Goal: Task Accomplishment & Management: Manage account settings

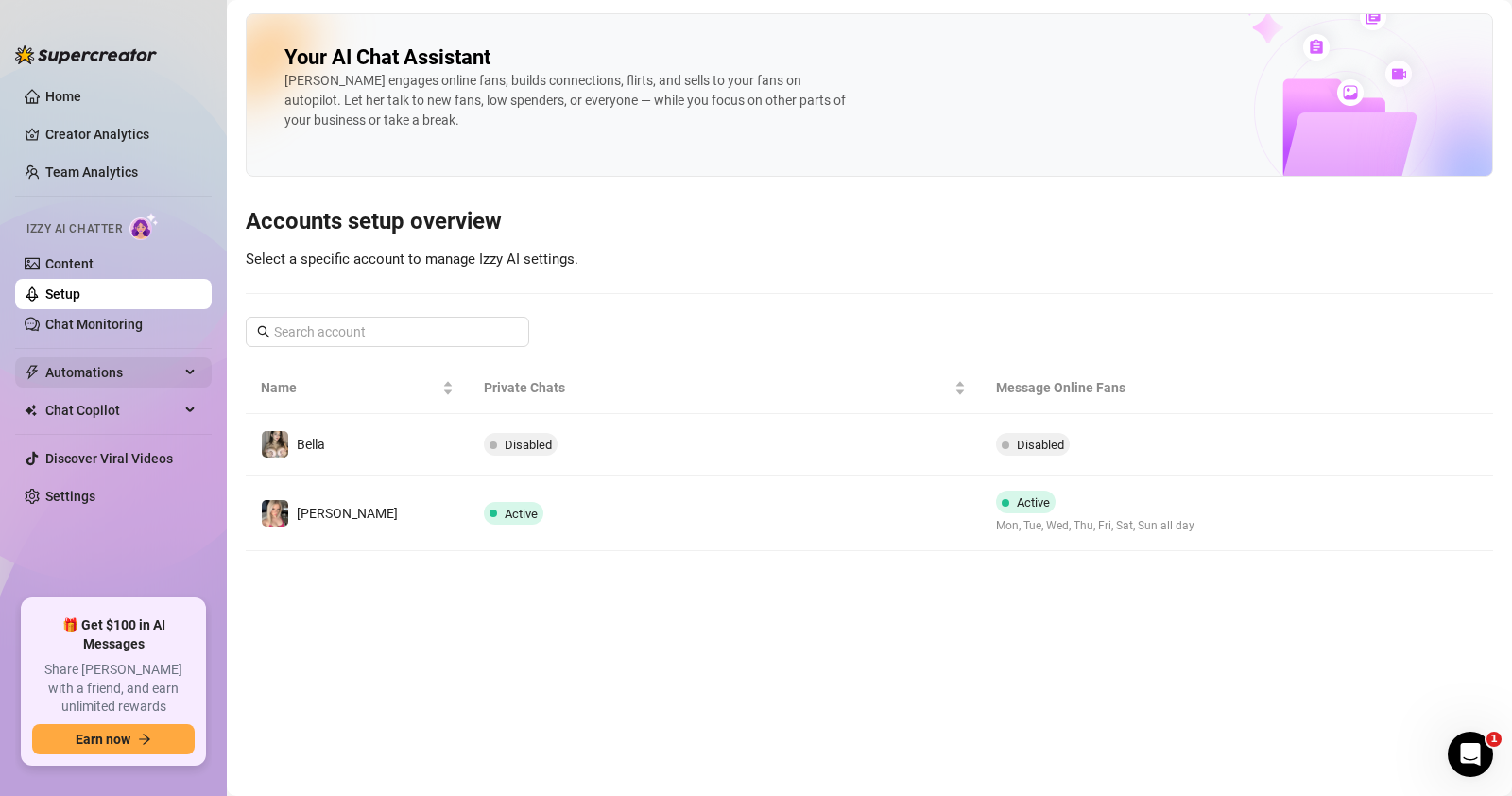
click at [104, 371] on span "Automations" at bounding box center [111, 372] width 134 height 30
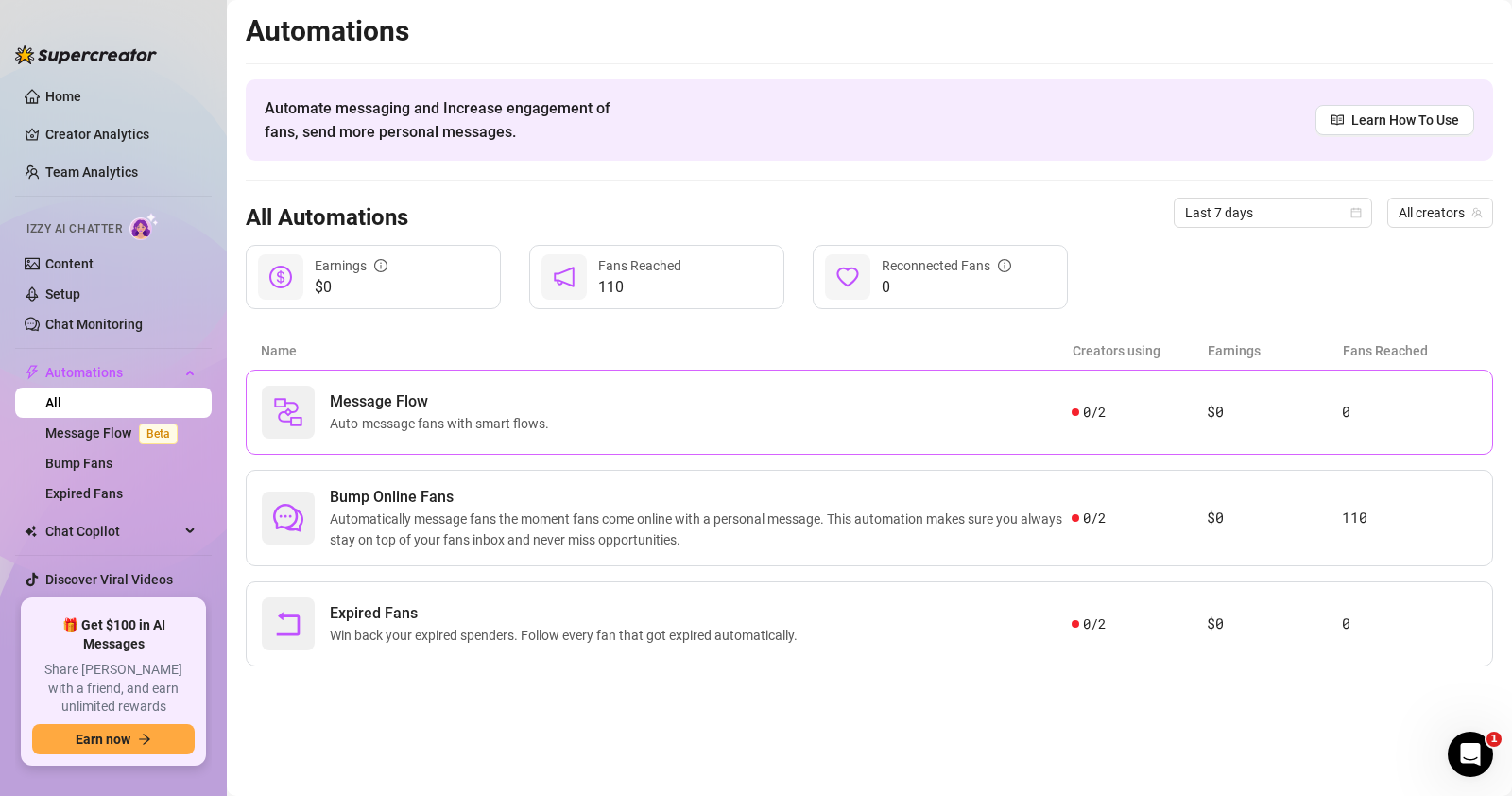
click at [522, 394] on span "Message Flow" at bounding box center [443, 401] width 227 height 22
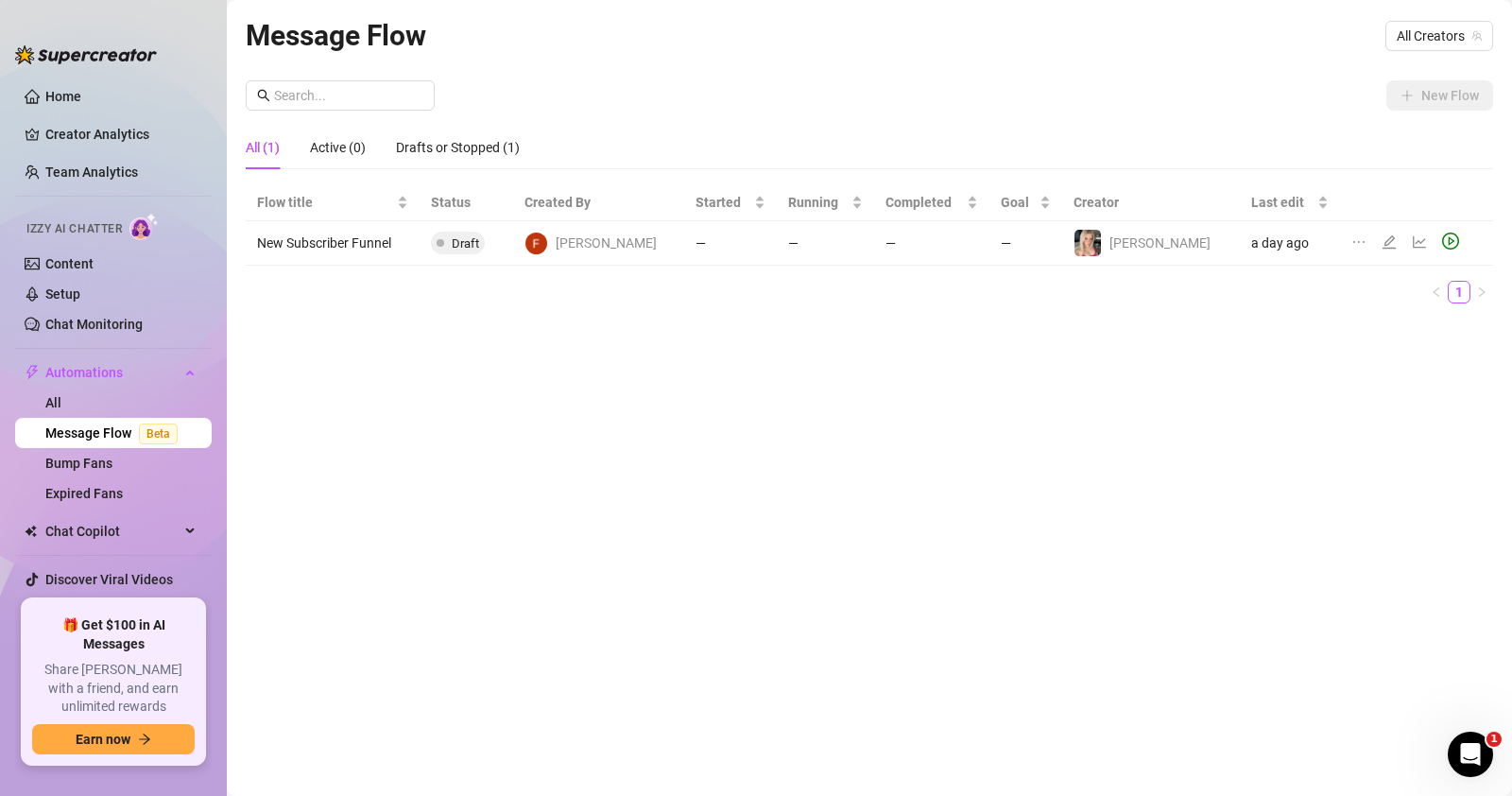
click at [1365, 239] on div at bounding box center [1409, 243] width 115 height 21
click at [1382, 240] on icon "edit" at bounding box center [1389, 242] width 15 height 15
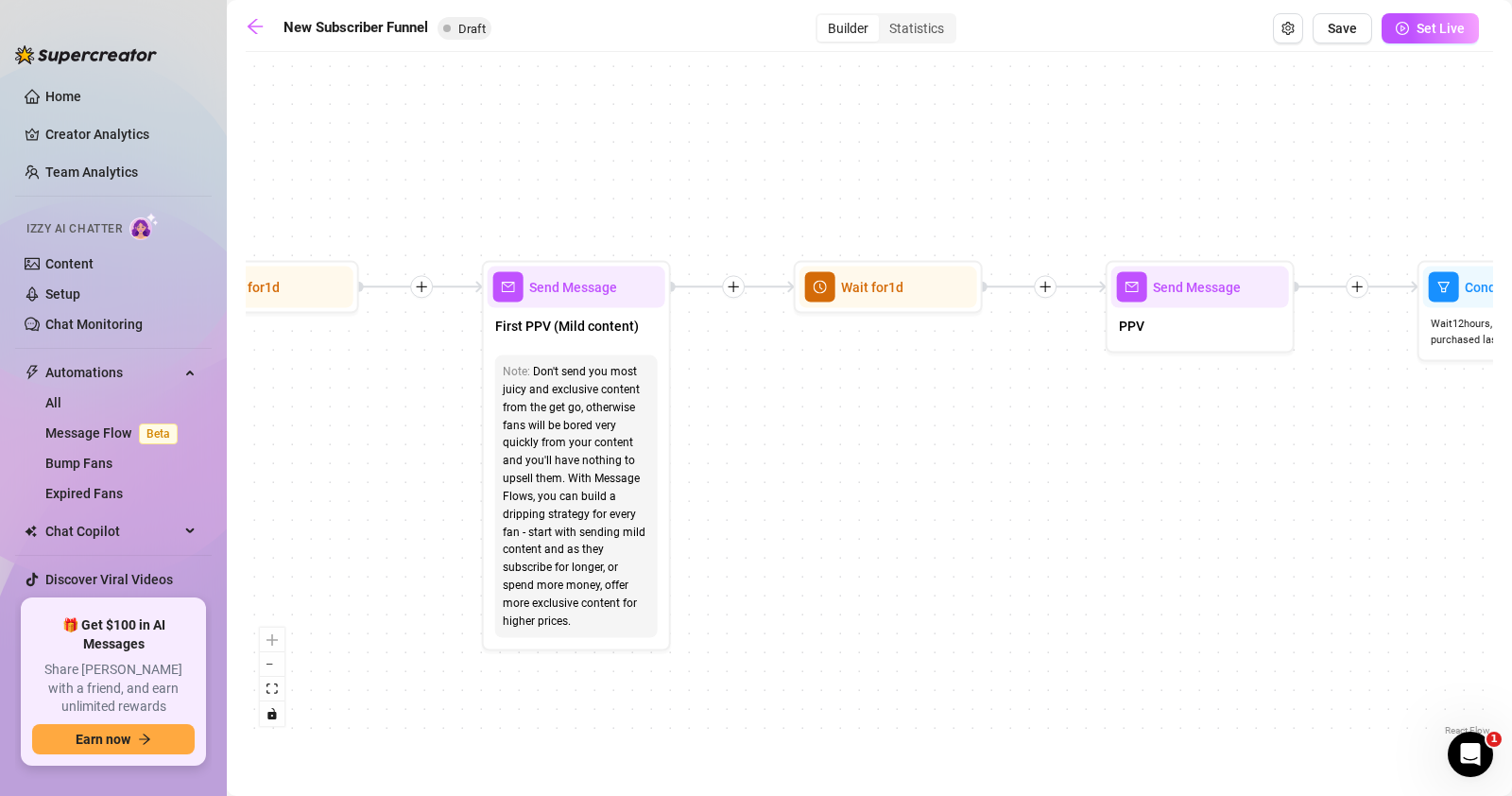
drag, startPoint x: 518, startPoint y: 327, endPoint x: 842, endPoint y: 453, distance: 347.6
click at [842, 453] on div "If True If True If True If False If False If False If True If False Merge Merge…" at bounding box center [869, 401] width 1248 height 679
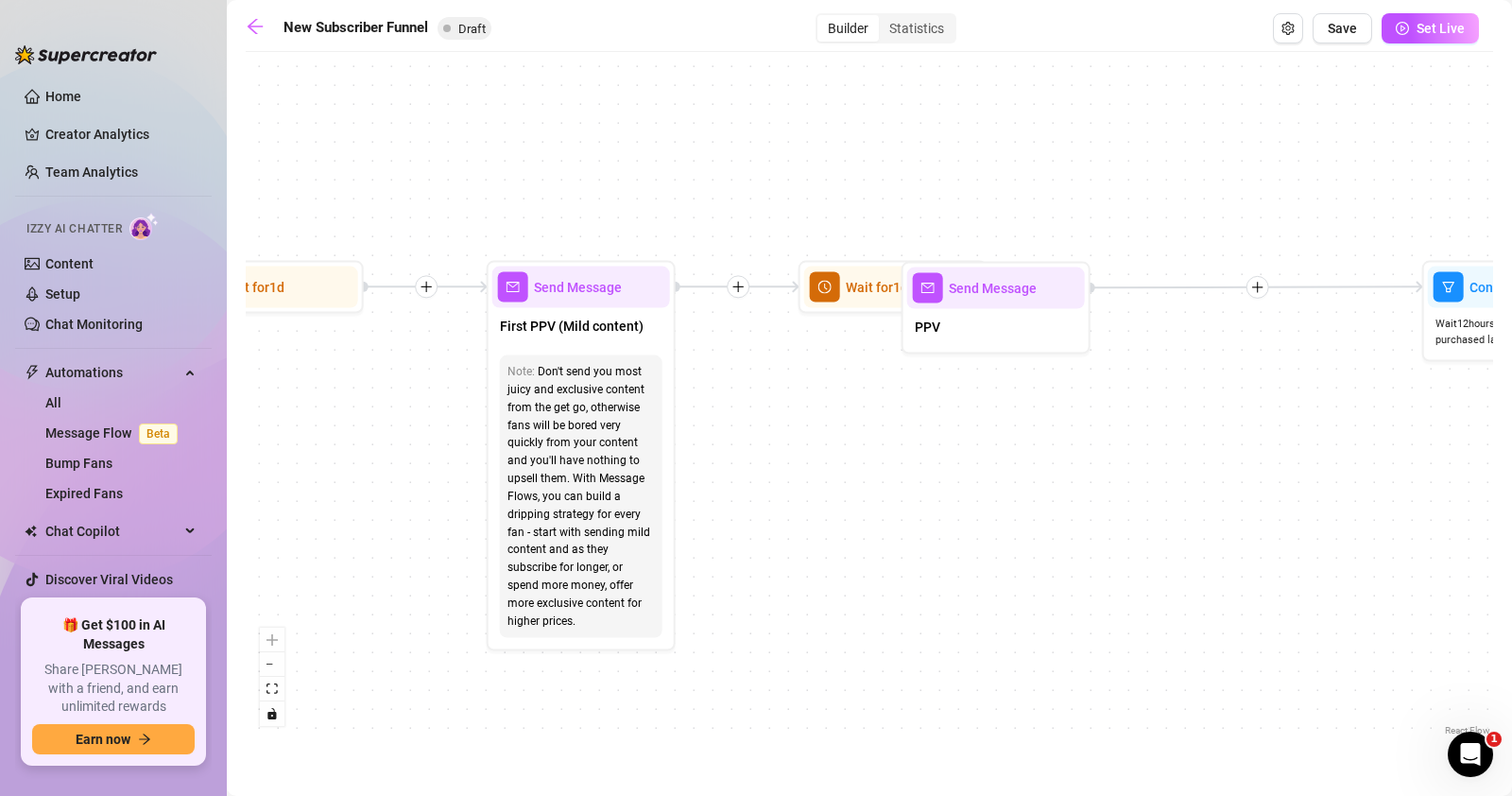
drag, startPoint x: 937, startPoint y: 333, endPoint x: 539, endPoint y: 407, distance: 404.8
click at [908, 349] on div "PPV" at bounding box center [997, 329] width 178 height 40
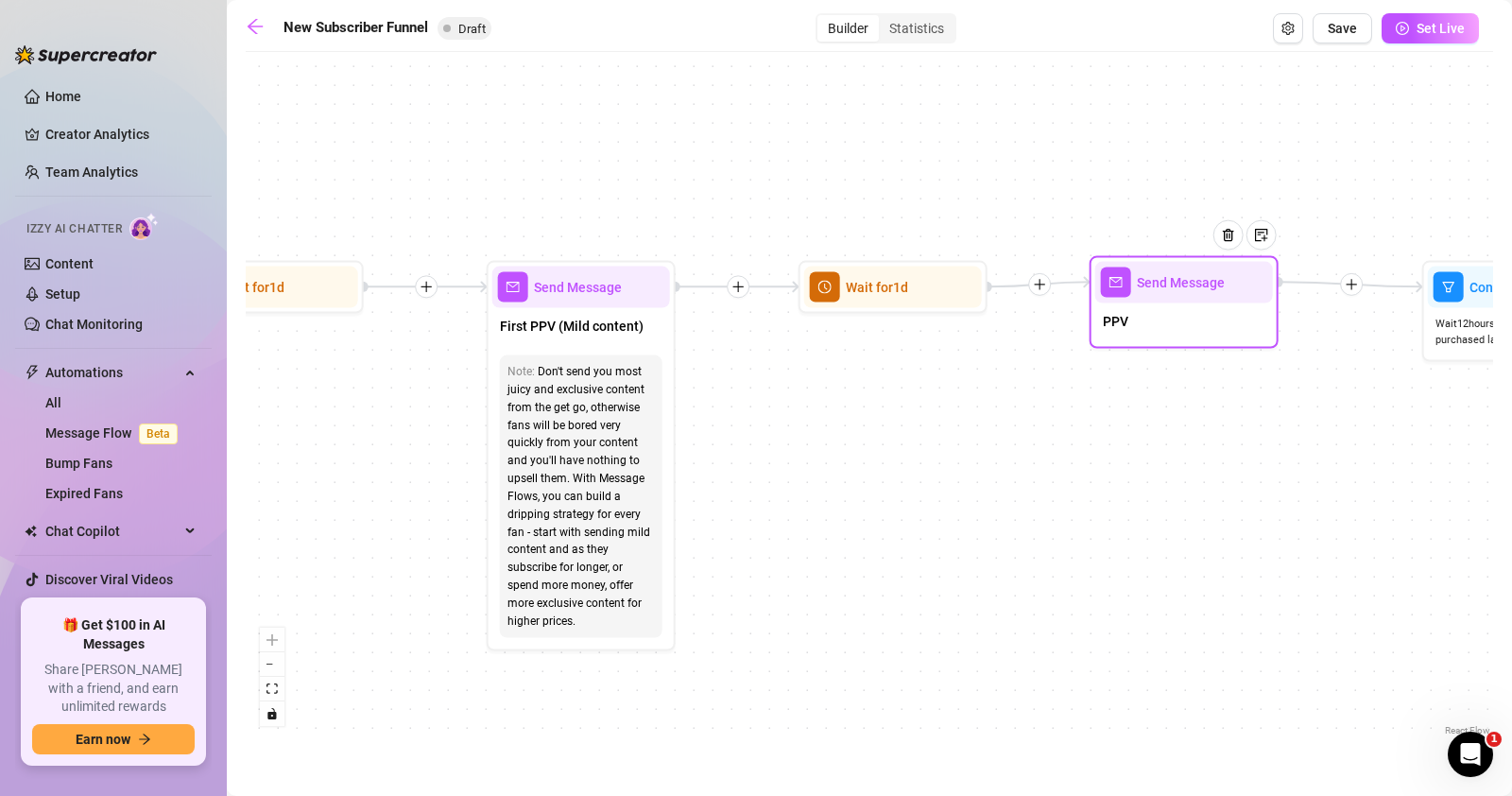
drag, startPoint x: 575, startPoint y: 348, endPoint x: 1178, endPoint y: 280, distance: 606.8
click at [1178, 280] on span "Send Message" at bounding box center [1180, 282] width 88 height 21
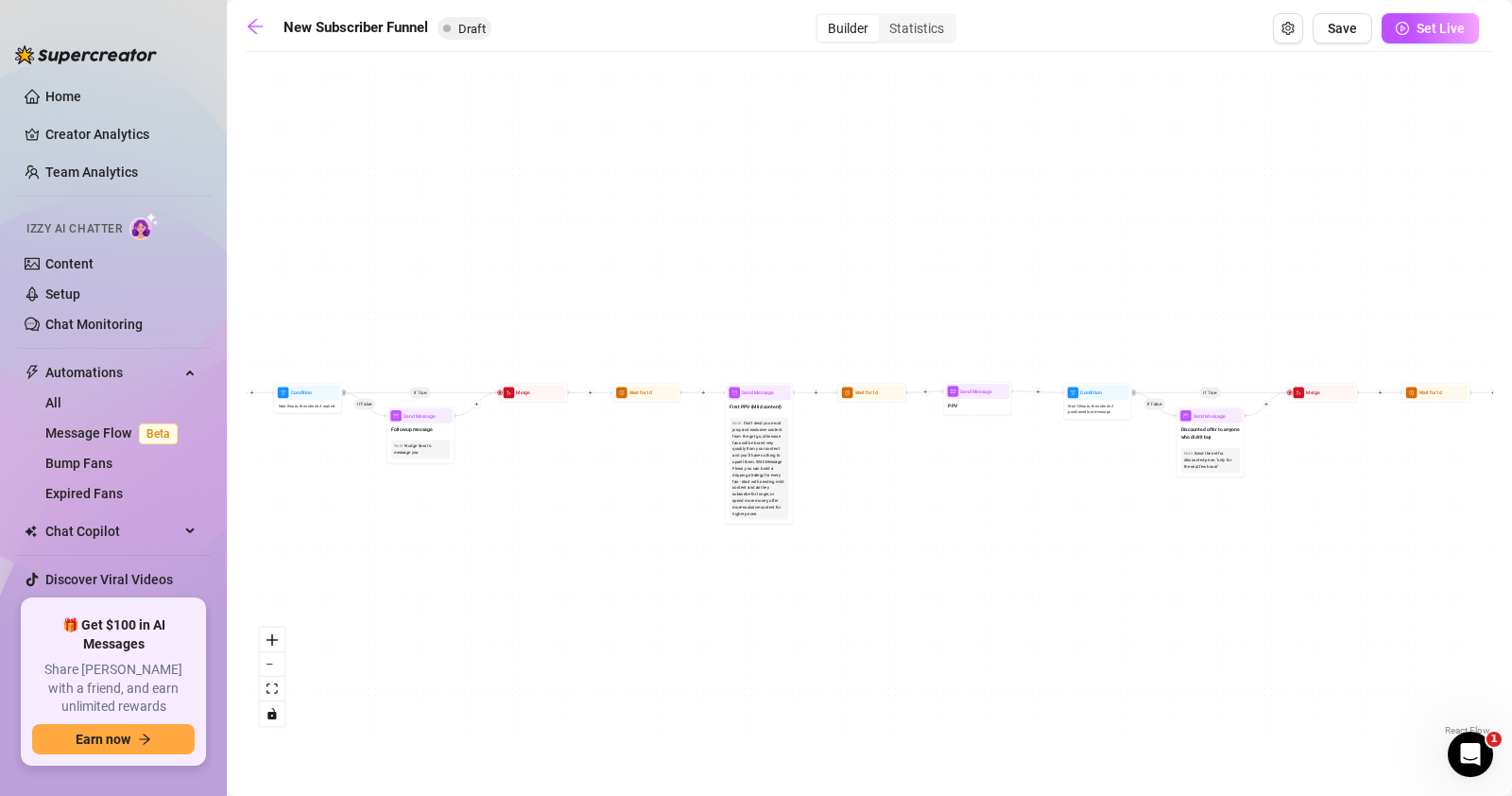
drag, startPoint x: 541, startPoint y: 436, endPoint x: 849, endPoint y: 463, distance: 309.2
click at [849, 463] on div "If True If True If True If False If False If False If True If False Merge Merge…" at bounding box center [869, 401] width 1248 height 679
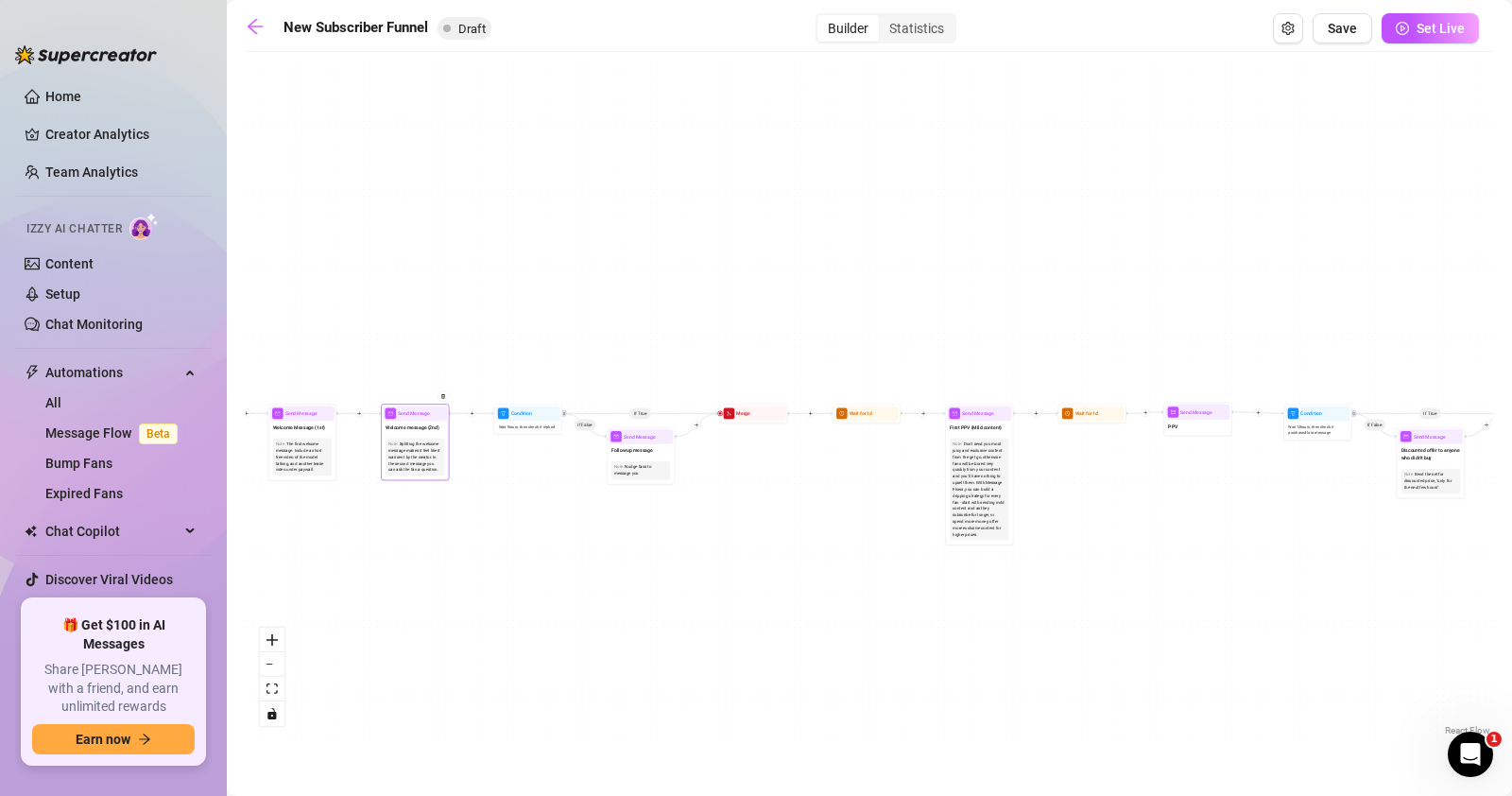
drag, startPoint x: 563, startPoint y: 509, endPoint x: 838, endPoint y: 519, distance: 275.2
click at [838, 519] on div "If True If True If True If False If False If False If True If False Merge Merge…" at bounding box center [869, 401] width 1248 height 679
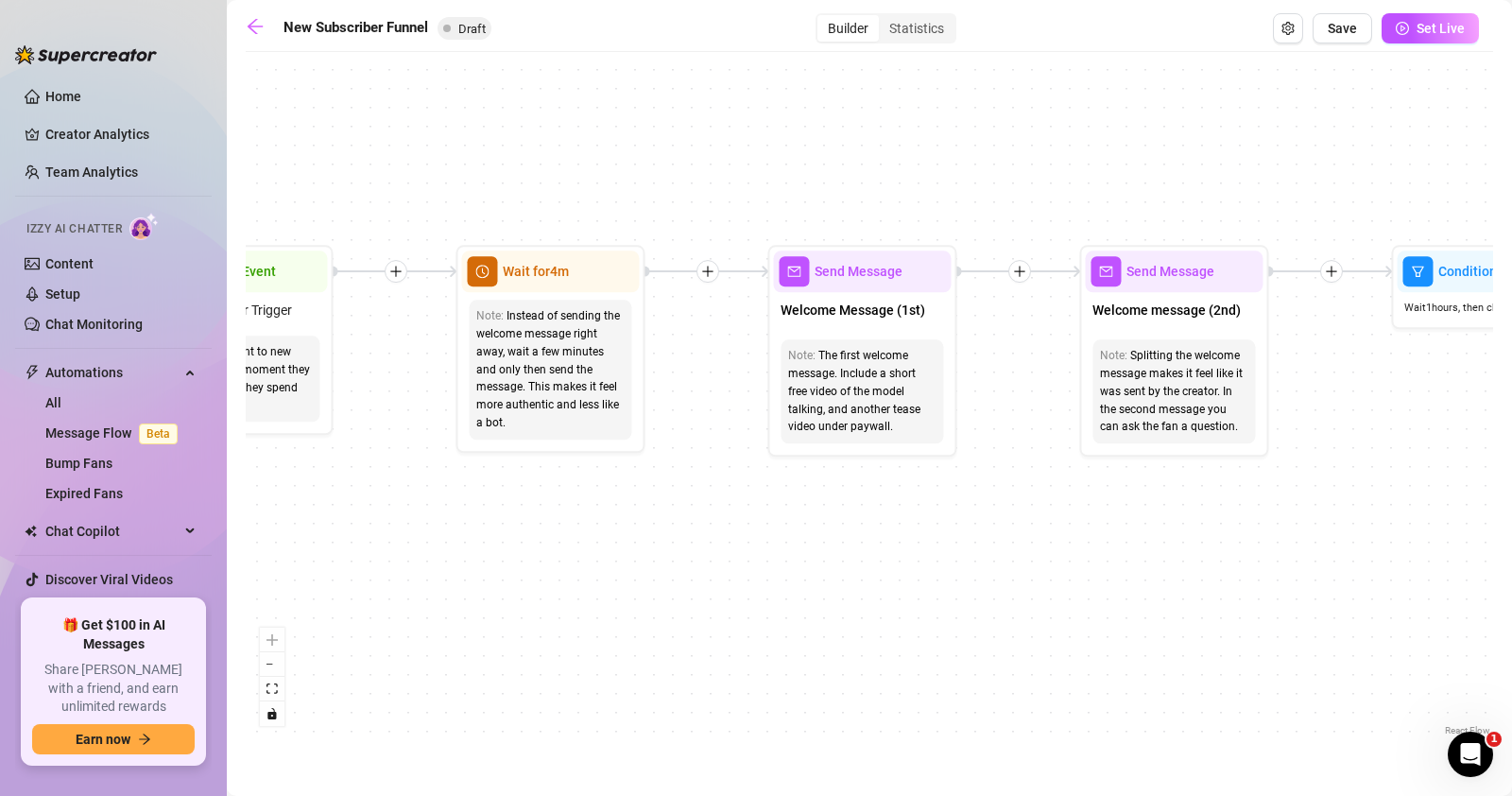
drag, startPoint x: 753, startPoint y: 531, endPoint x: 406, endPoint y: 530, distance: 347.0
click at [402, 528] on div "If True If True If True If False If False If False If True If False Merge Merge…" at bounding box center [869, 401] width 1248 height 679
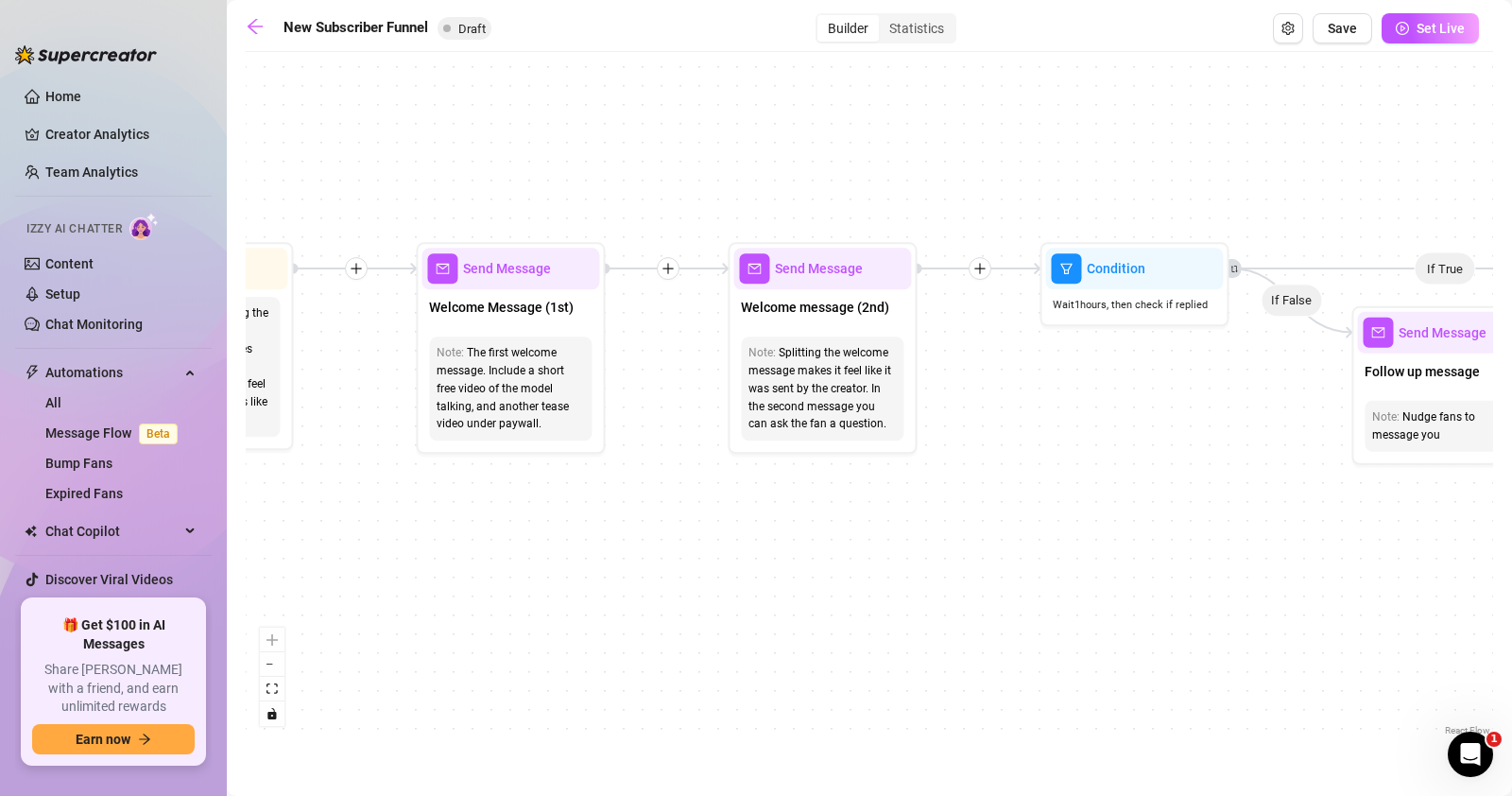
drag, startPoint x: 559, startPoint y: 545, endPoint x: 435, endPoint y: 534, distance: 124.5
click at [434, 534] on div "If True If True If True If False If False If False If True If False Merge Merge…" at bounding box center [869, 401] width 1248 height 679
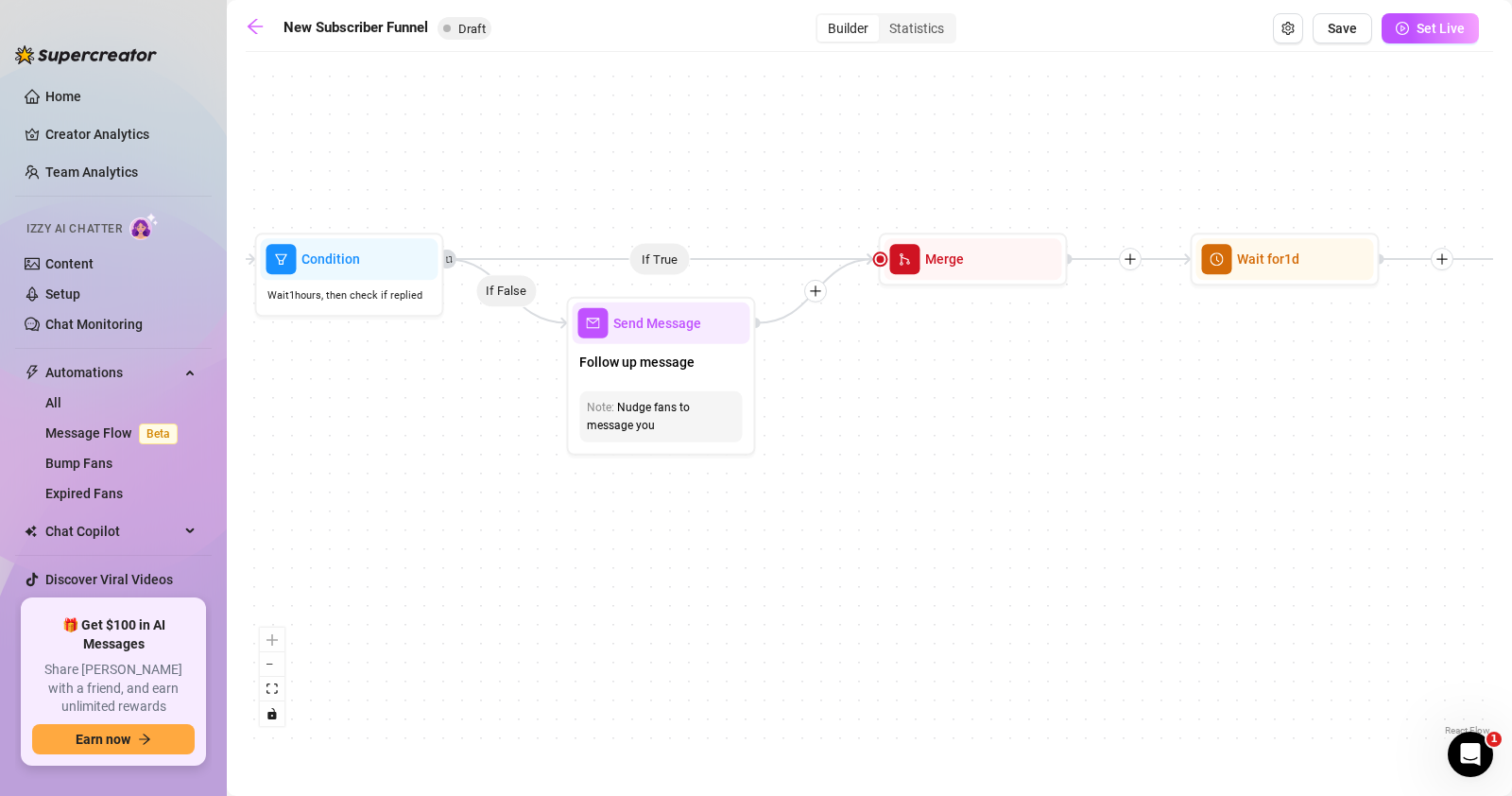
drag, startPoint x: 823, startPoint y: 543, endPoint x: 543, endPoint y: 551, distance: 280.1
click at [547, 551] on div "If True If True If True If False If False If False If True If False Merge Merge…" at bounding box center [869, 401] width 1248 height 679
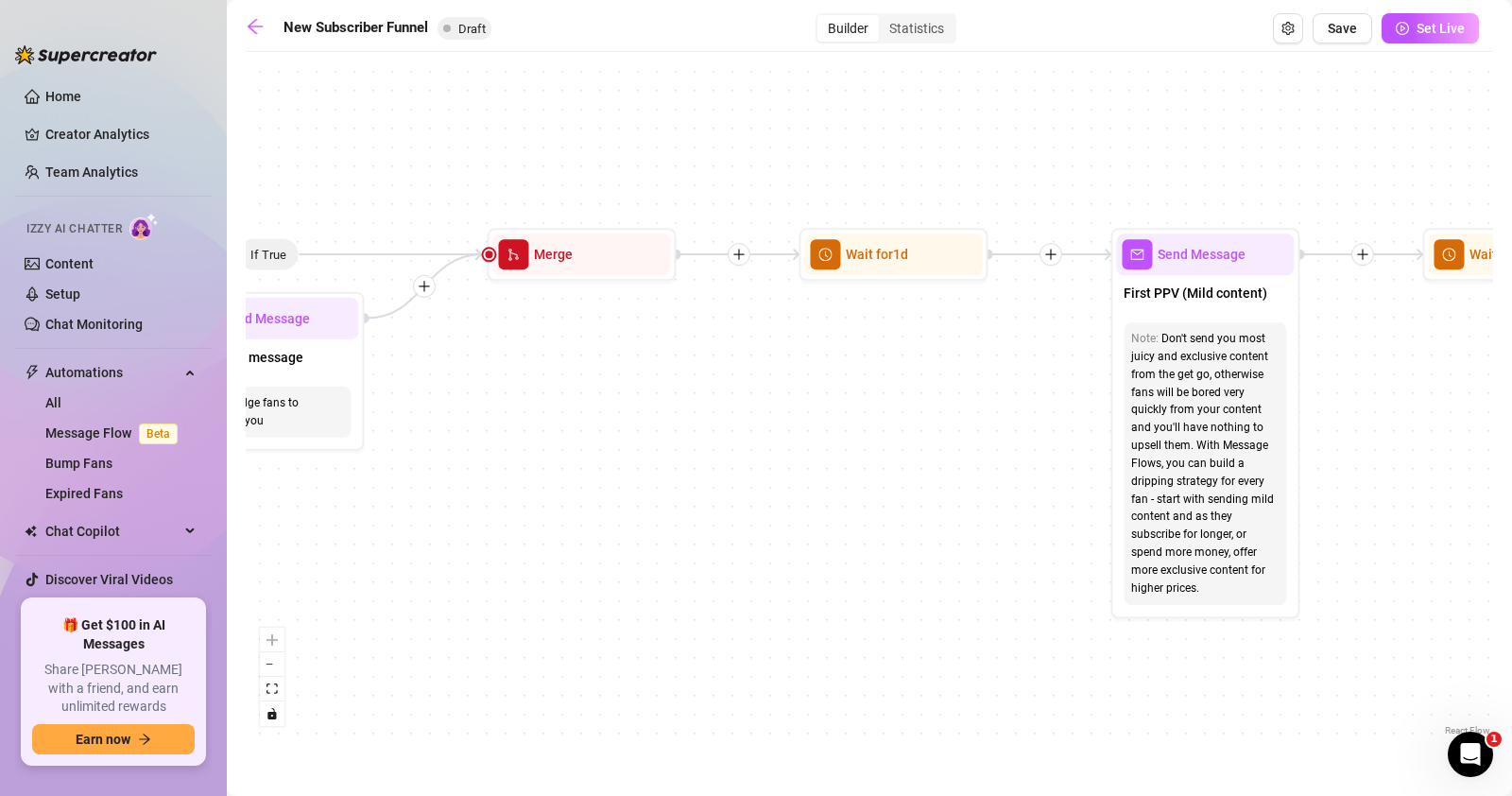
drag, startPoint x: 1126, startPoint y: 376, endPoint x: 473, endPoint y: 457, distance: 658.0
click at [458, 456] on div "If True If True If True If False If False If False If True If False Merge Merge…" at bounding box center [869, 401] width 1248 height 679
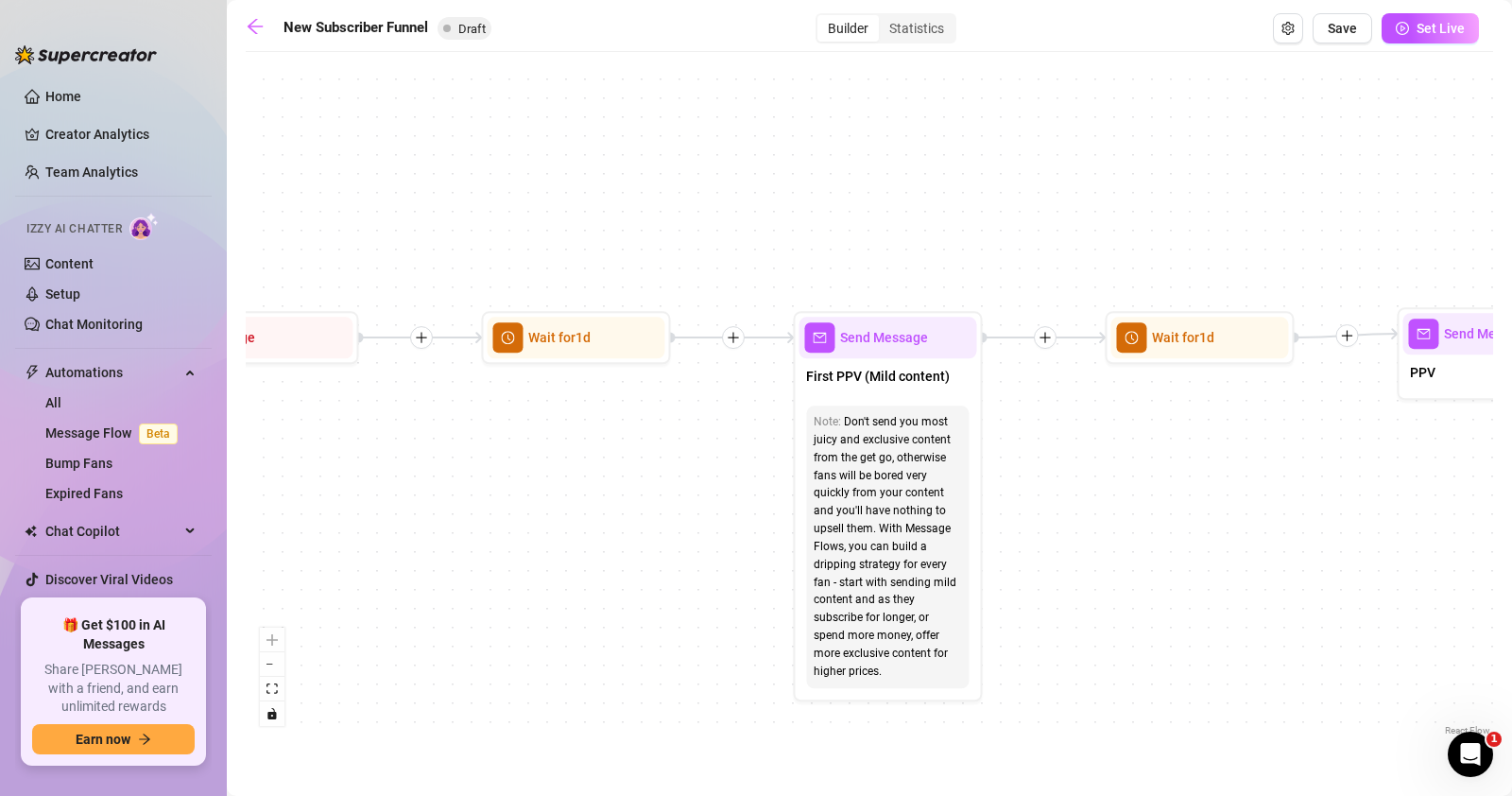
drag, startPoint x: 1223, startPoint y: 489, endPoint x: 681, endPoint y: 463, distance: 542.6
click at [689, 462] on div "If True If True If True If False If False If False If True If False Merge Merge…" at bounding box center [869, 401] width 1248 height 679
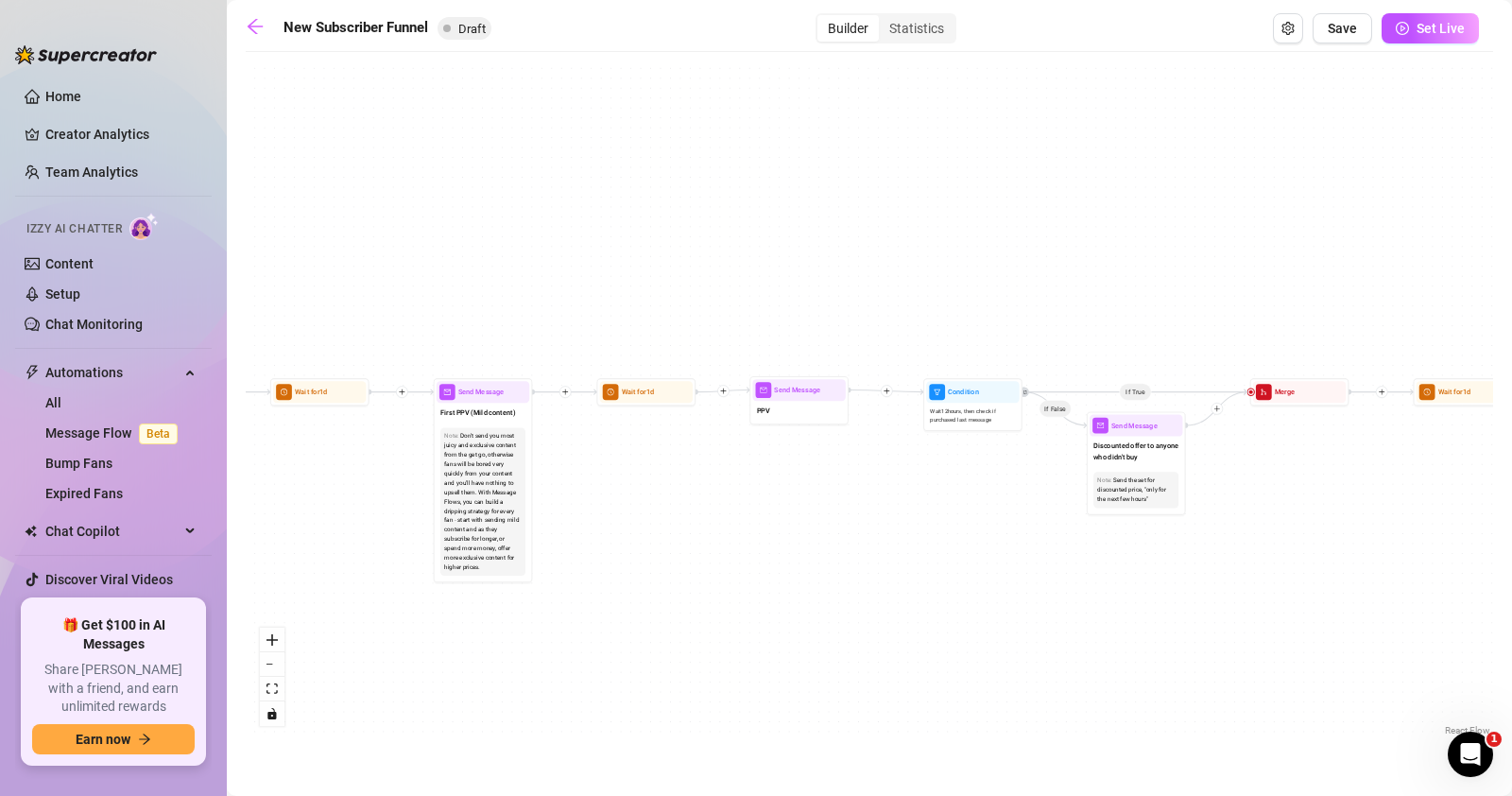
drag, startPoint x: 928, startPoint y: 484, endPoint x: 561, endPoint y: 491, distance: 367.1
click at [559, 491] on div "If True If True If True If False If False If False If True If False Merge Merge…" at bounding box center [869, 401] width 1248 height 679
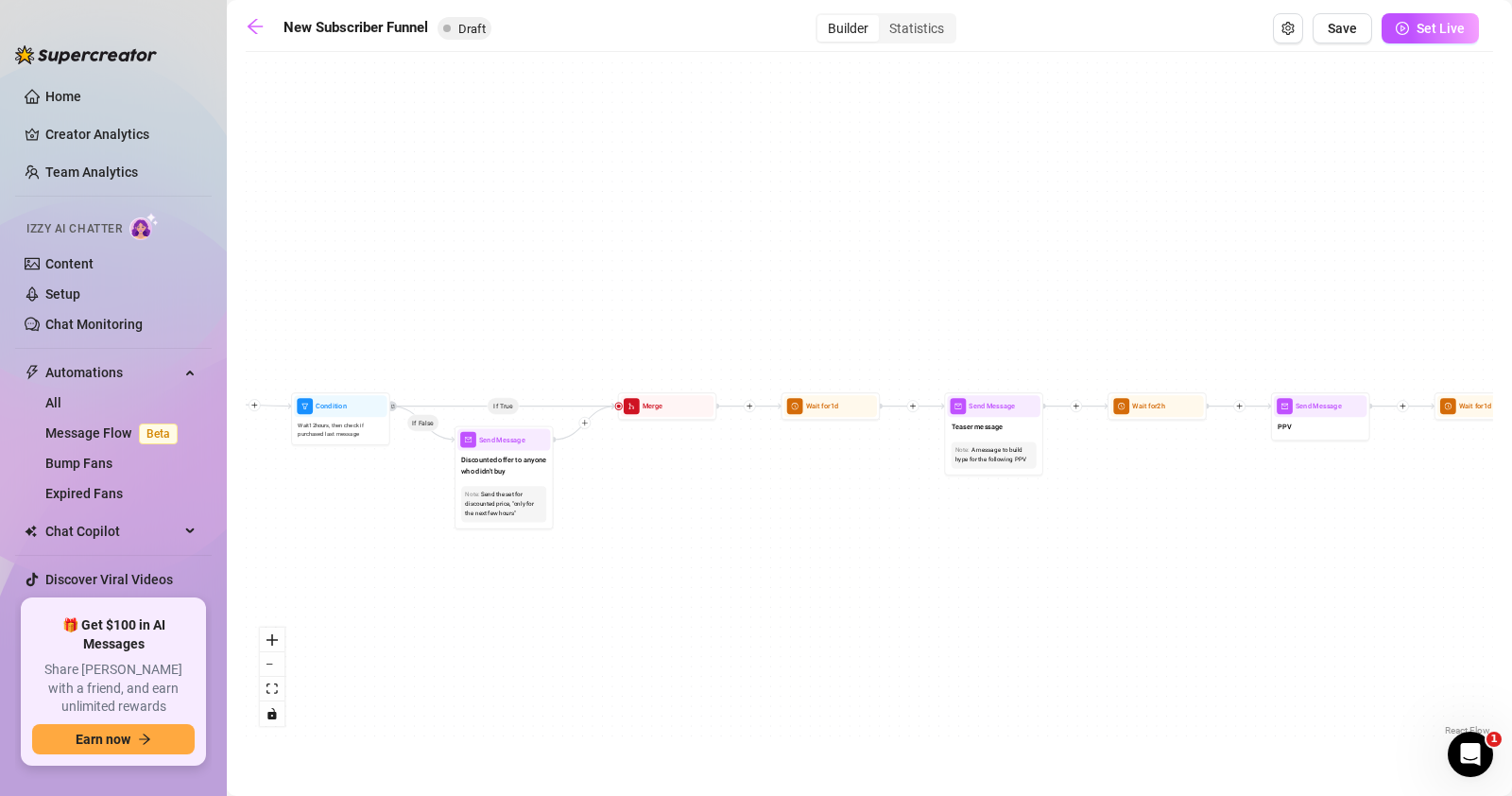
drag, startPoint x: 754, startPoint y: 563, endPoint x: 325, endPoint y: 581, distance: 429.4
click at [289, 575] on div "If True If True If True If False If False If False If True If False Merge Merge…" at bounding box center [869, 401] width 1248 height 679
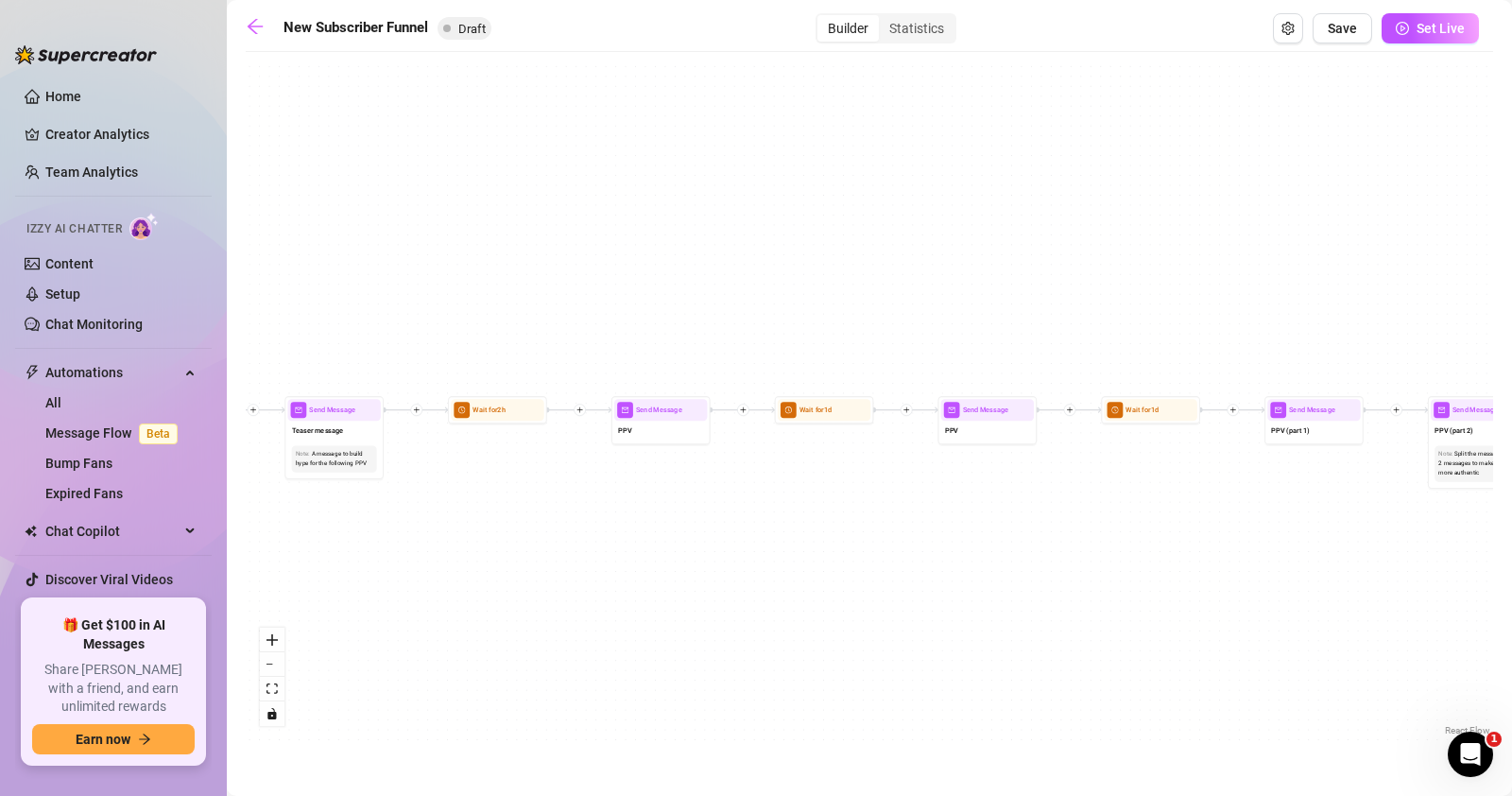
drag, startPoint x: 858, startPoint y: 566, endPoint x: 368, endPoint y: 564, distance: 490.0
click at [349, 564] on div "If True If True If True If False If False If False If True If False Merge Merge…" at bounding box center [869, 401] width 1248 height 679
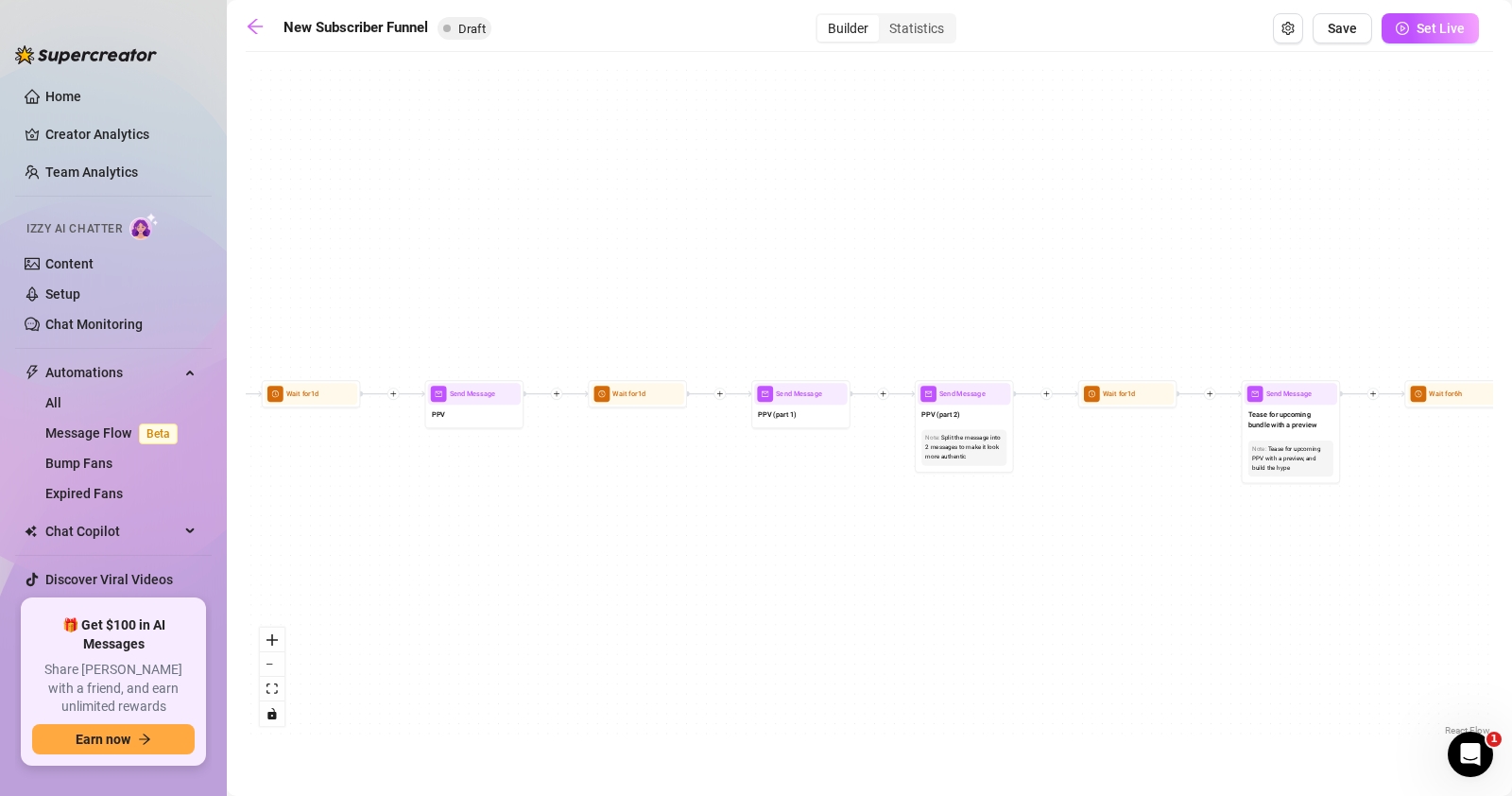
drag, startPoint x: 805, startPoint y: 524, endPoint x: 298, endPoint y: 513, distance: 507.1
click at [298, 513] on div "If True If True If True If False If False If False If True If False Merge Merge…" at bounding box center [869, 401] width 1248 height 679
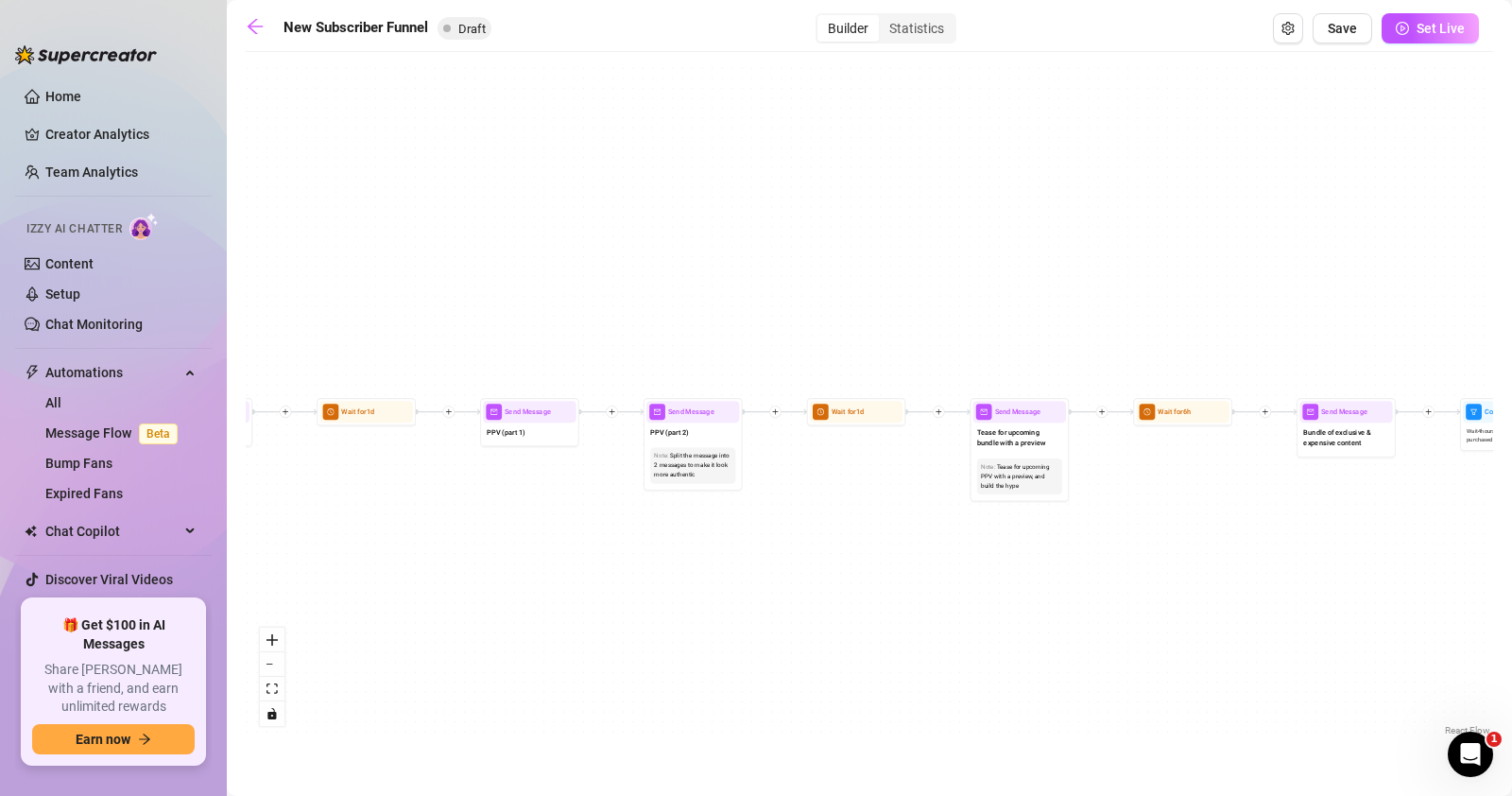
drag, startPoint x: 704, startPoint y: 511, endPoint x: 518, endPoint y: 521, distance: 186.3
click at [518, 521] on div "If True If True If True If False If False If False If True If False Merge Merge…" at bounding box center [869, 401] width 1248 height 679
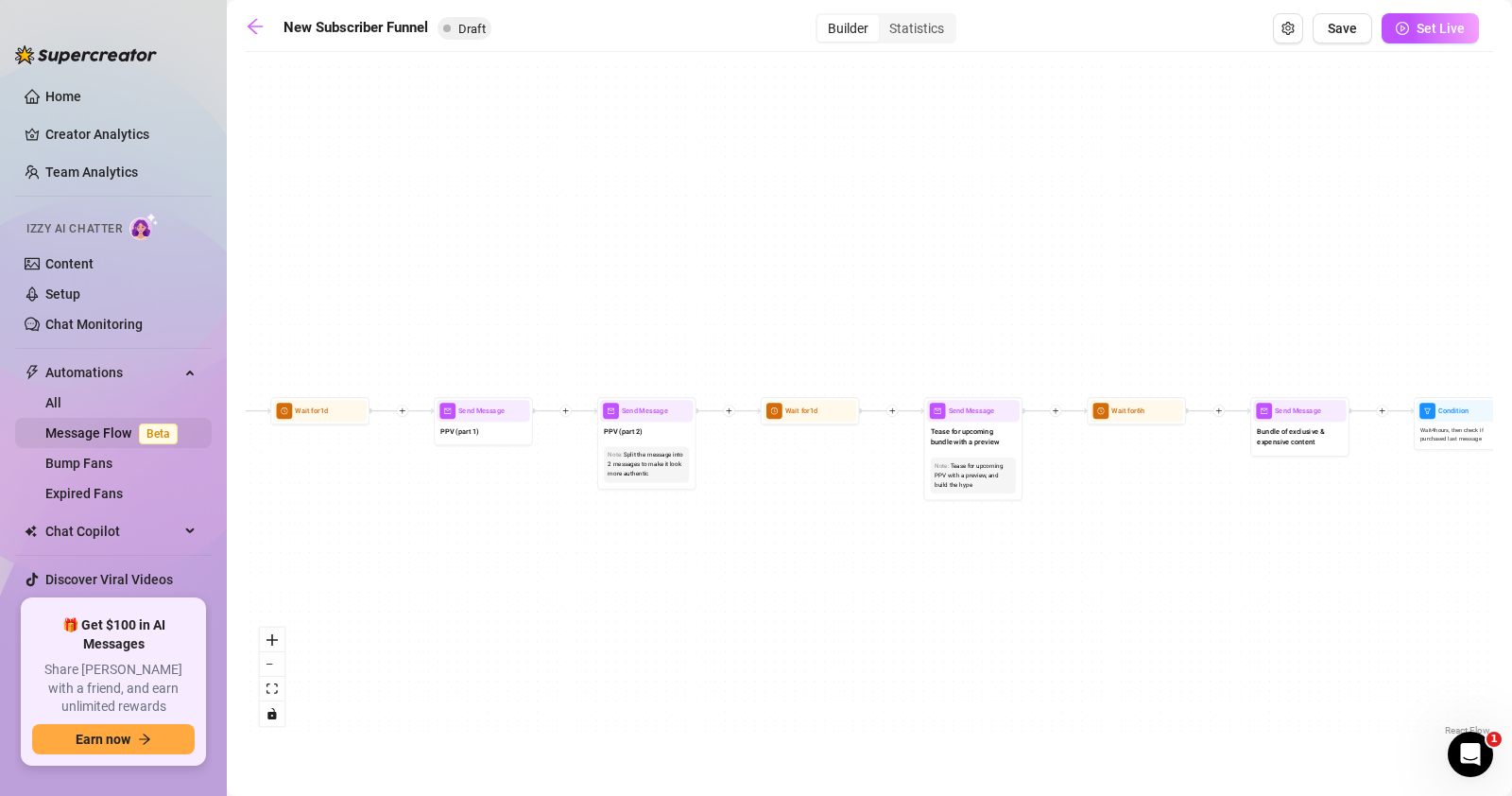
click at [80, 425] on link "Message Flow Beta" at bounding box center [114, 432] width 140 height 15
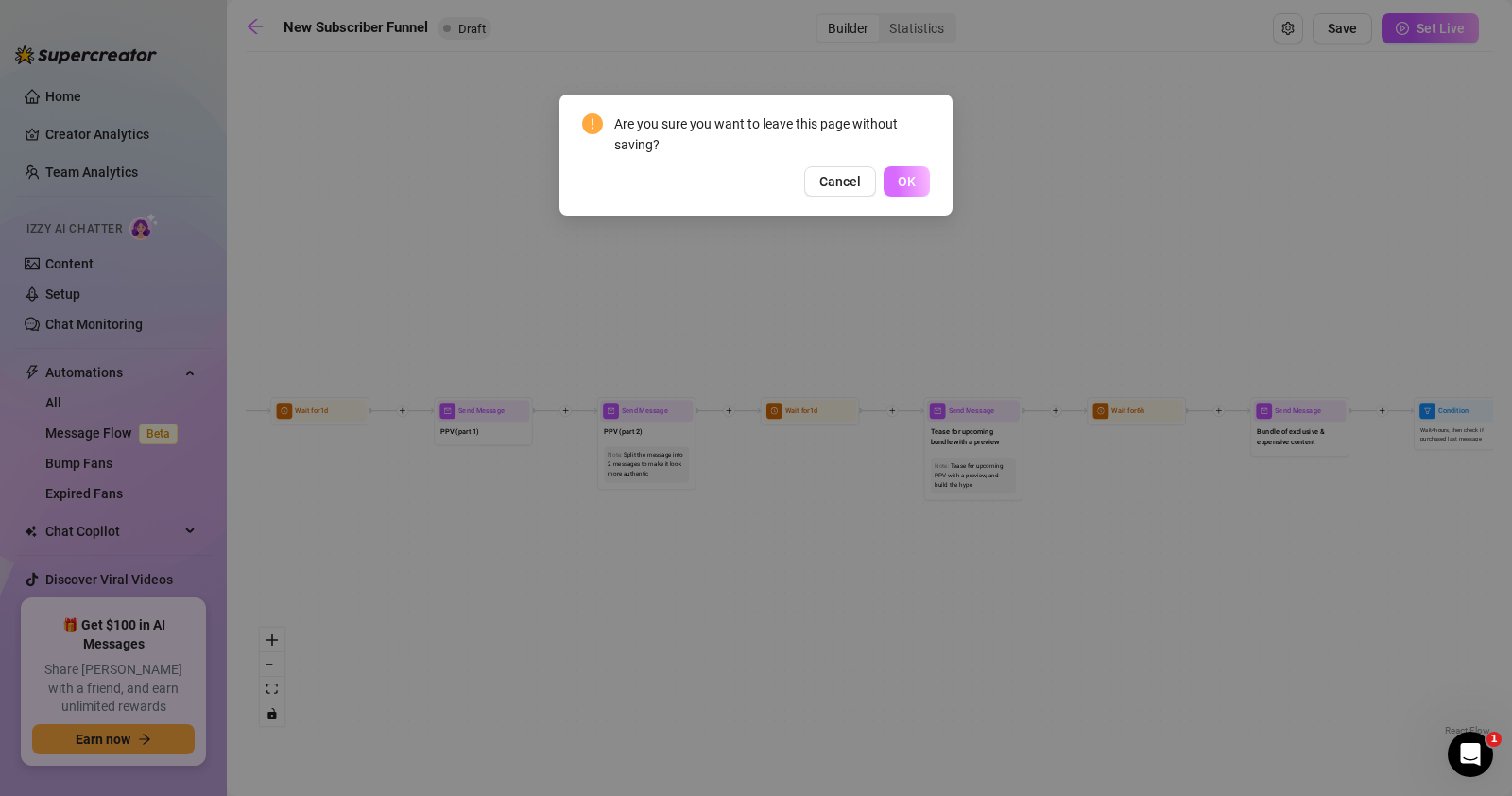
click at [924, 189] on button "OK" at bounding box center [906, 181] width 46 height 30
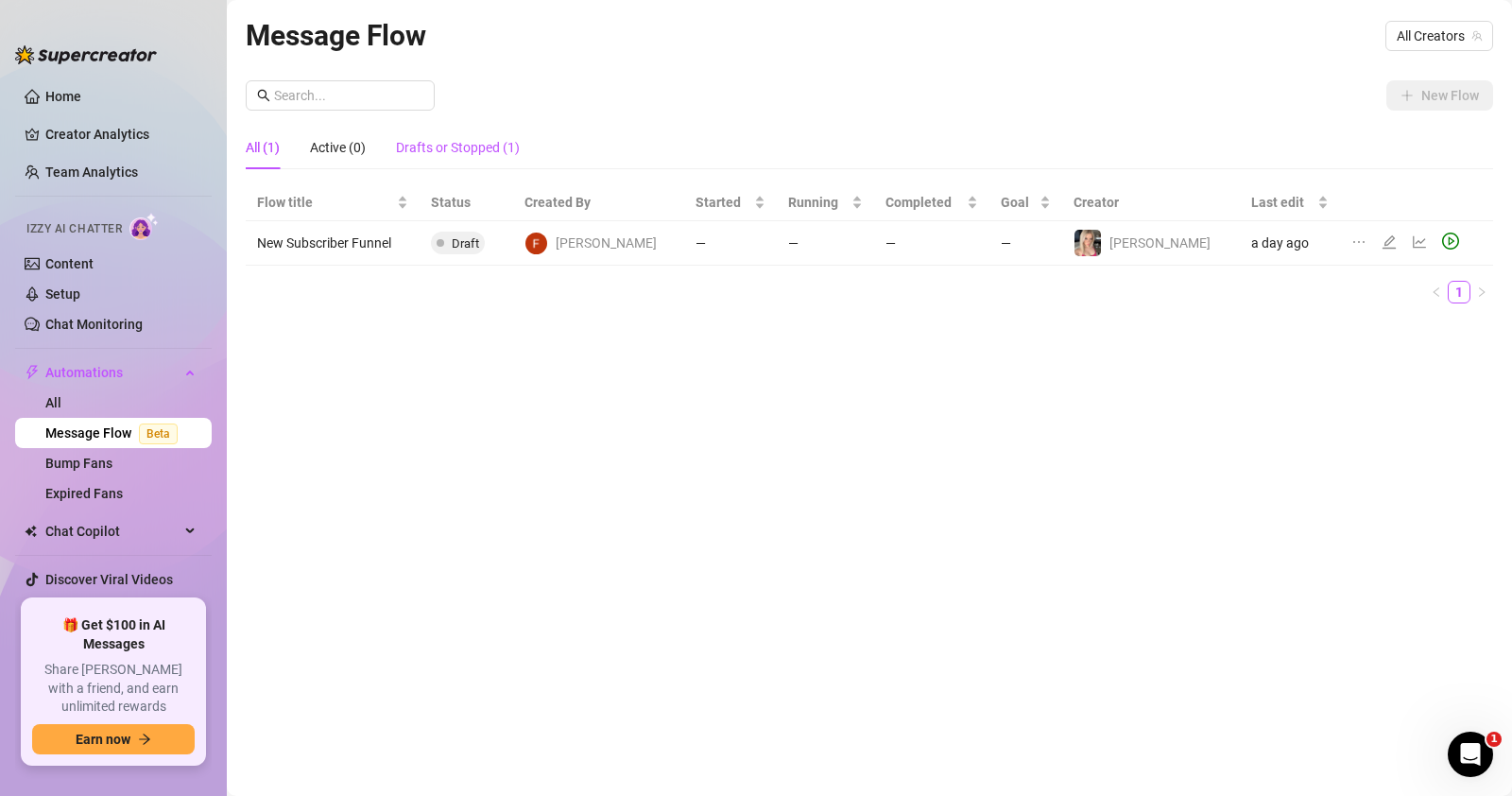
click at [469, 137] on div "Drafts or Stopped (1)" at bounding box center [458, 147] width 124 height 21
click at [268, 153] on div "All (1)" at bounding box center [262, 147] width 34 height 21
click at [94, 261] on link "Content" at bounding box center [68, 263] width 48 height 15
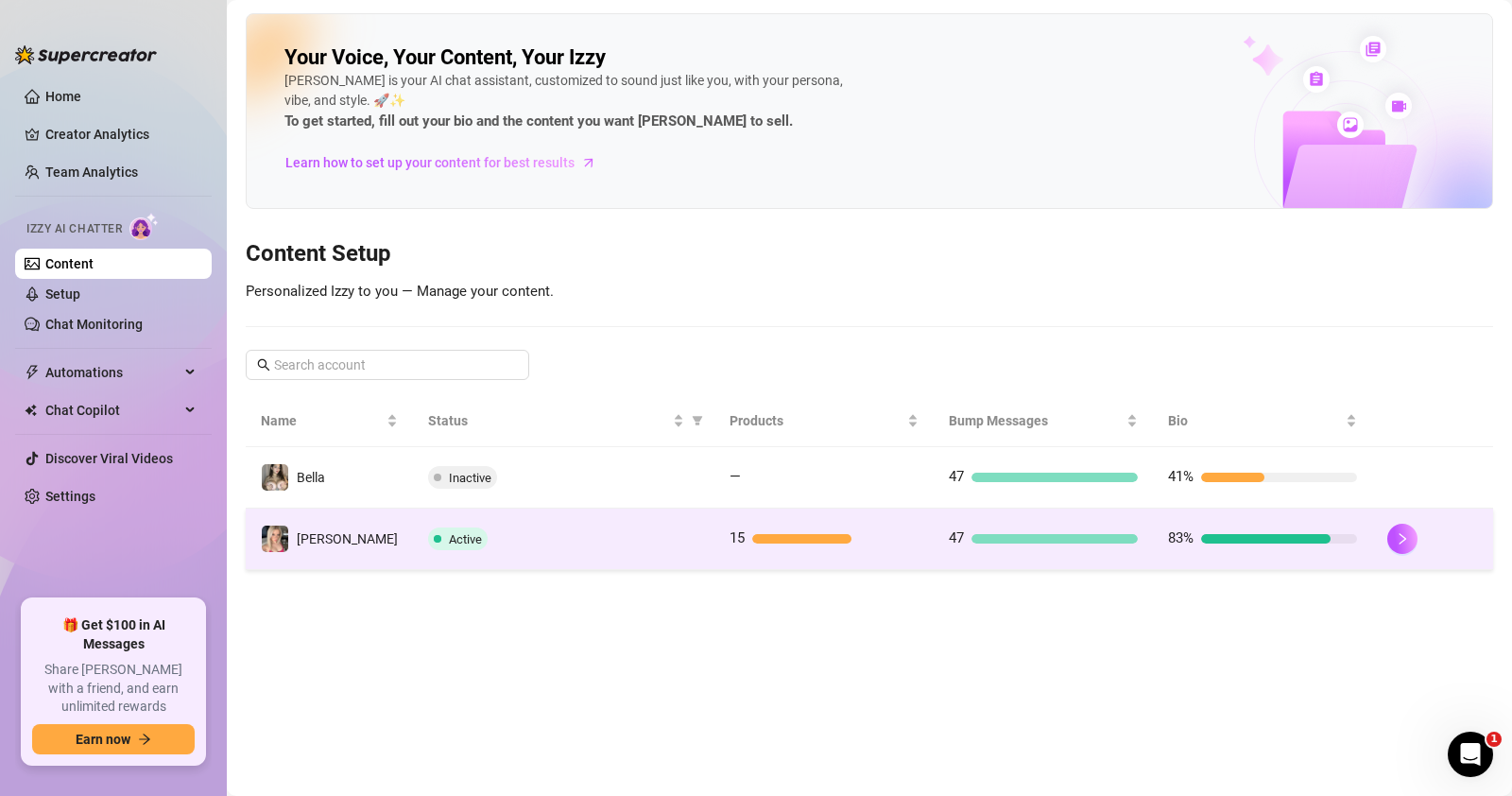
click at [730, 543] on span "15" at bounding box center [736, 537] width 15 height 17
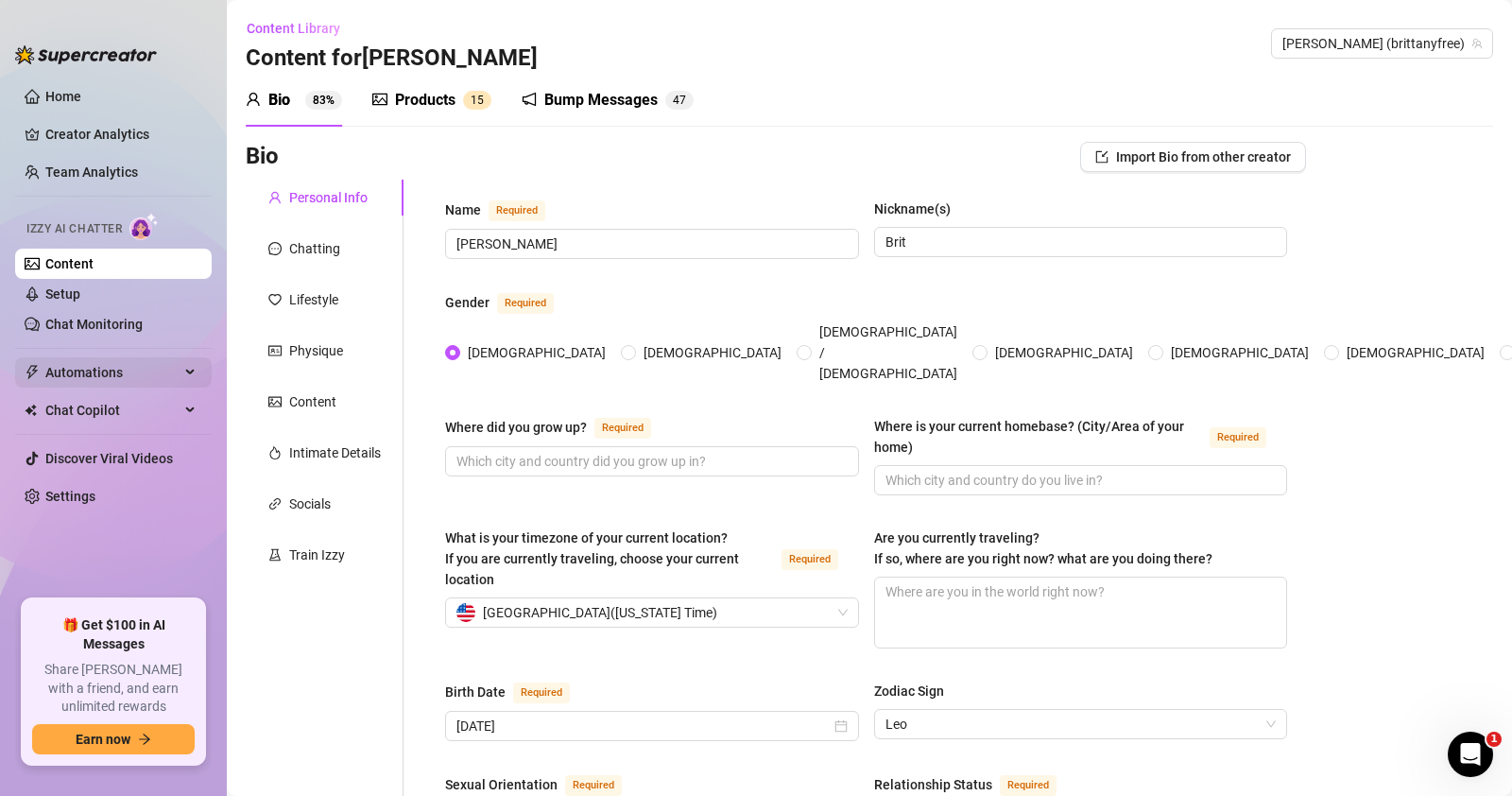
click at [81, 376] on span "Automations" at bounding box center [111, 372] width 134 height 30
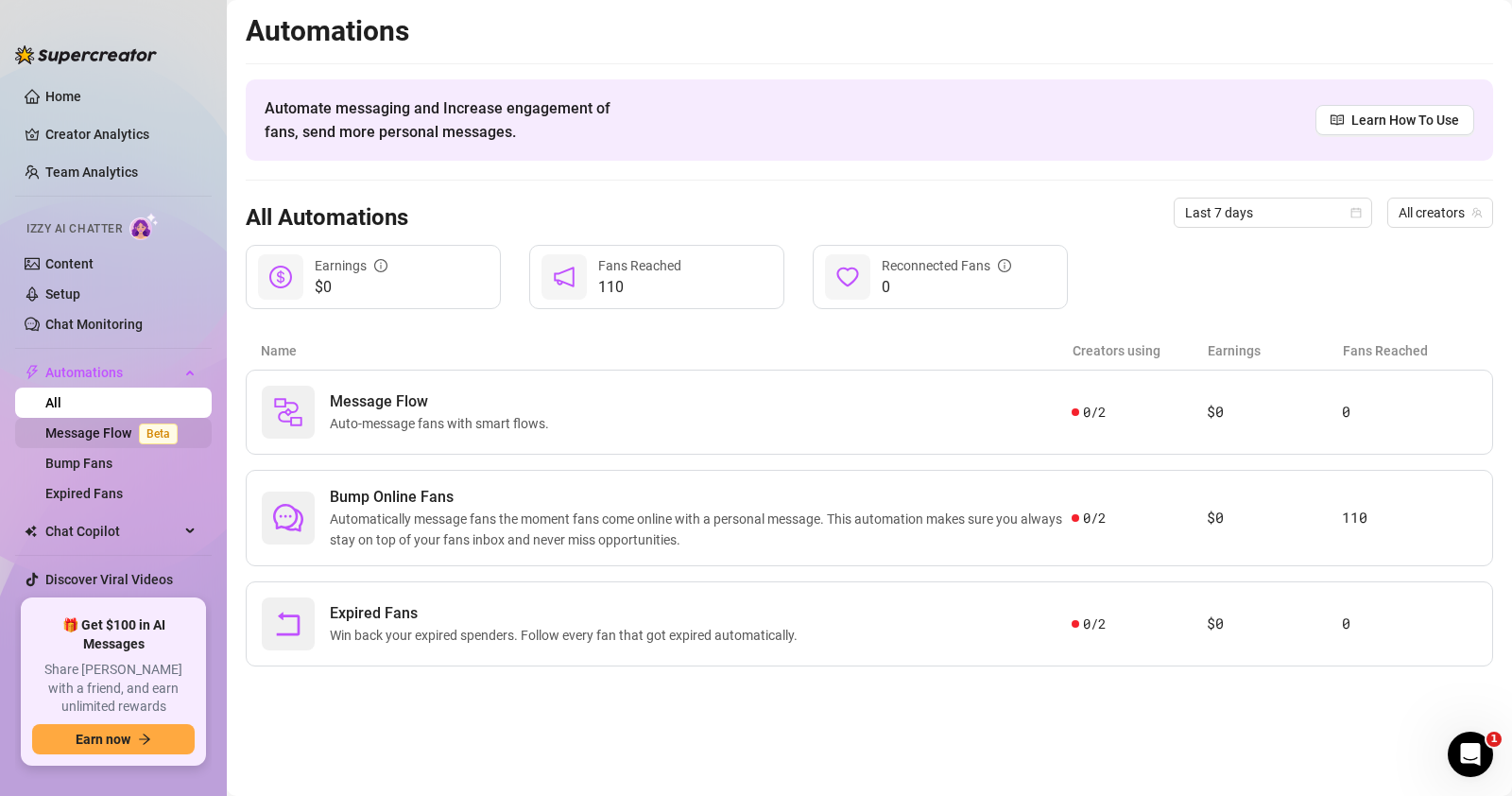
click at [120, 434] on link "Message Flow Beta" at bounding box center [114, 432] width 140 height 15
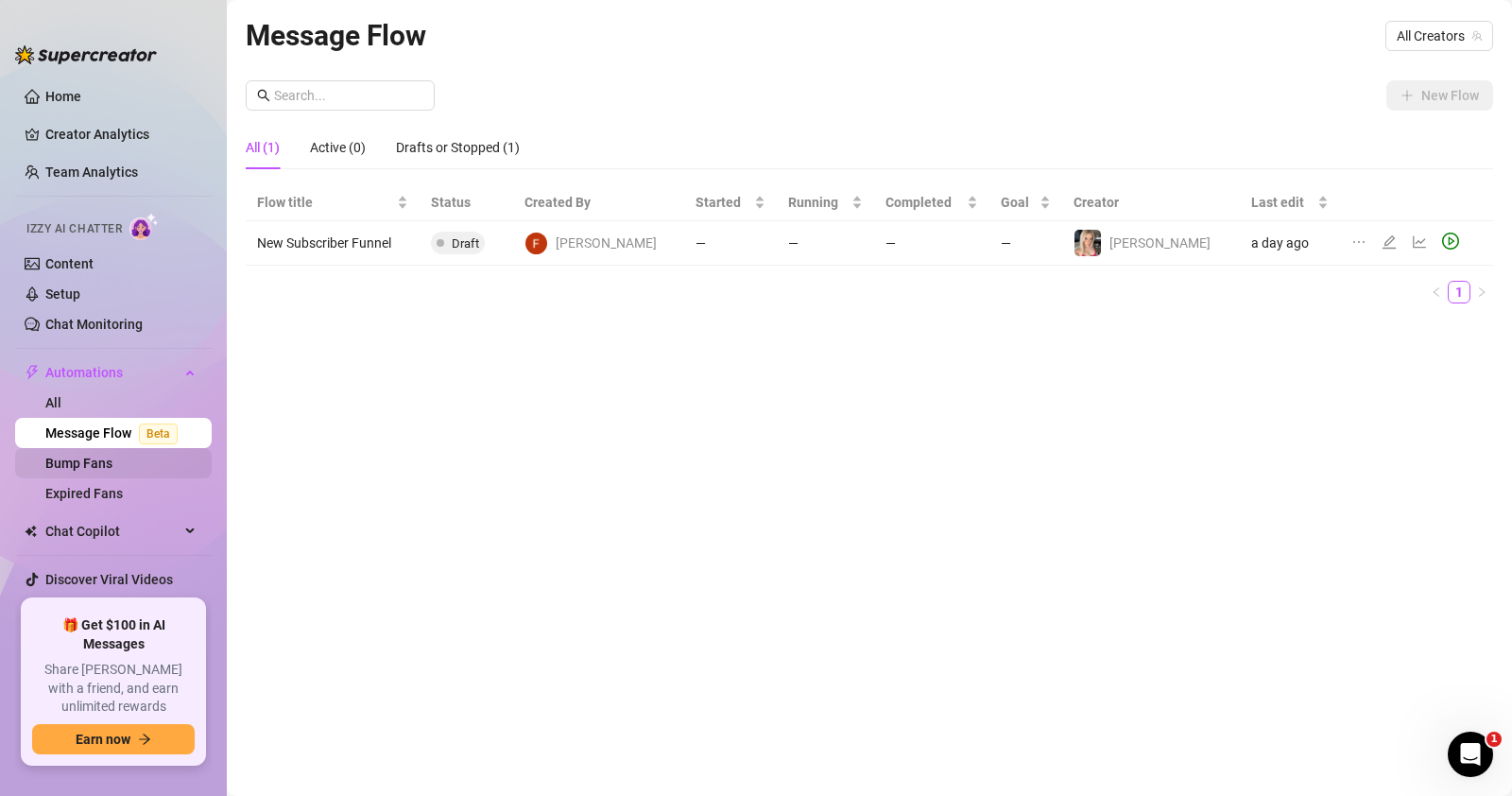
click at [100, 462] on link "Bump Fans" at bounding box center [78, 463] width 67 height 15
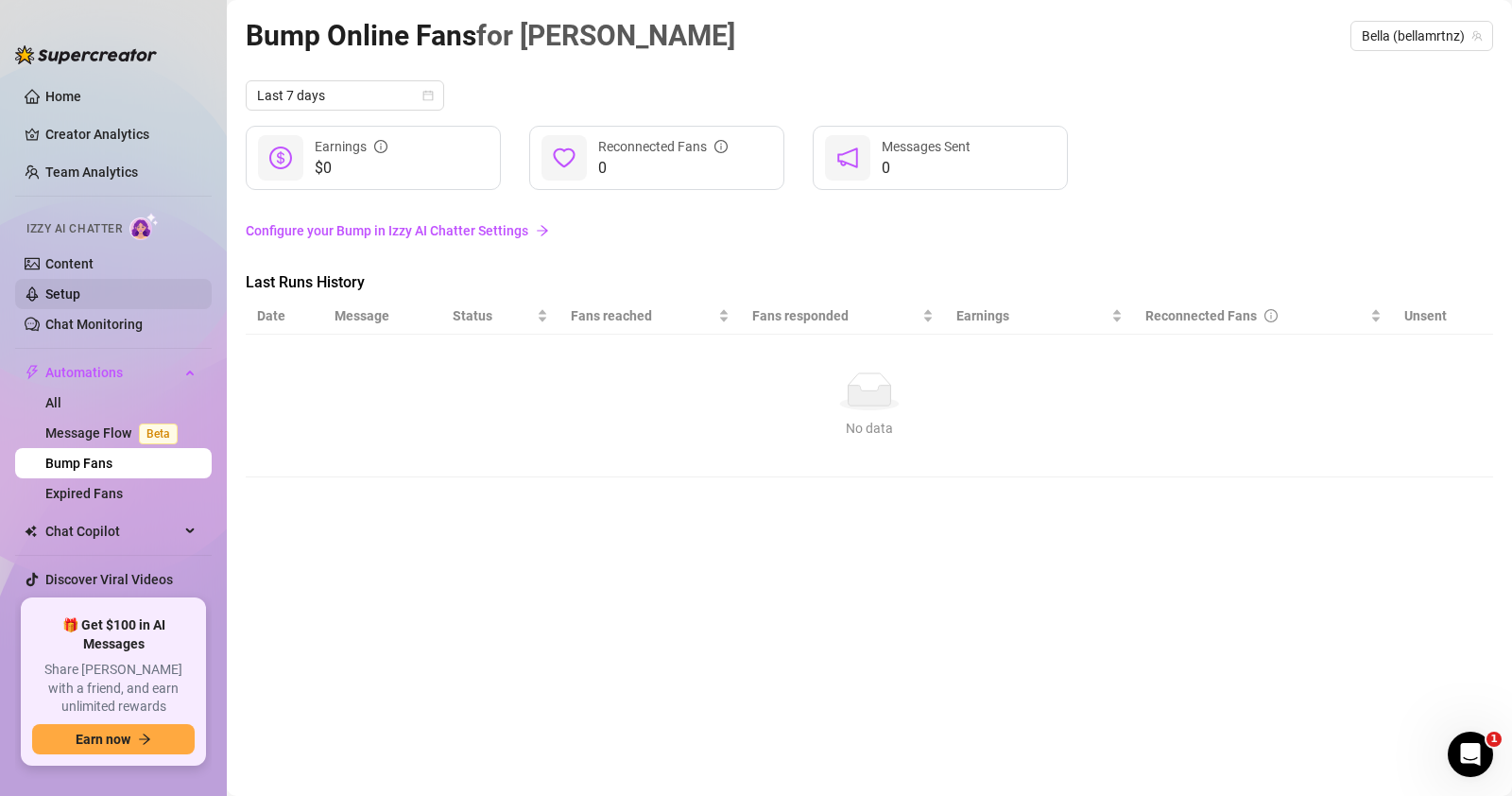
click at [68, 301] on link "Setup" at bounding box center [63, 293] width 35 height 15
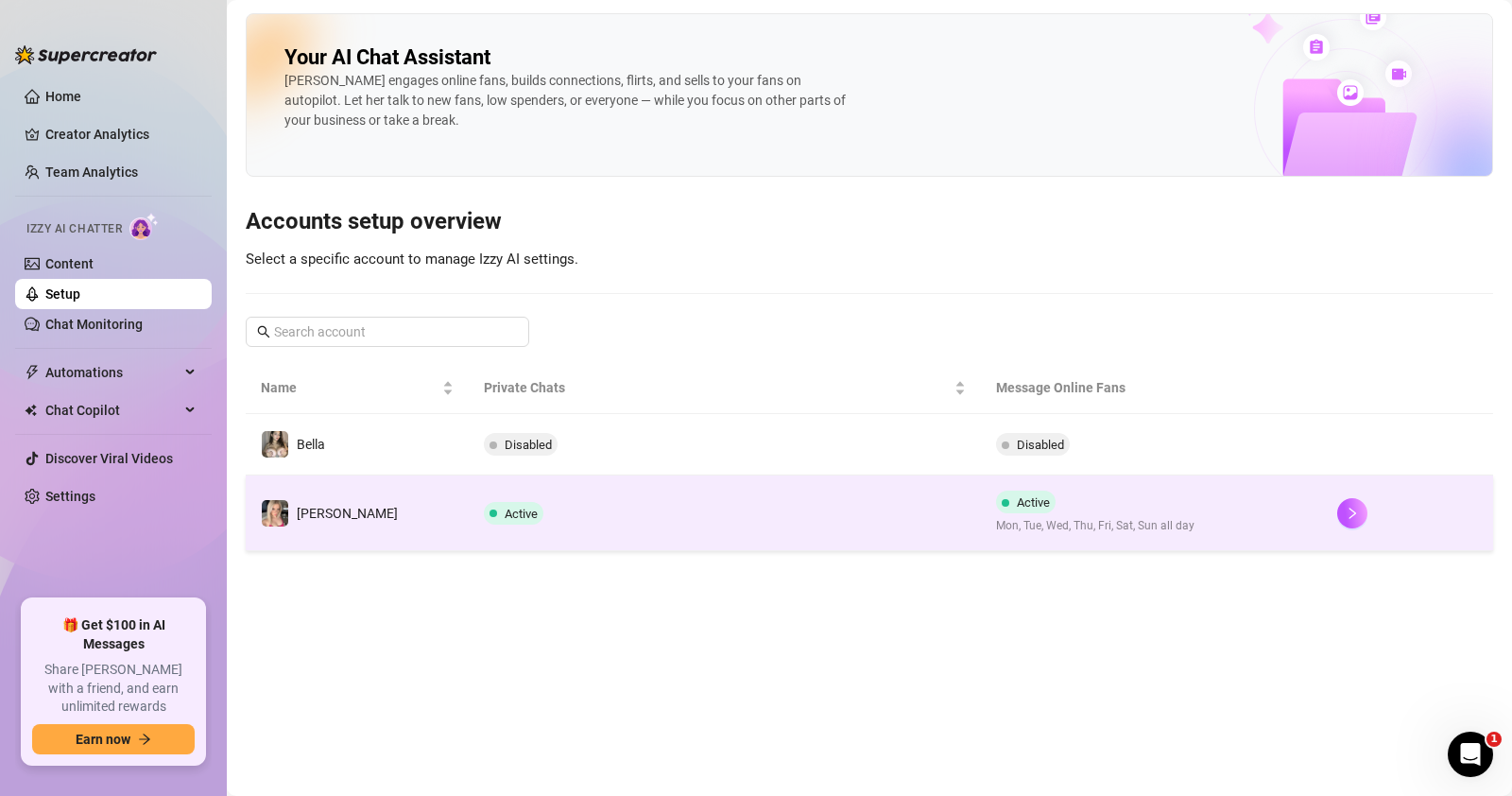
click at [422, 501] on td "[PERSON_NAME]" at bounding box center [357, 512] width 223 height 75
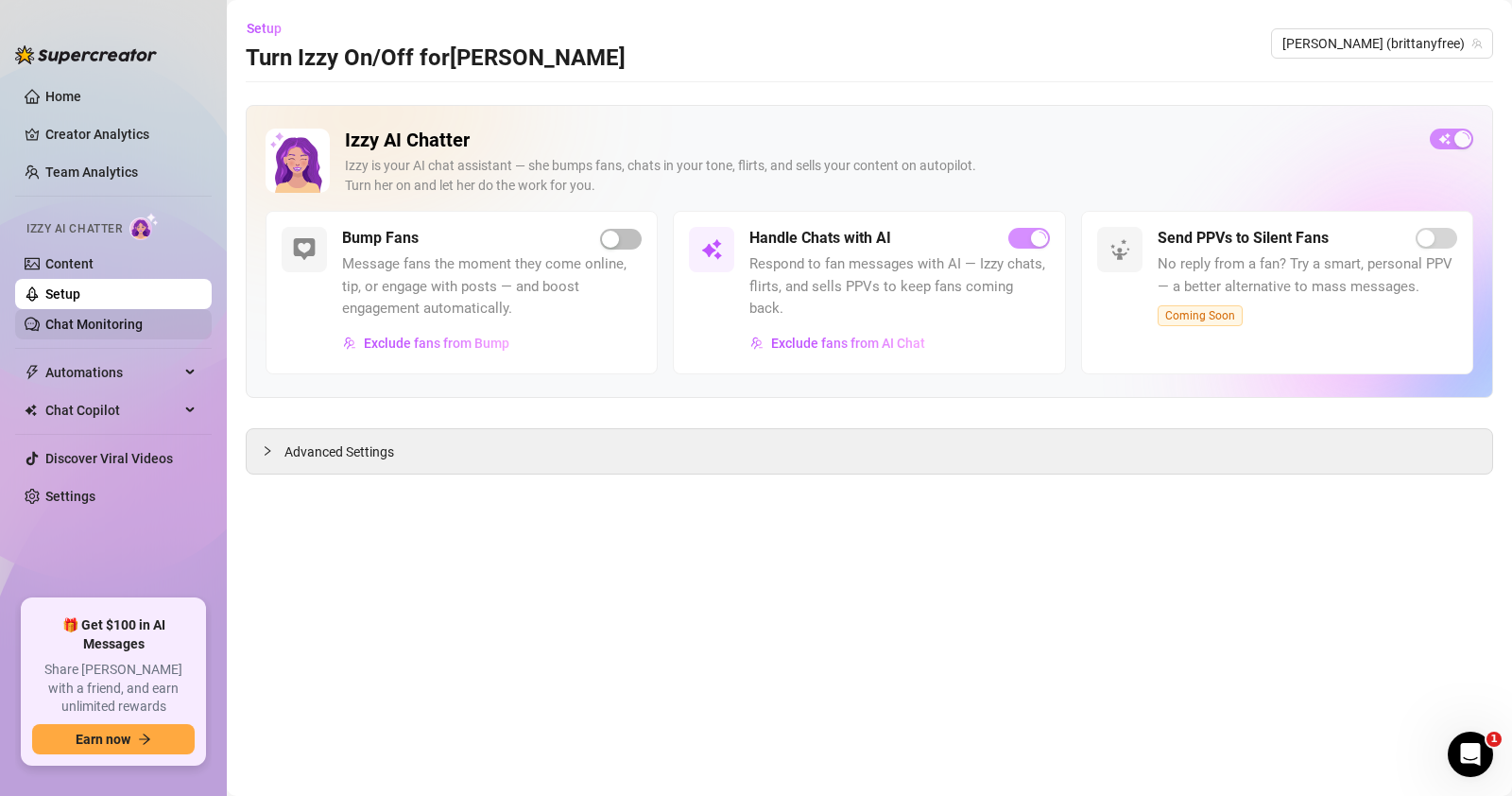
click at [106, 317] on link "Chat Monitoring" at bounding box center [94, 324] width 98 height 15
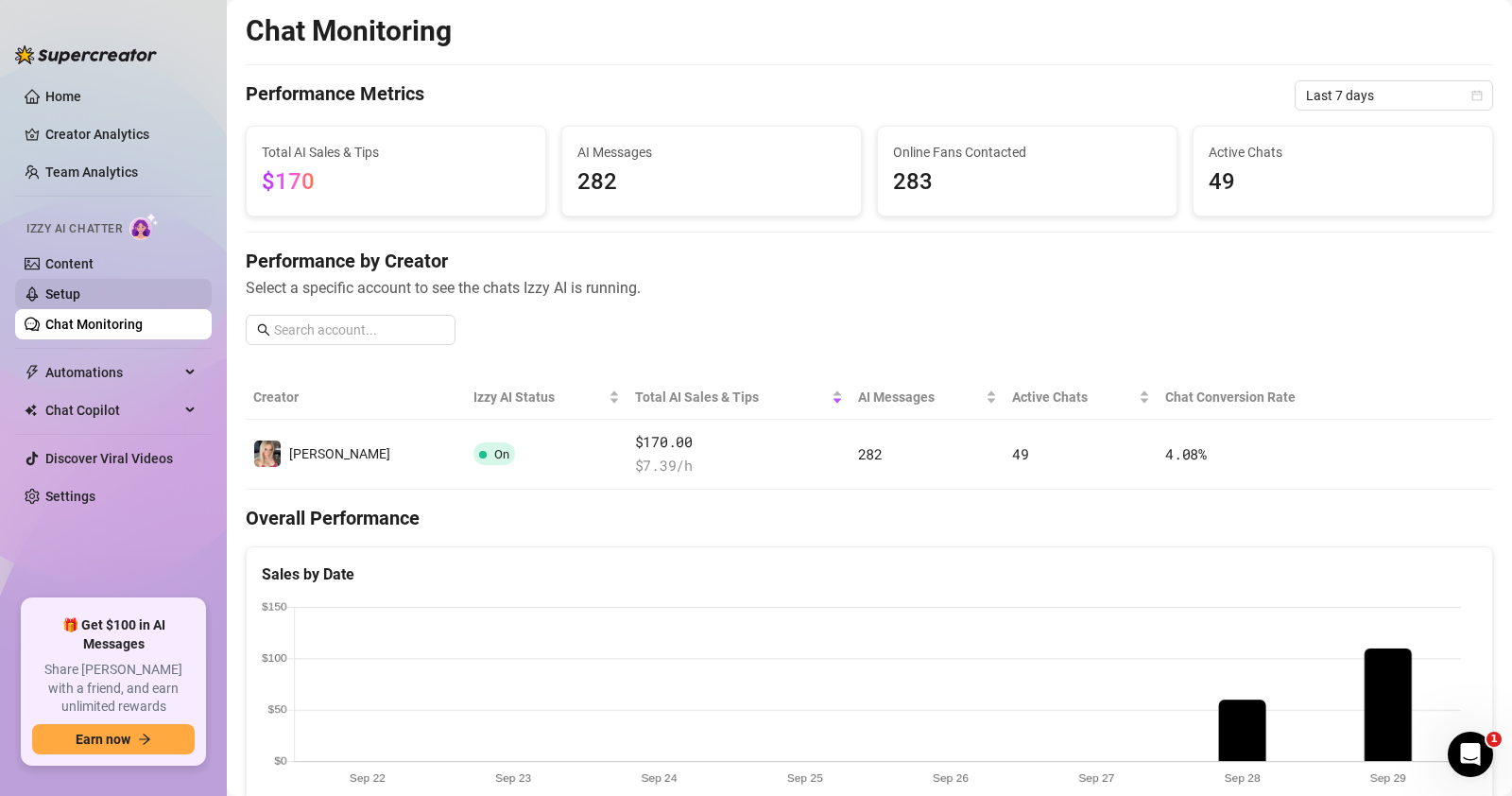
click at [80, 292] on link "Setup" at bounding box center [63, 293] width 35 height 15
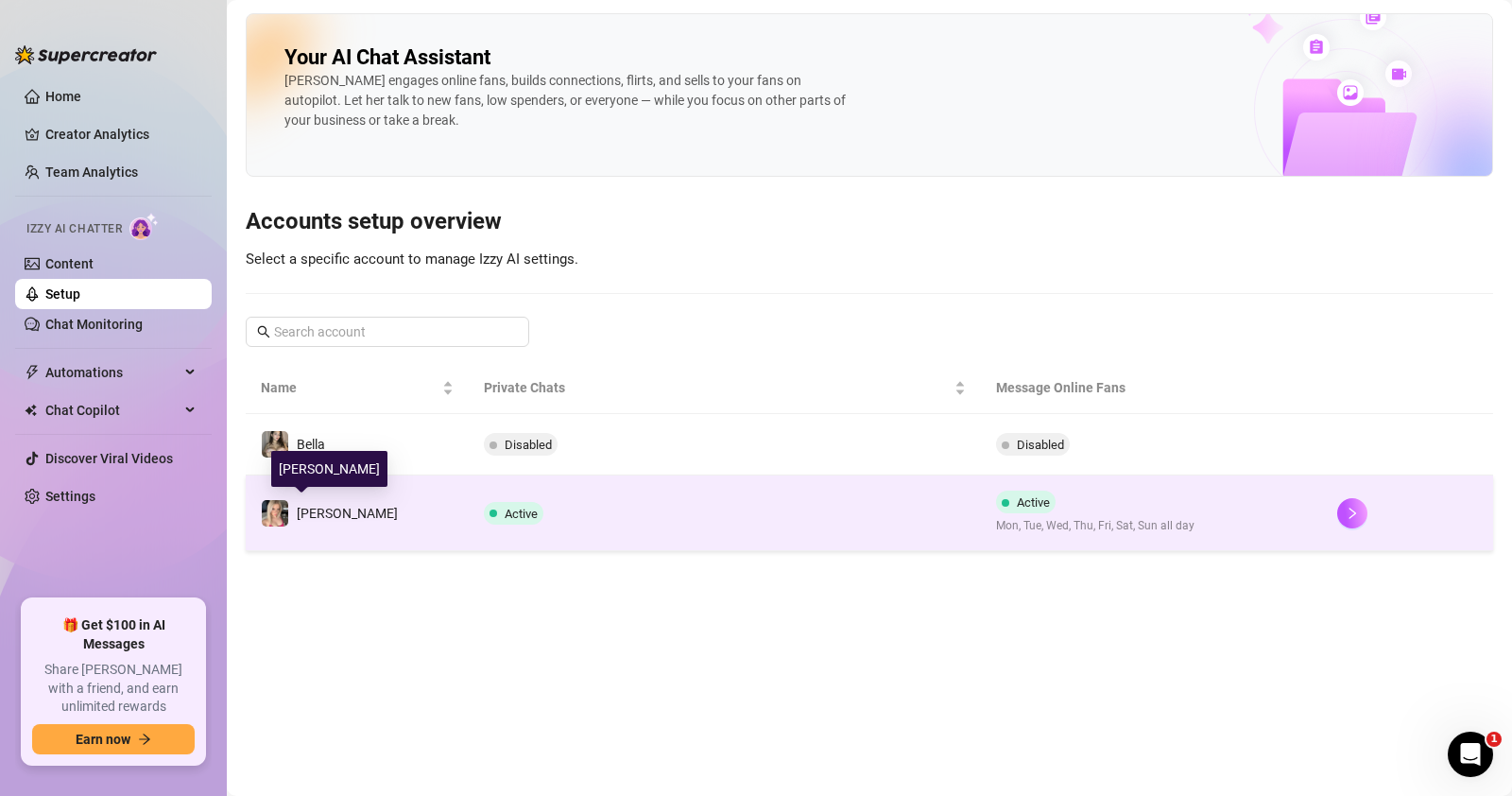
click at [375, 517] on td "[PERSON_NAME]" at bounding box center [357, 512] width 223 height 75
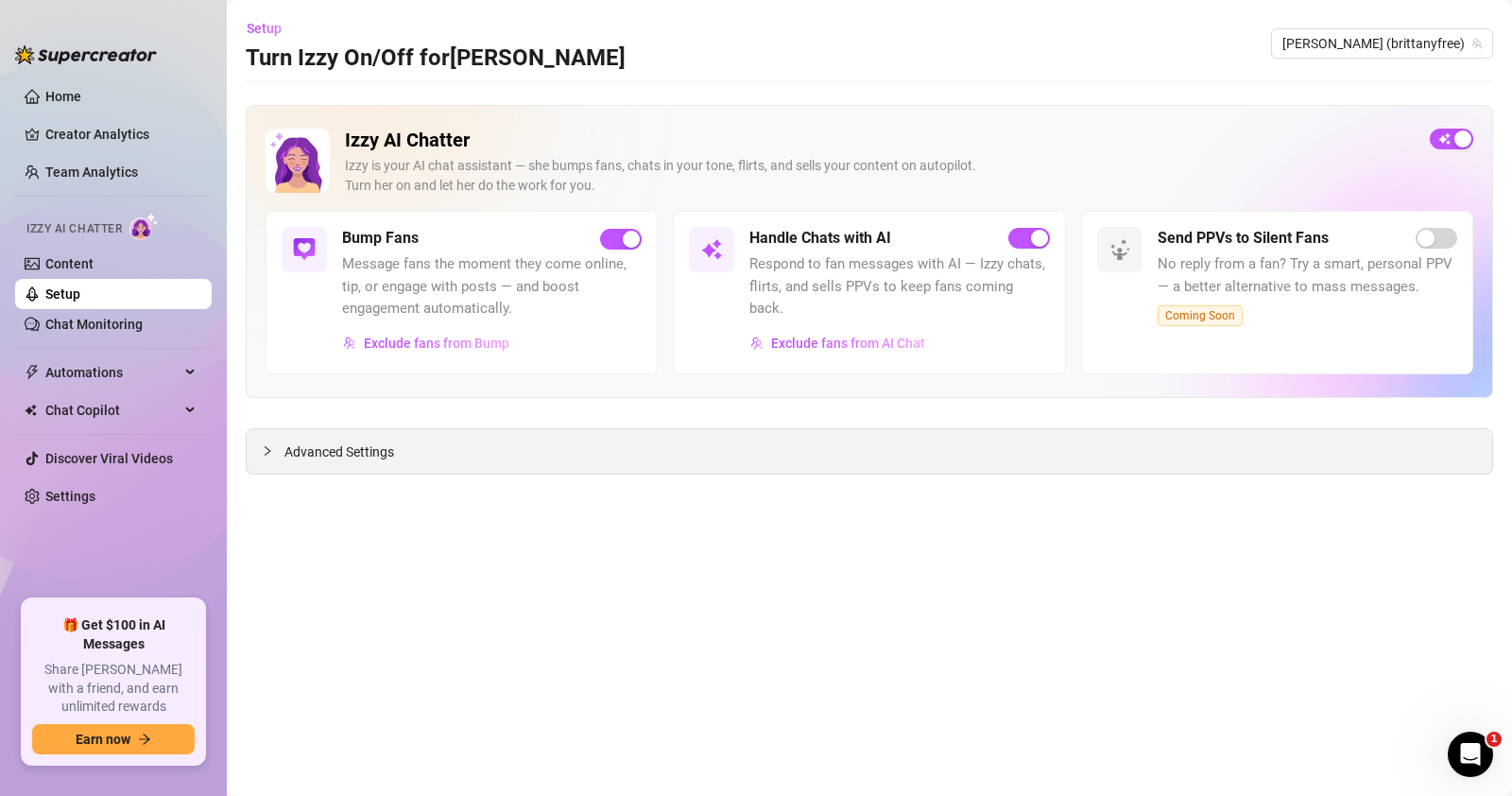
click at [425, 443] on div "Advanced Settings" at bounding box center [869, 451] width 1246 height 44
click at [273, 450] on div at bounding box center [273, 450] width 22 height 21
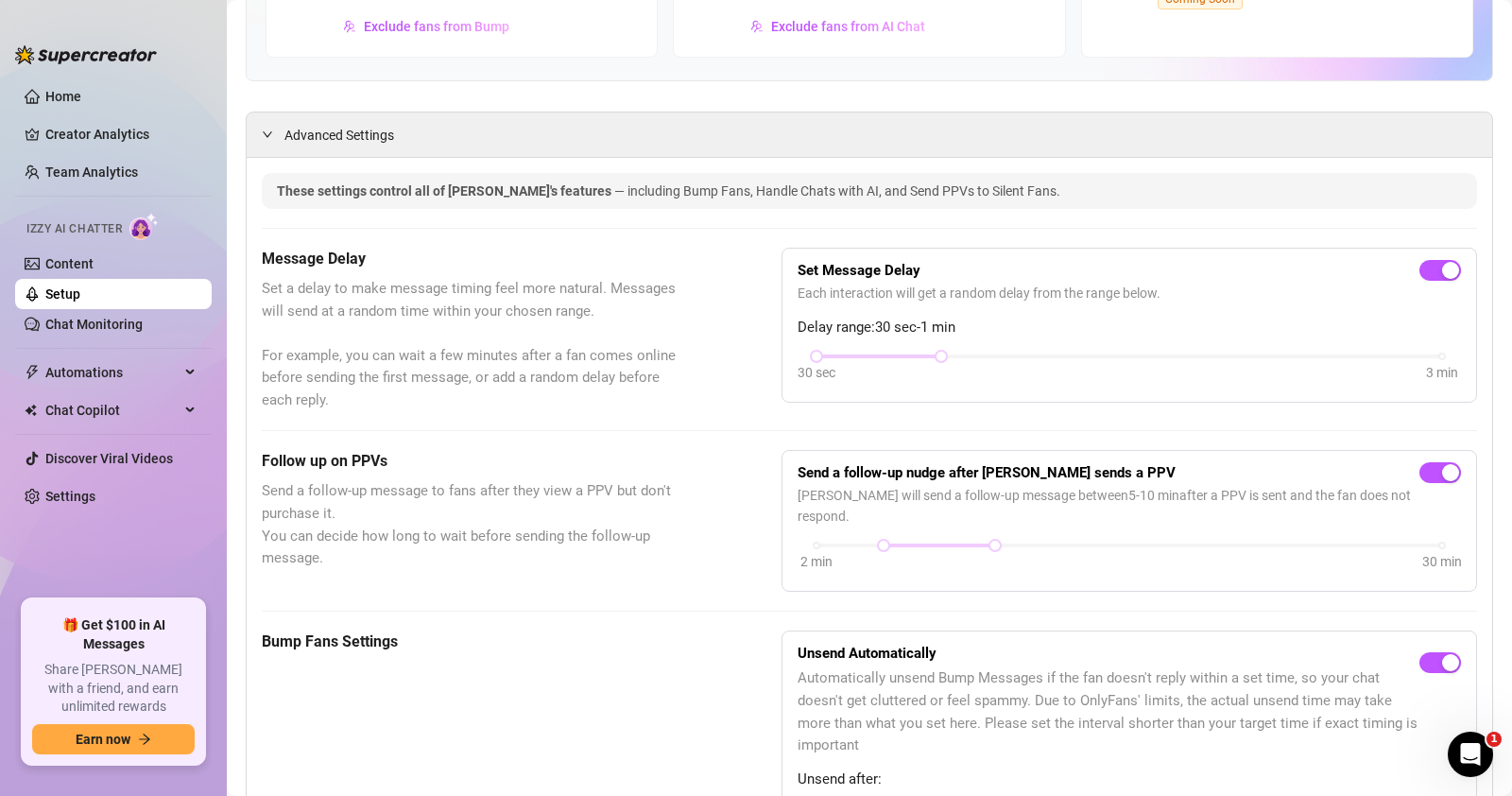
scroll to position [144, 0]
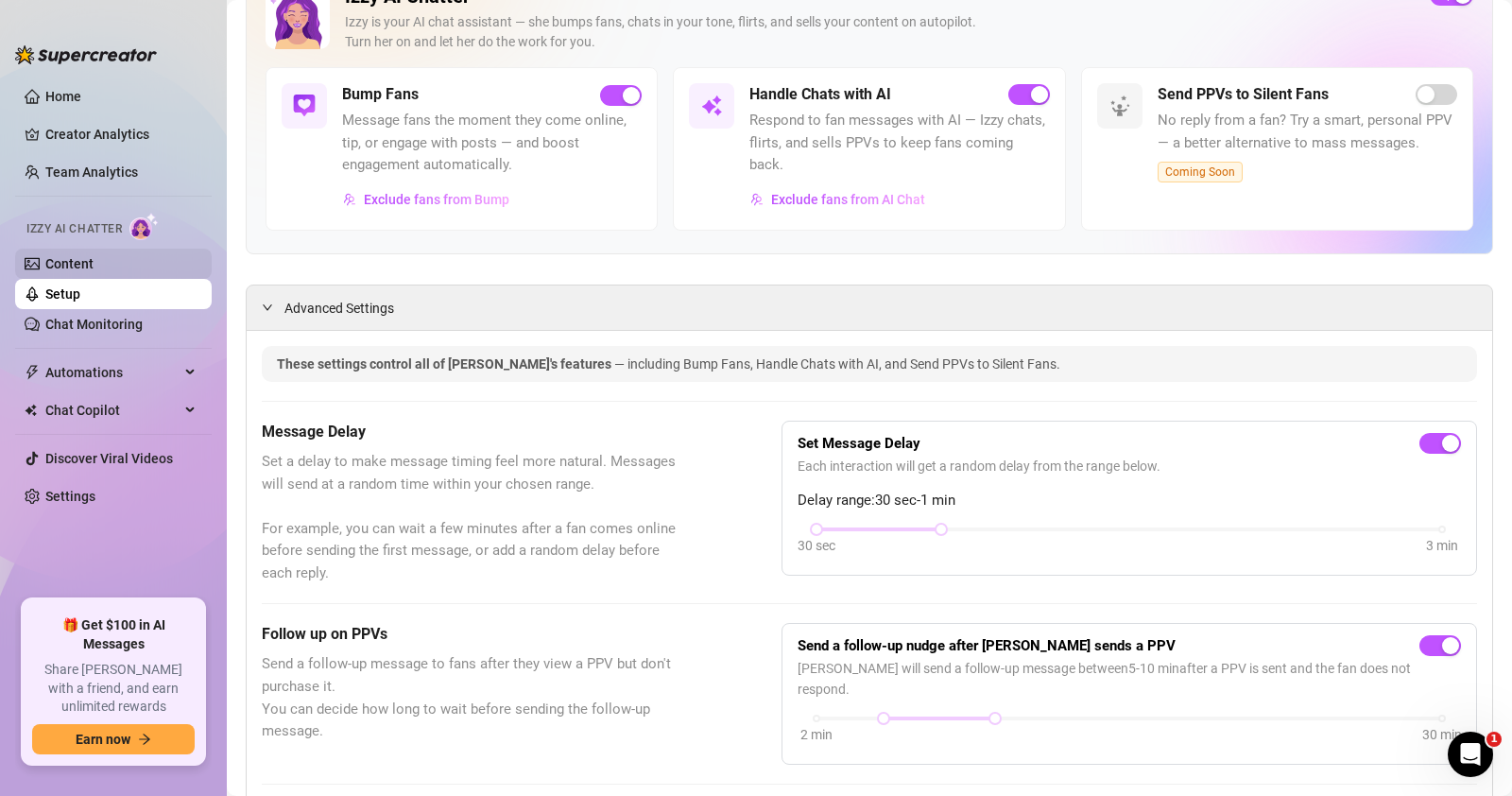
click at [94, 265] on link "Content" at bounding box center [68, 263] width 48 height 15
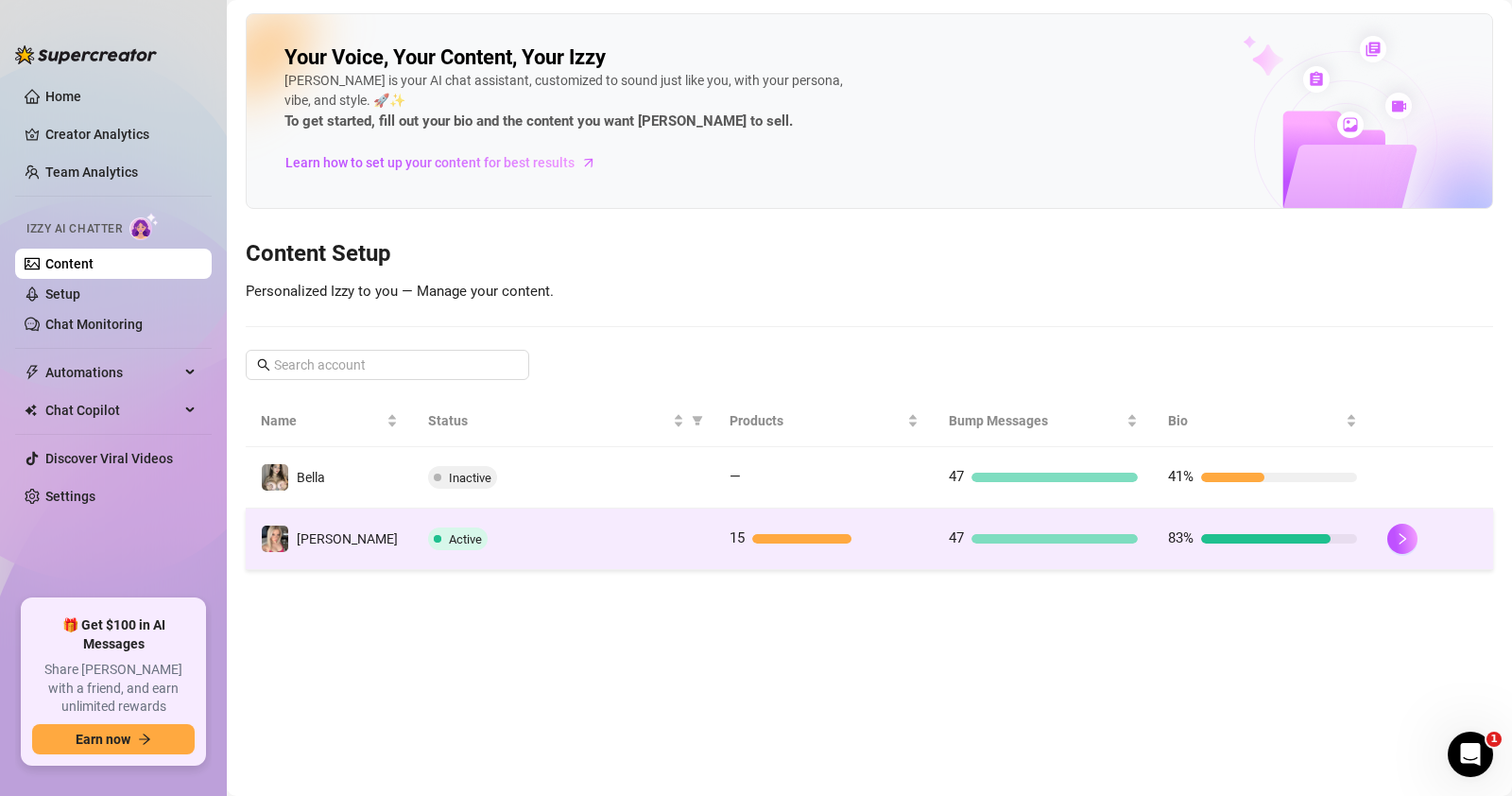
click at [350, 543] on td "[PERSON_NAME]" at bounding box center [329, 539] width 167 height 62
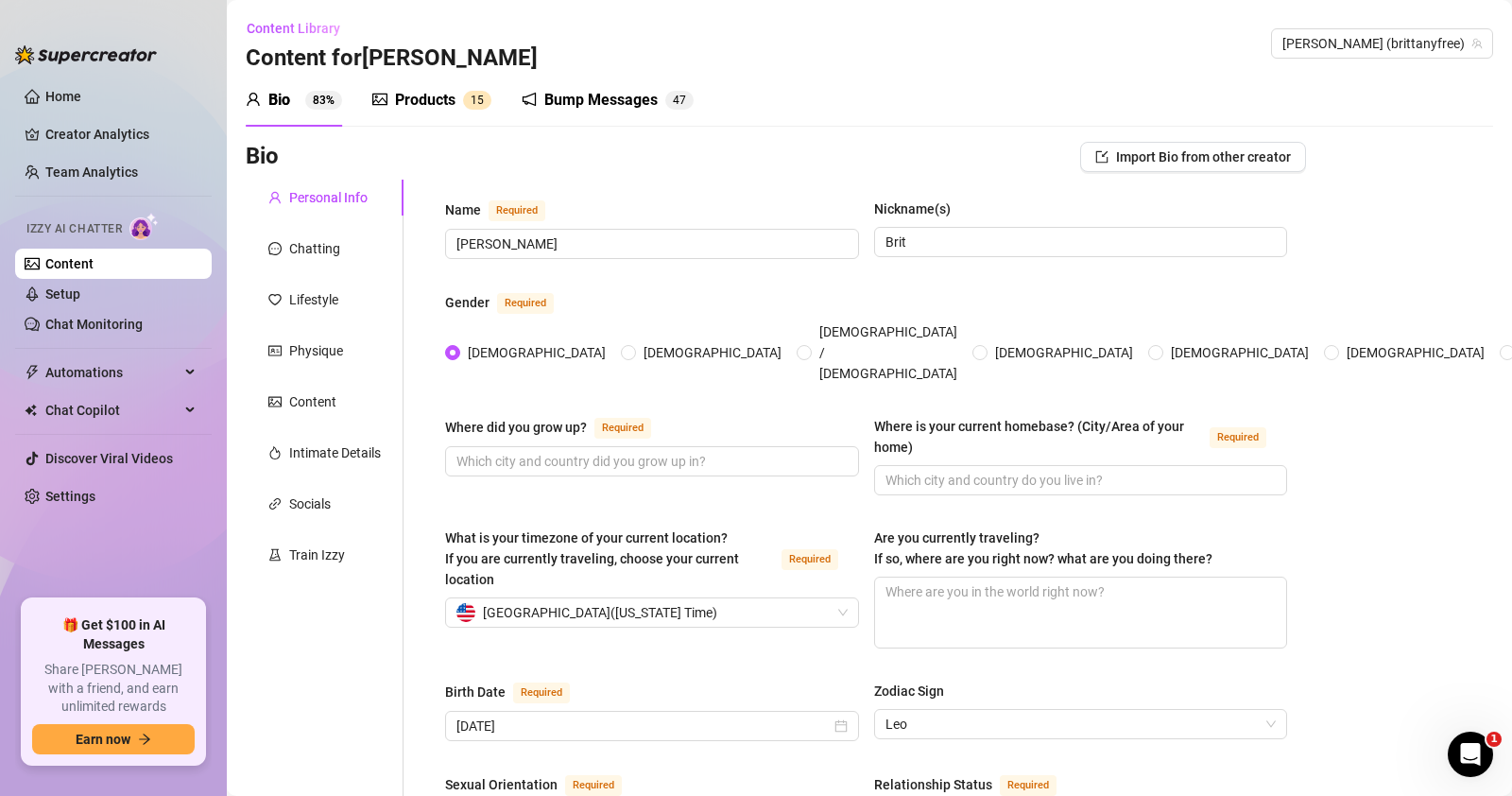
click at [304, 509] on div "Socials" at bounding box center [310, 503] width 42 height 21
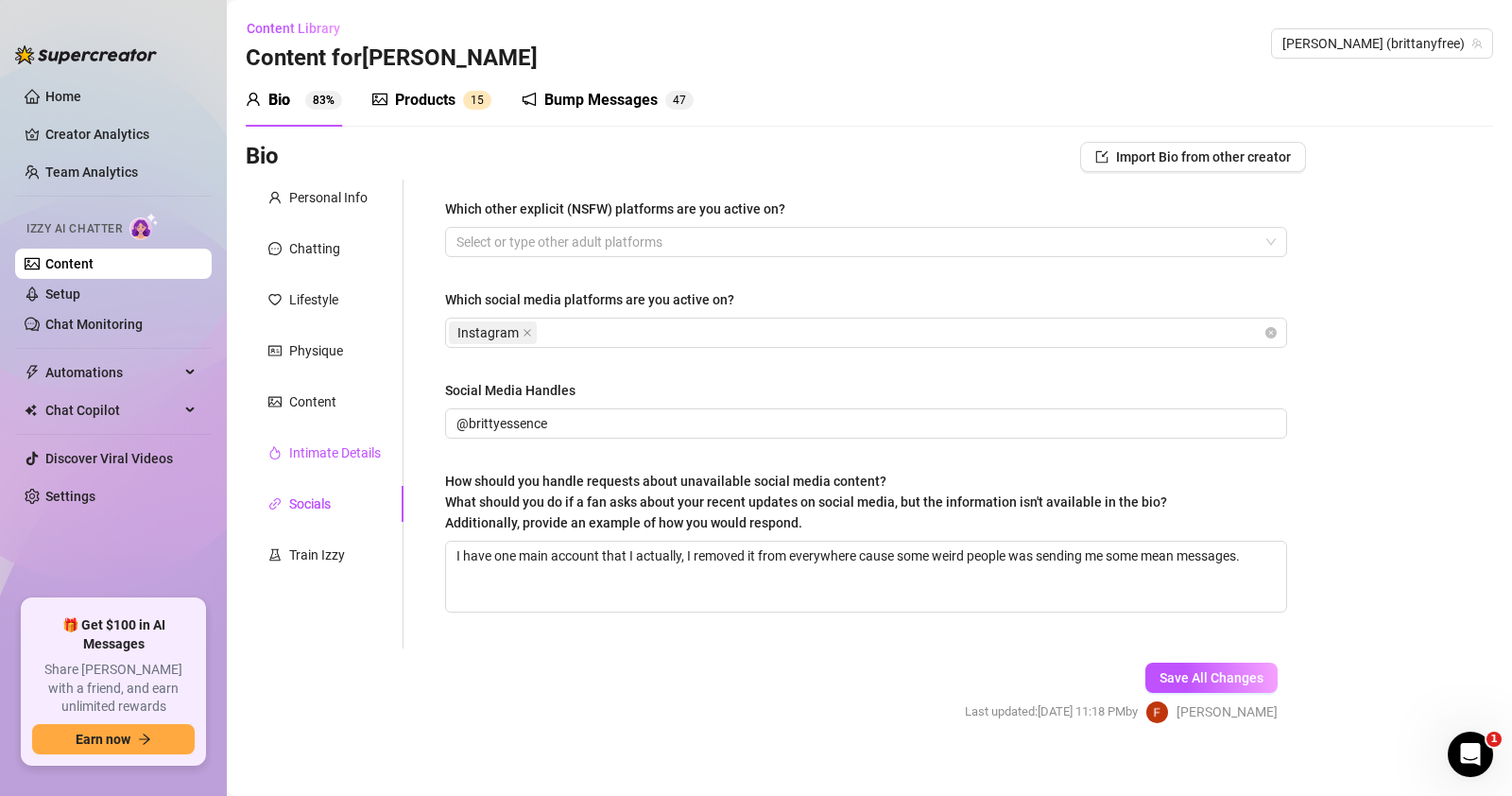
click at [323, 444] on div "Intimate Details" at bounding box center [335, 452] width 92 height 21
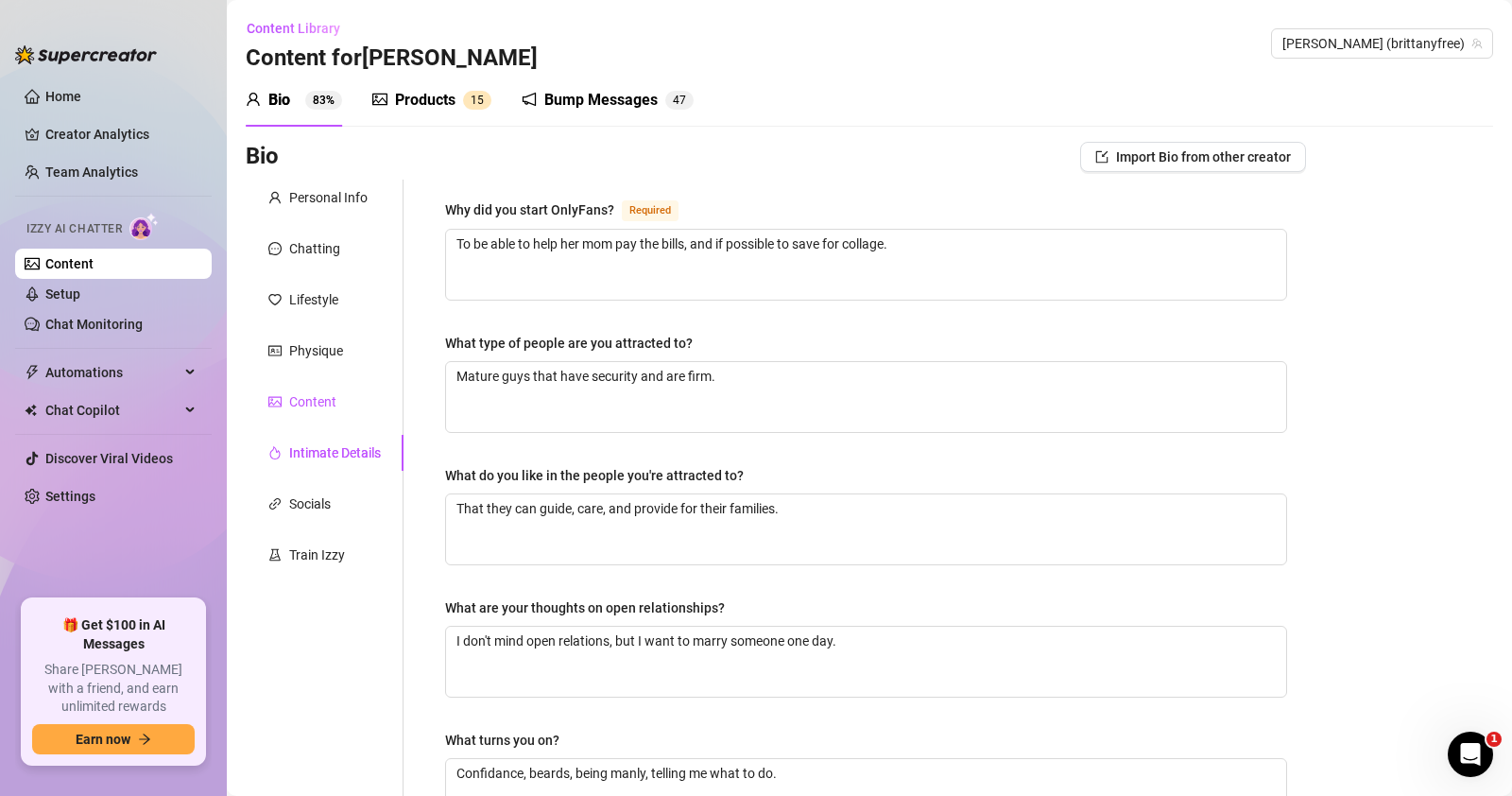
click at [323, 405] on div "Content" at bounding box center [313, 401] width 47 height 21
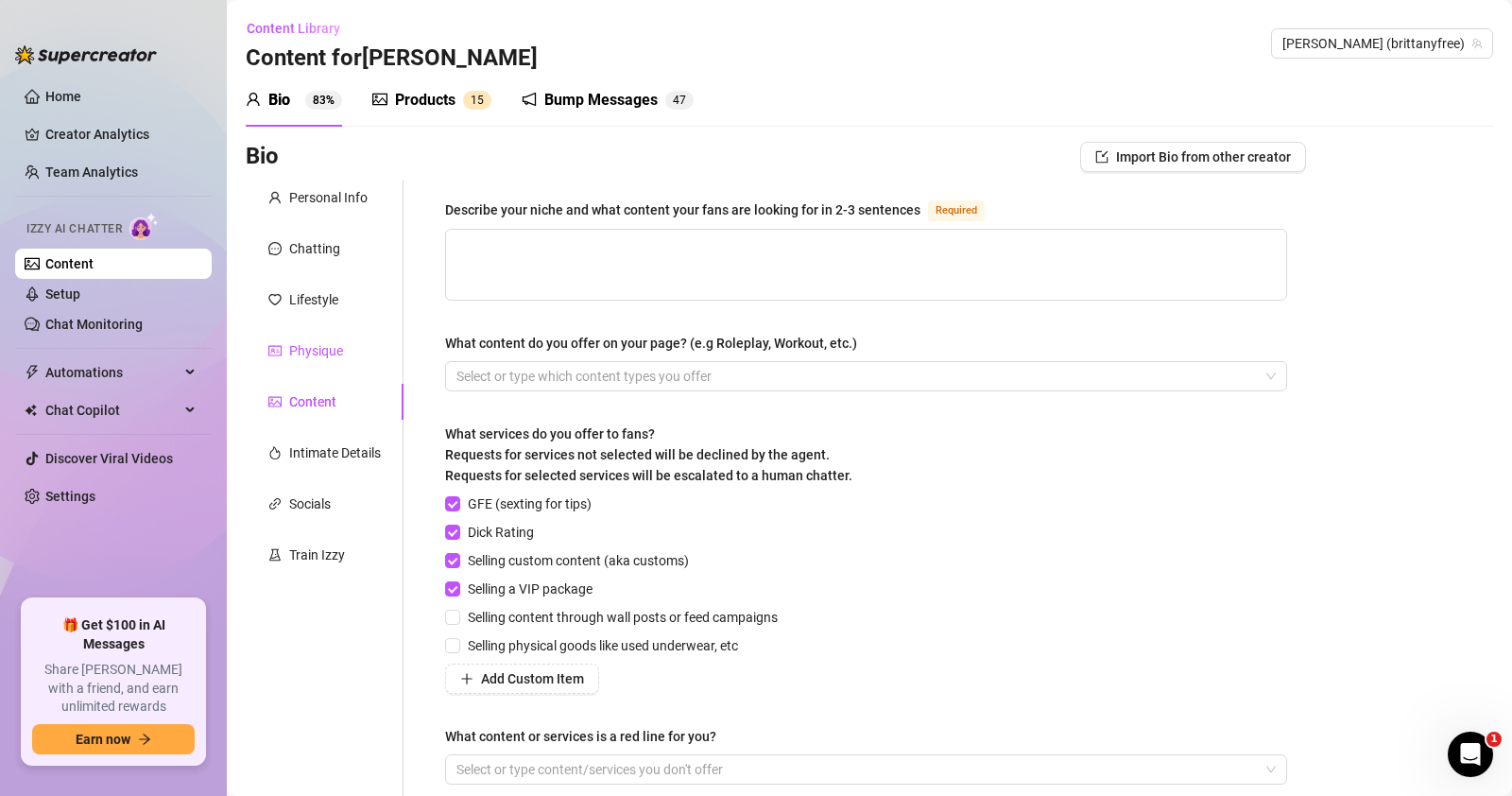
click at [317, 349] on div "Physique" at bounding box center [316, 350] width 54 height 21
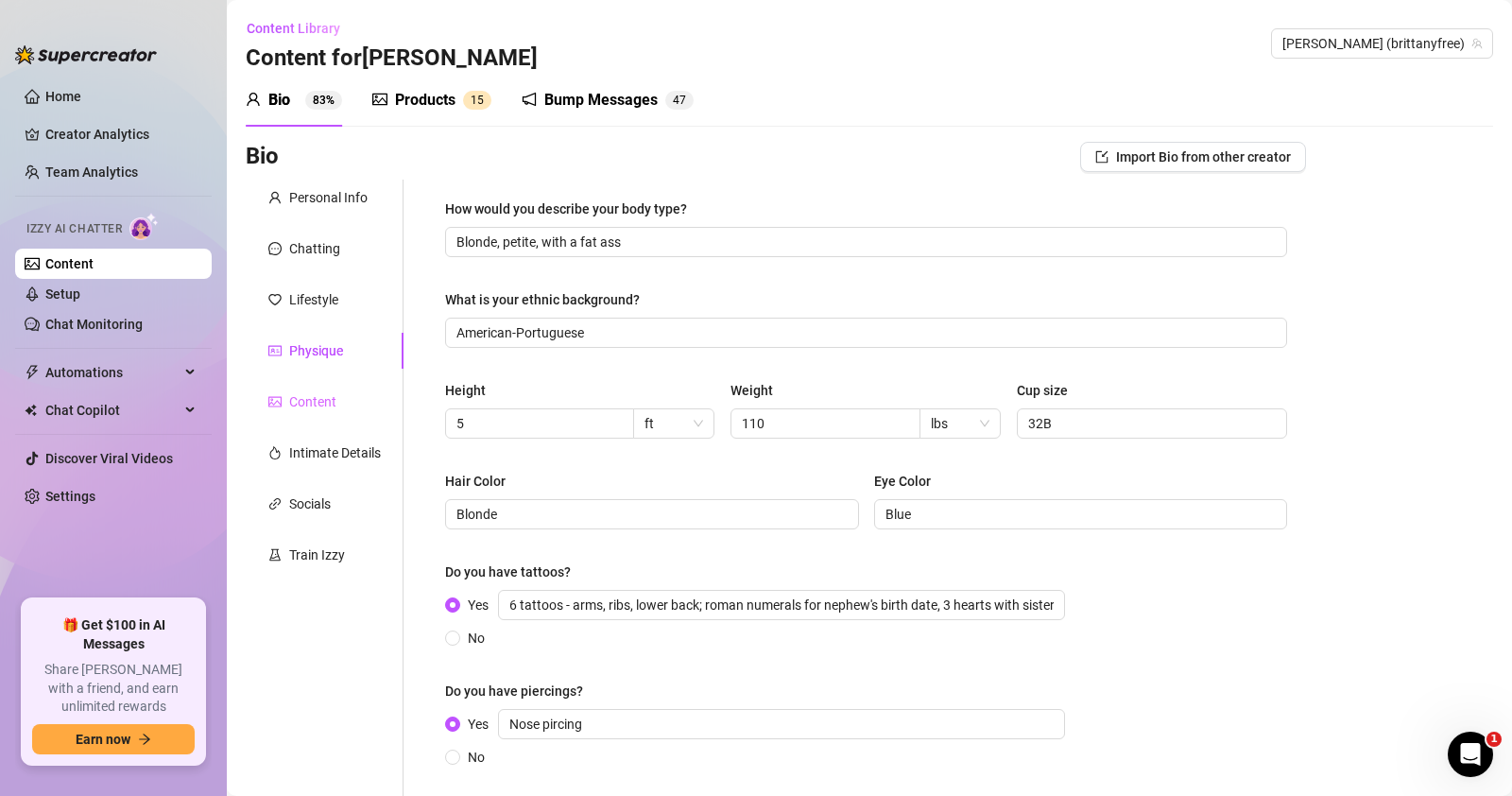
click at [306, 418] on div "Content" at bounding box center [324, 401] width 157 height 36
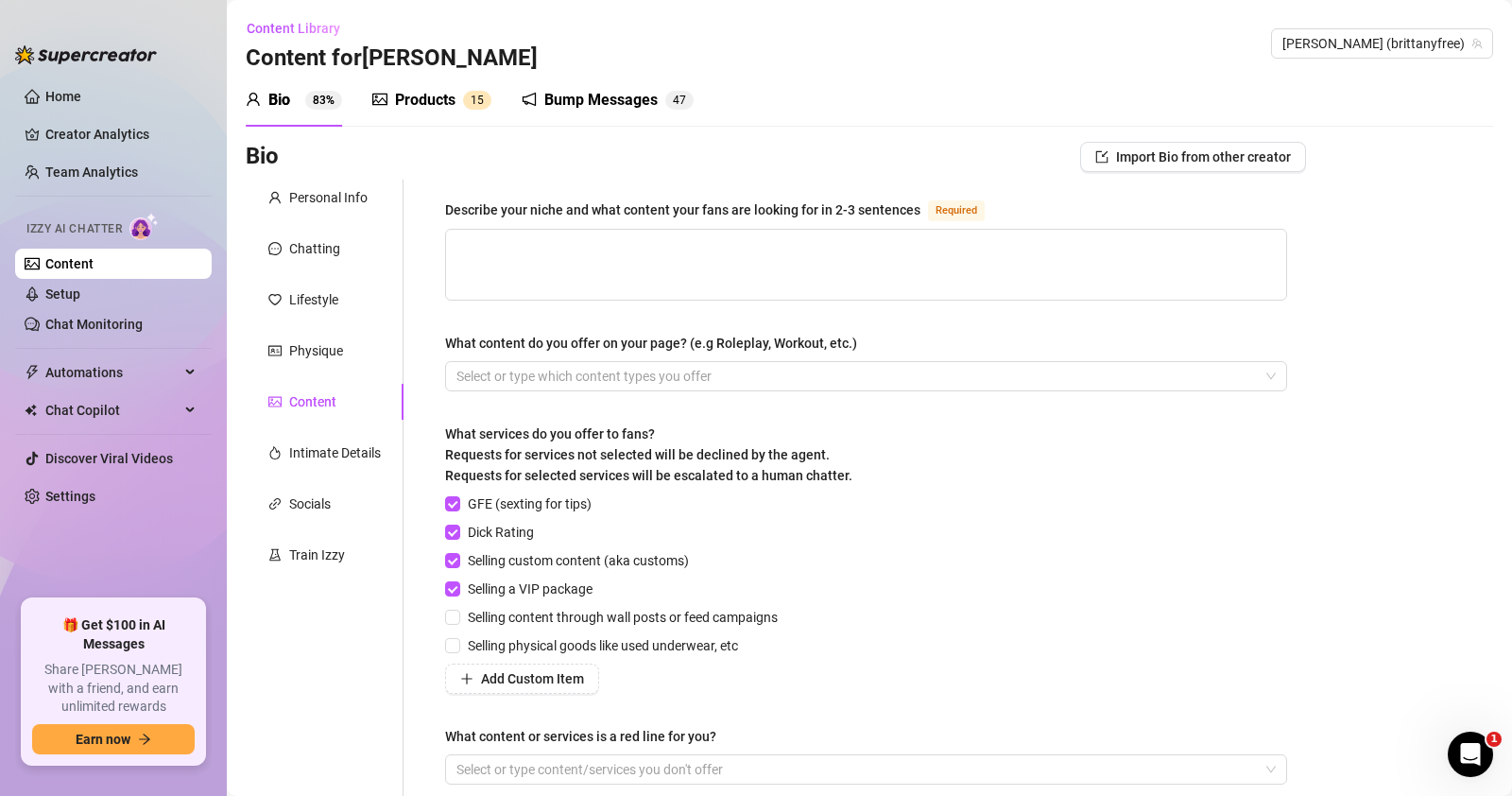
click at [94, 266] on link "Content" at bounding box center [68, 263] width 48 height 15
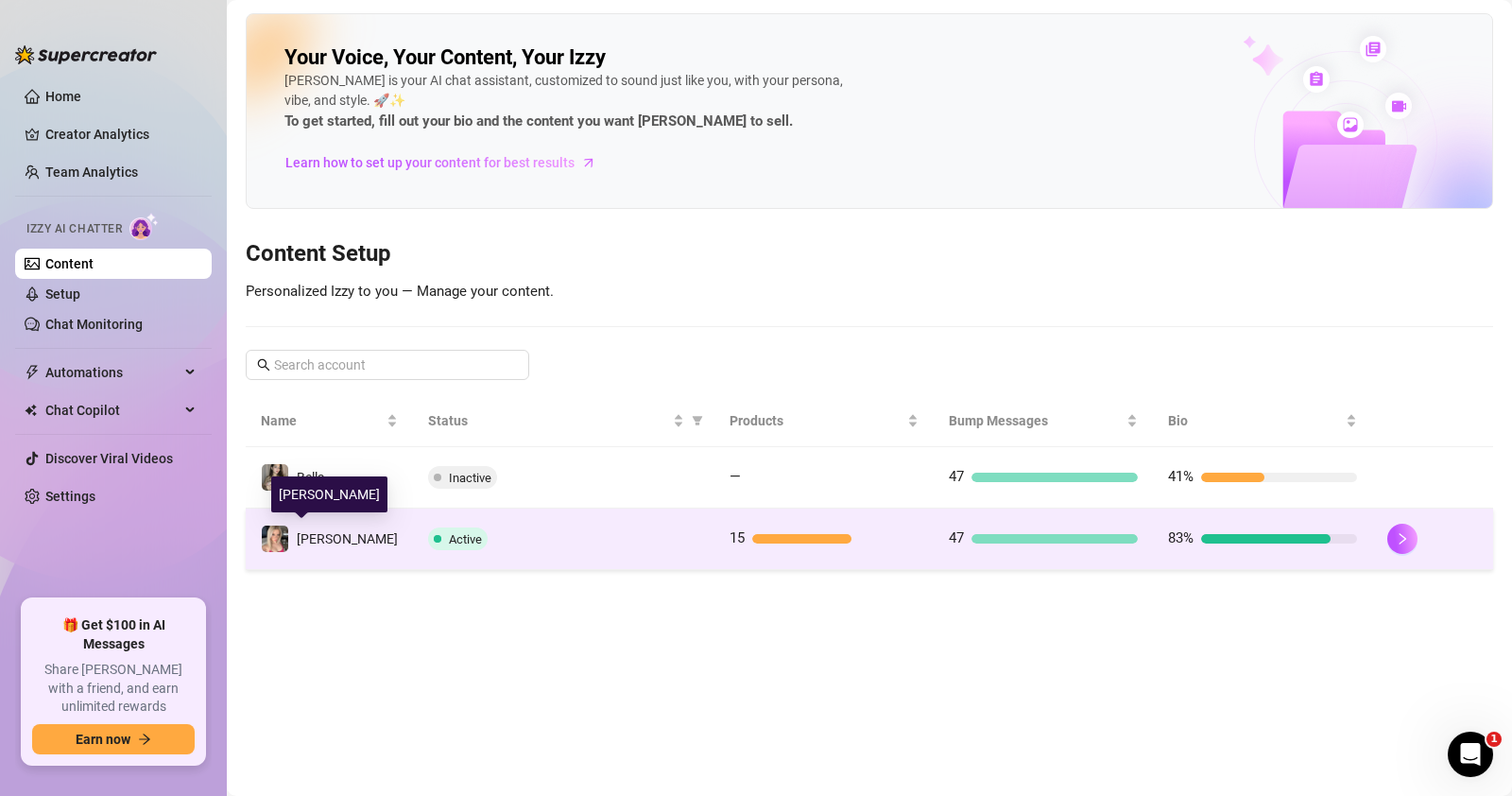
click at [342, 538] on td "[PERSON_NAME]" at bounding box center [329, 539] width 167 height 62
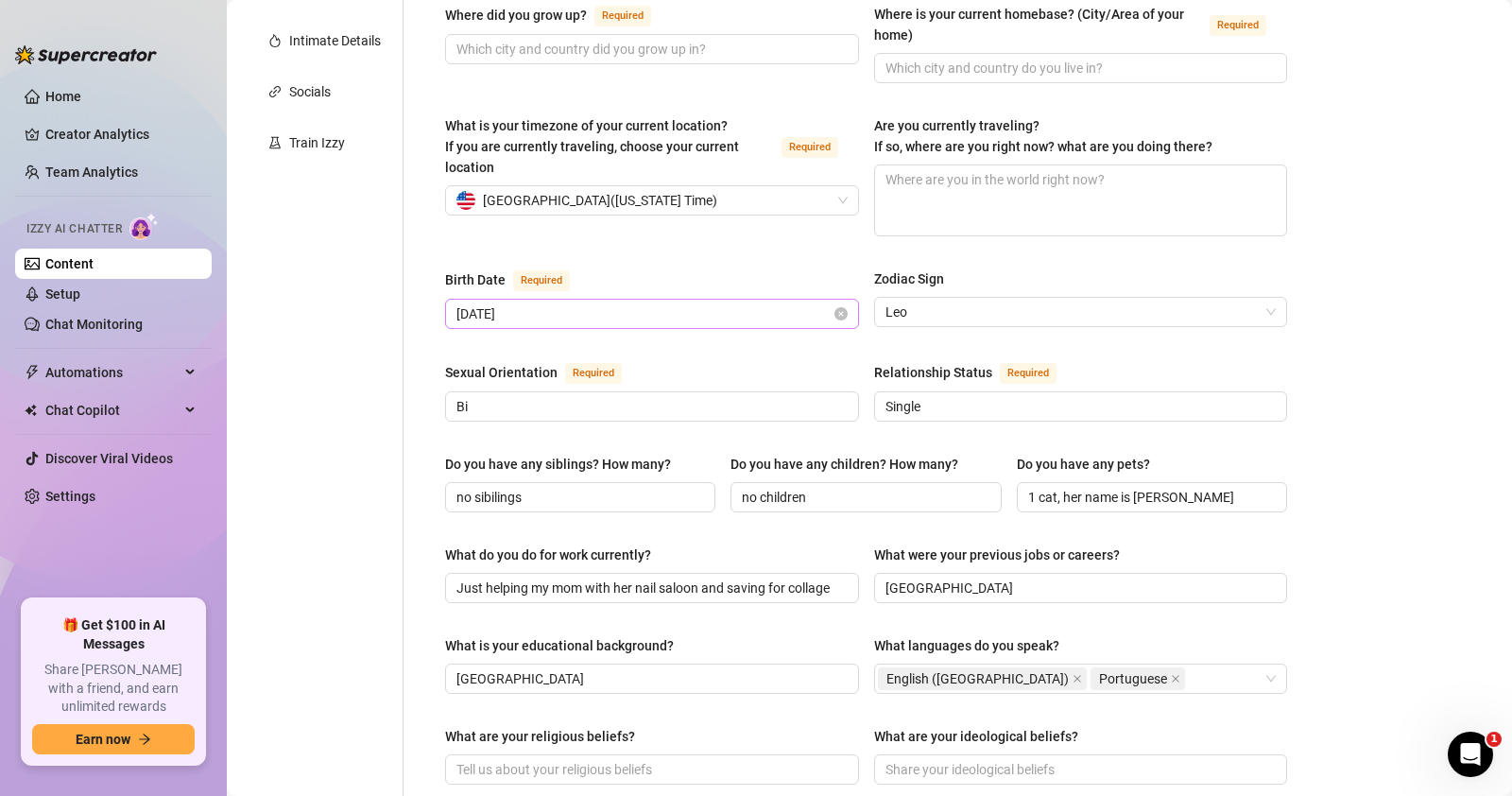
scroll to position [440, 0]
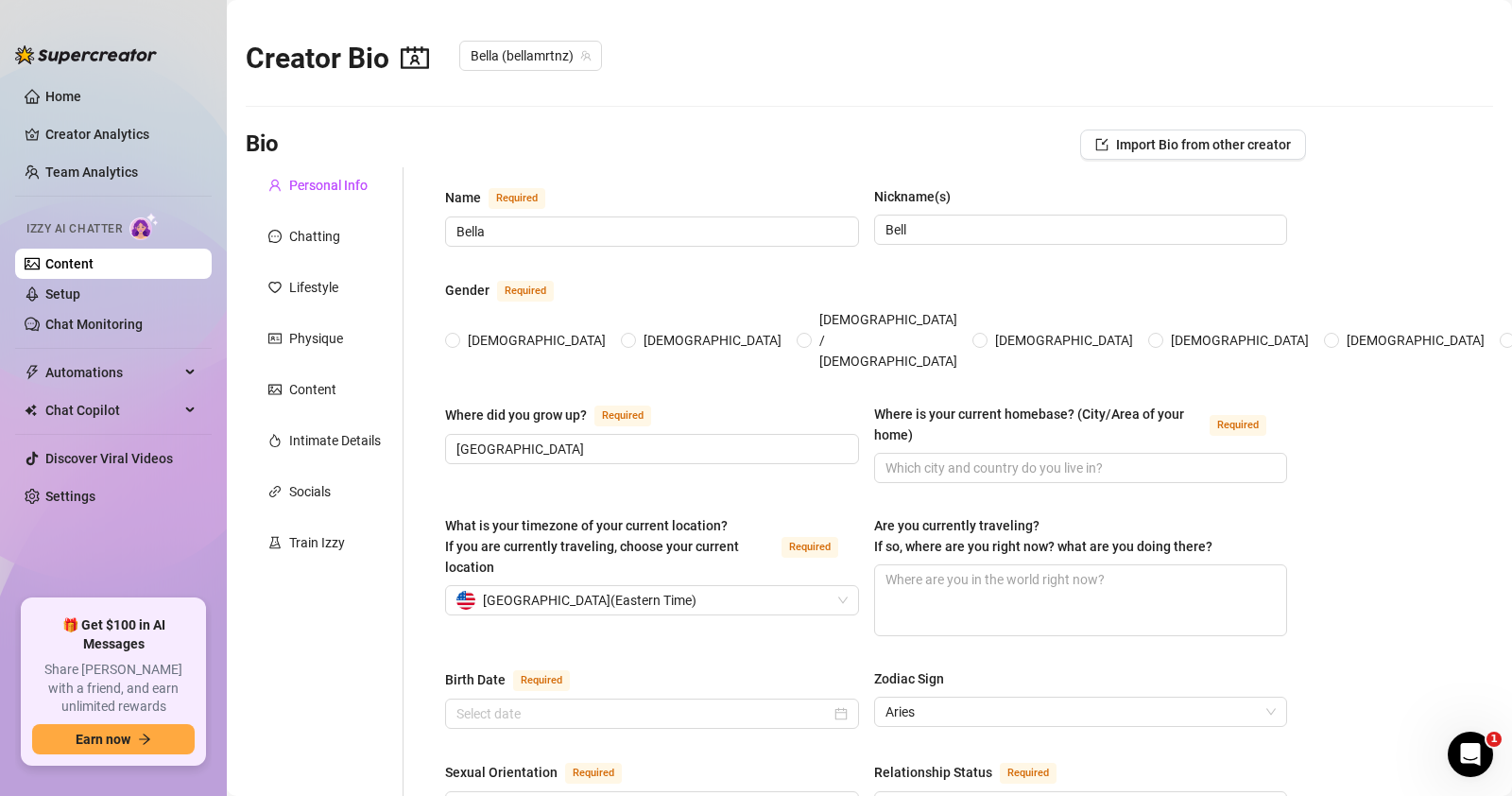
radio input "true"
type input "[DATE]"
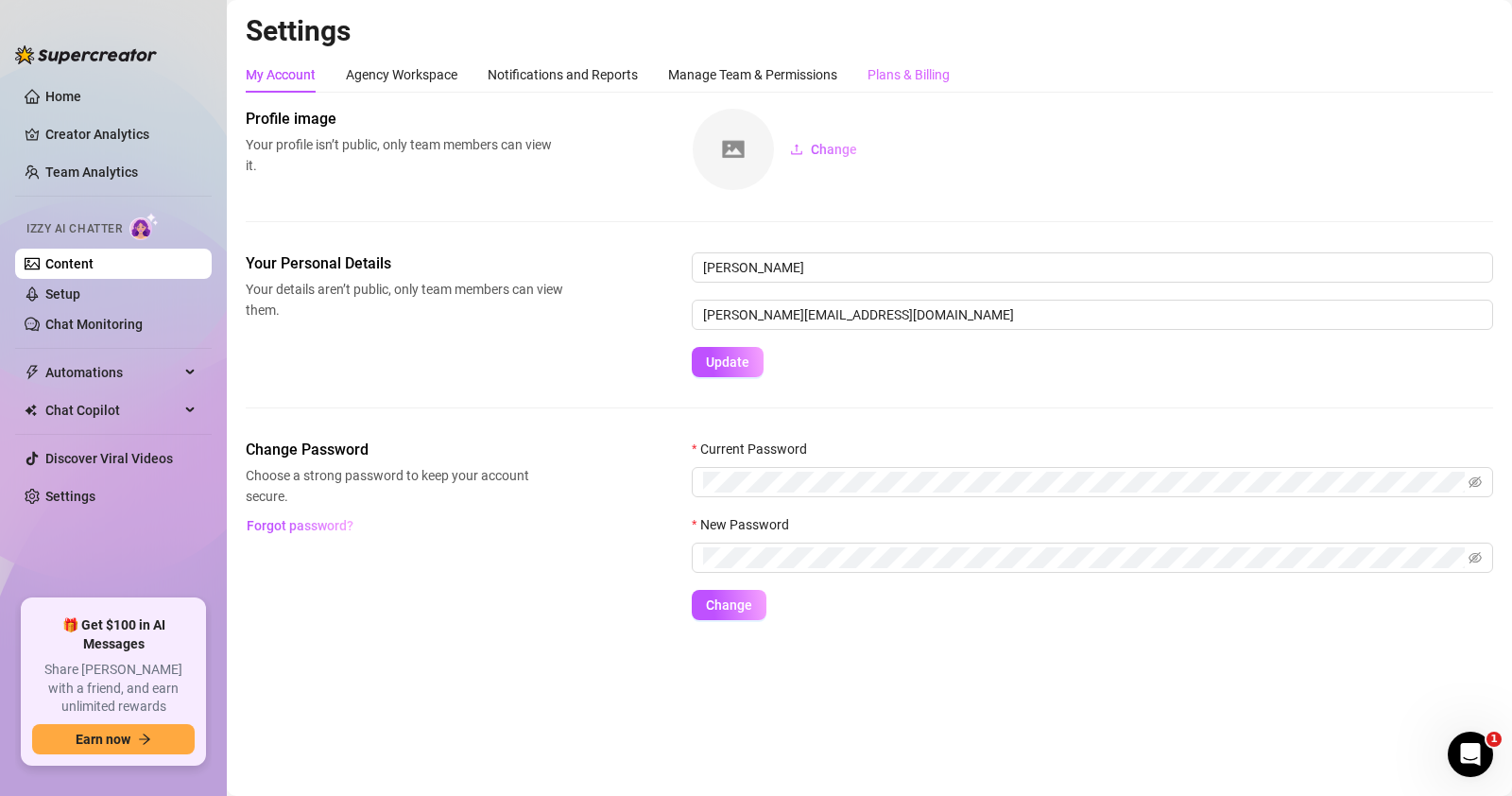
click at [934, 85] on div "Plans & Billing" at bounding box center [909, 74] width 82 height 36
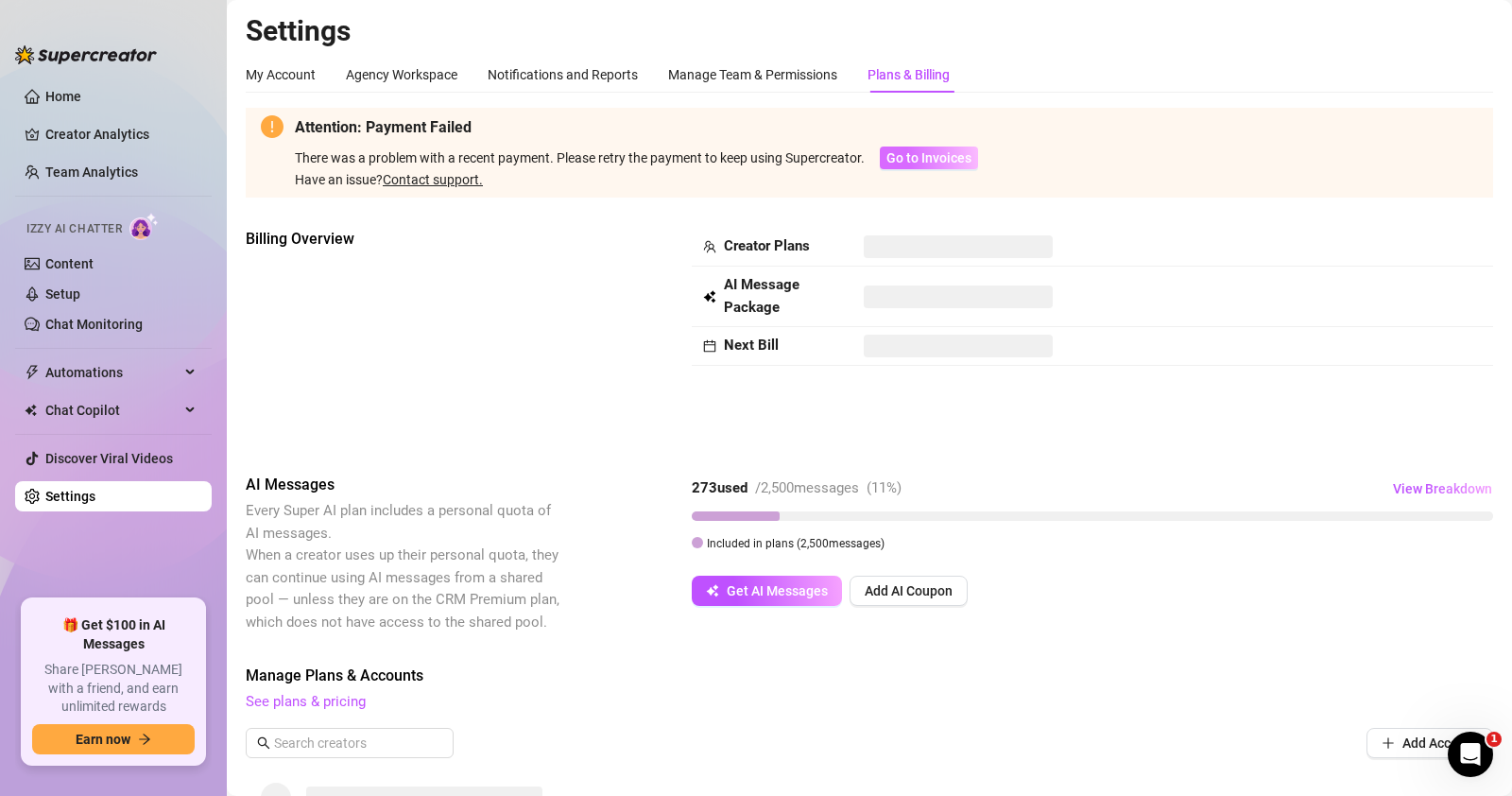
click at [899, 159] on span "Go to Invoices" at bounding box center [928, 157] width 85 height 15
drag, startPoint x: 703, startPoint y: 492, endPoint x: 741, endPoint y: 496, distance: 38.2
click at [741, 496] on strong "273 used" at bounding box center [719, 487] width 56 height 17
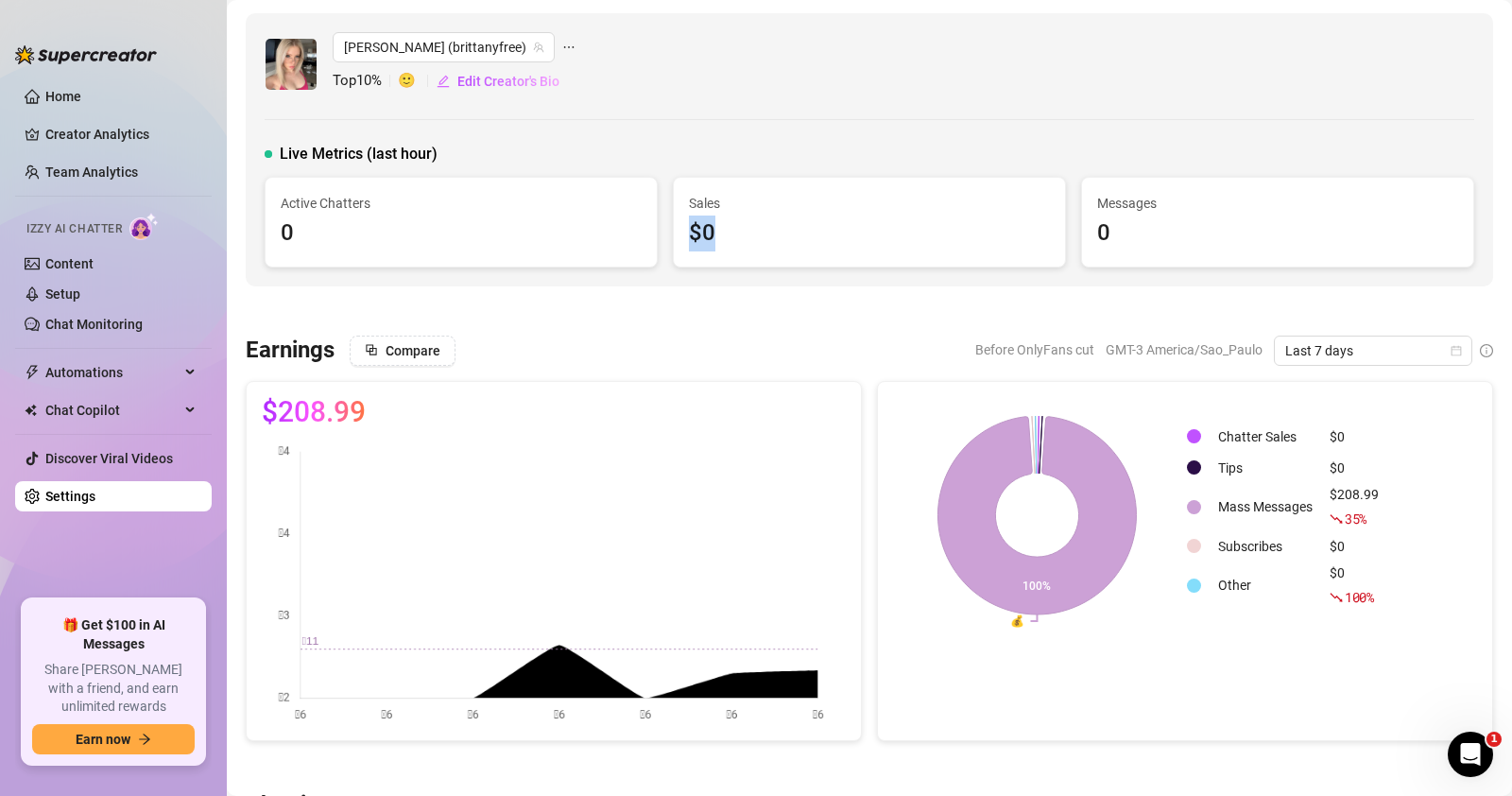
drag, startPoint x: 683, startPoint y: 226, endPoint x: 780, endPoint y: 221, distance: 97.1
click at [778, 221] on div "$0" at bounding box center [868, 233] width 361 height 36
click at [1271, 503] on td "Mass Messages" at bounding box center [1266, 507] width 110 height 45
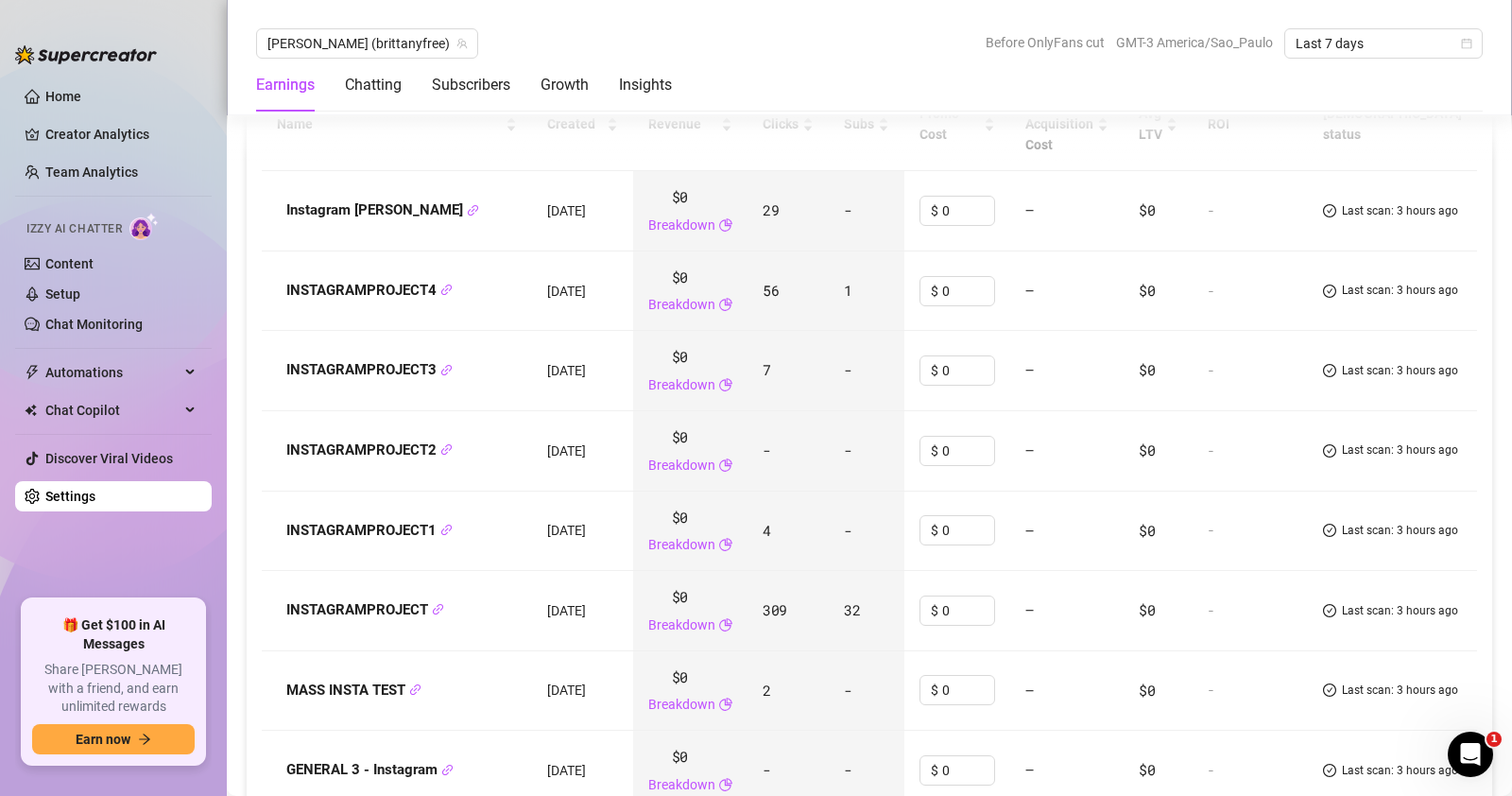
scroll to position [2204, 0]
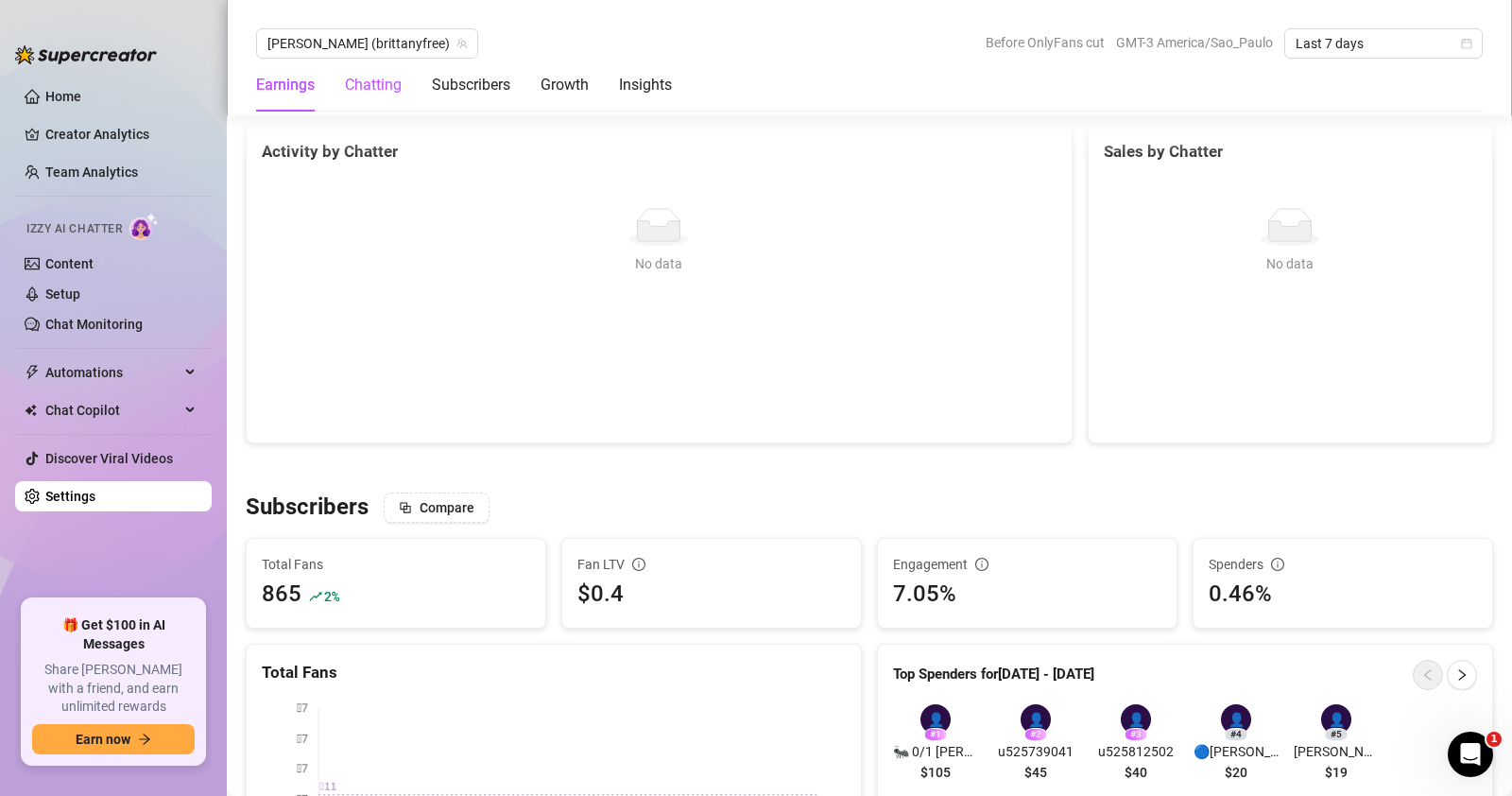
click at [372, 77] on div "Chatting" at bounding box center [374, 84] width 57 height 22
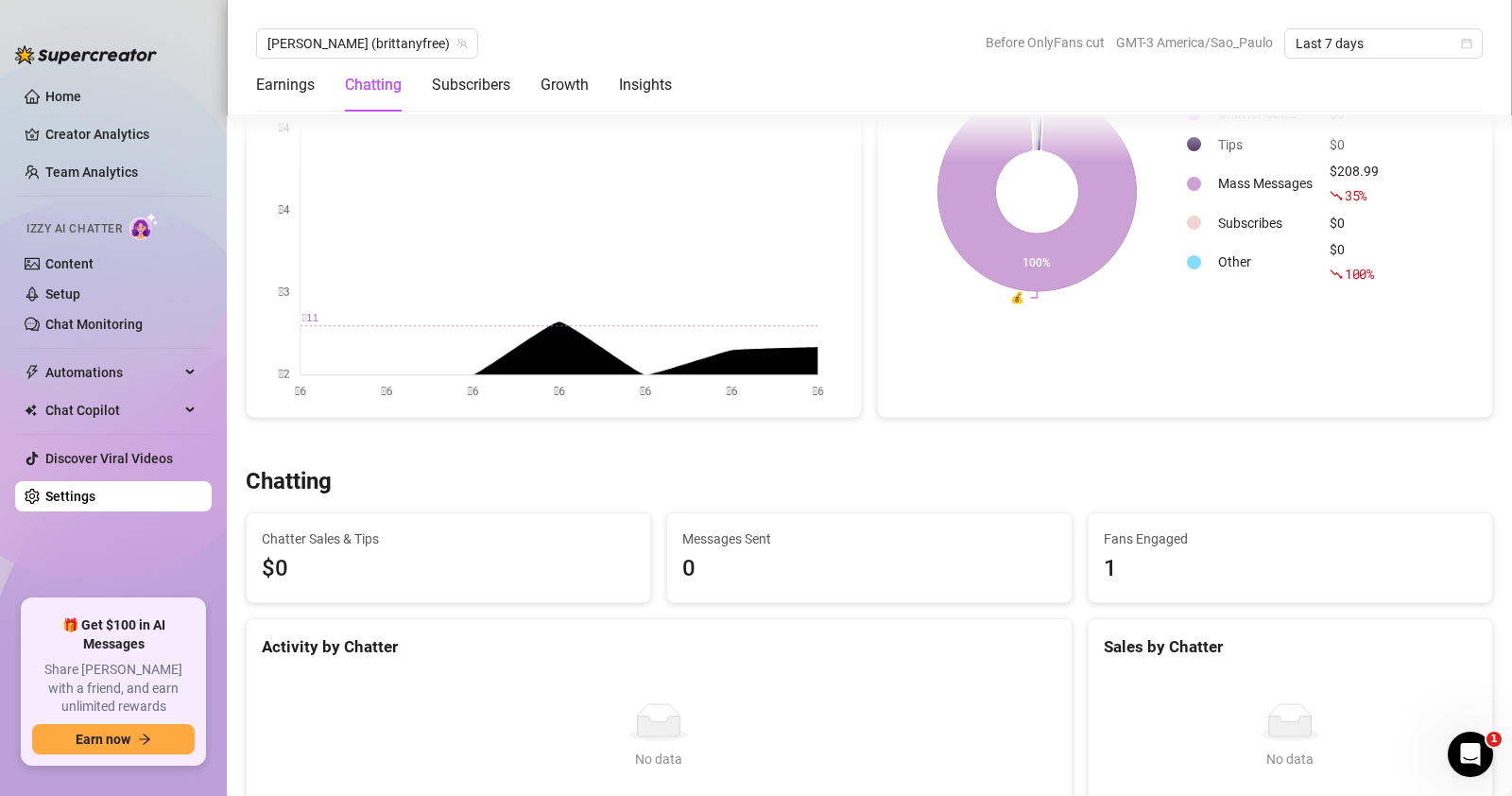
scroll to position [315, 0]
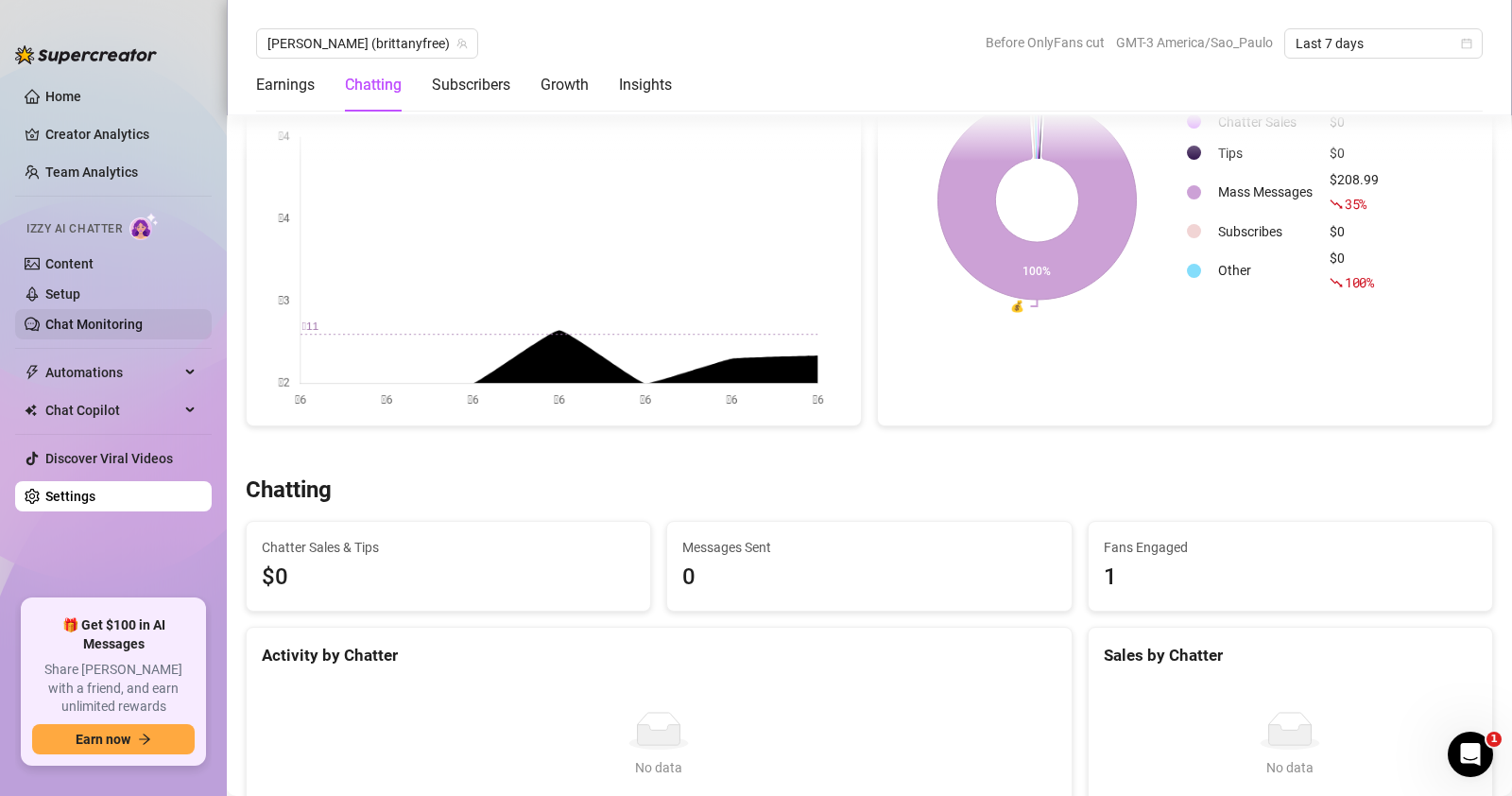
click at [118, 329] on link "Chat Monitoring" at bounding box center [94, 324] width 98 height 15
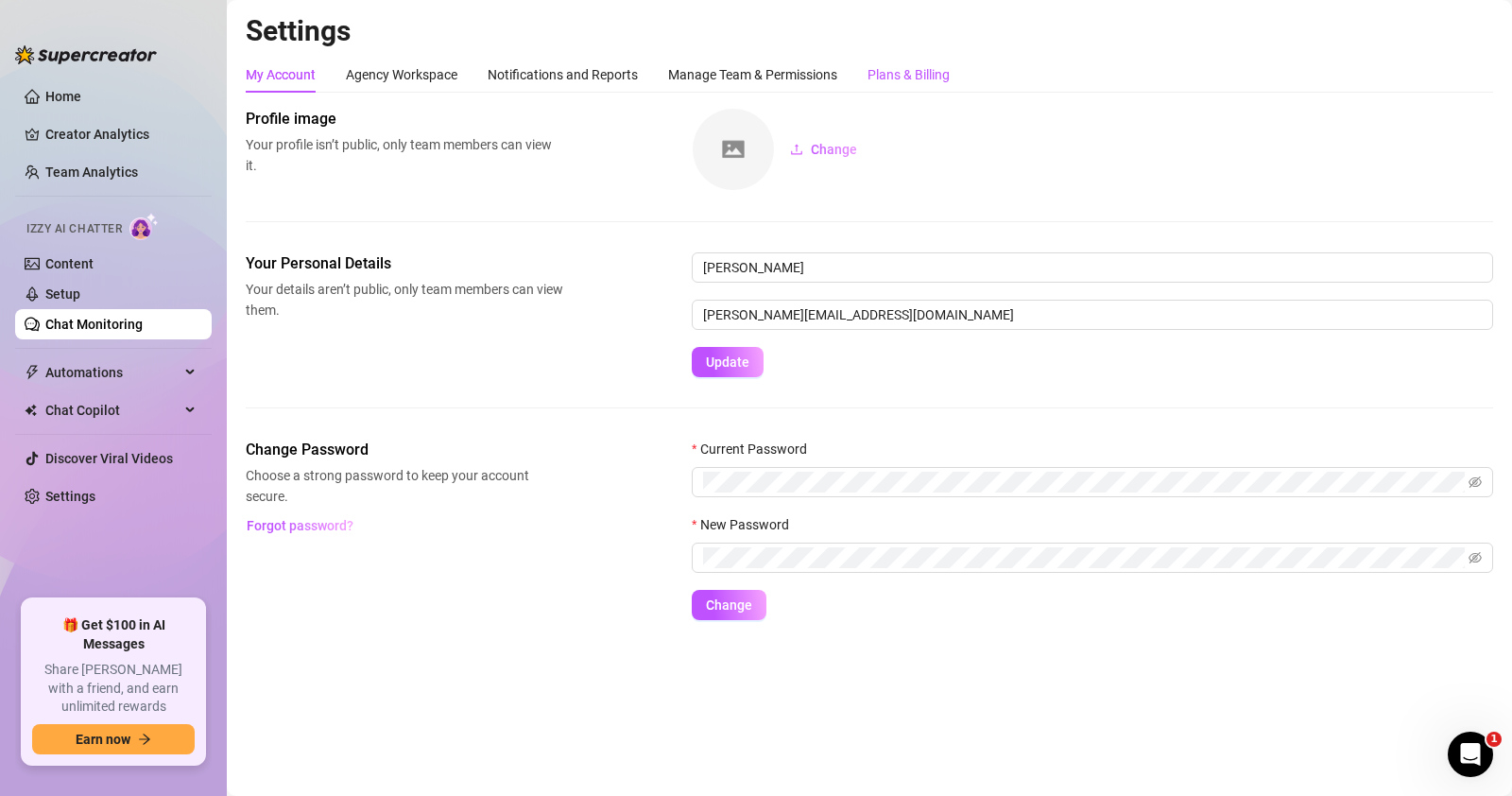
click at [924, 66] on div "Plans & Billing" at bounding box center [909, 74] width 82 height 21
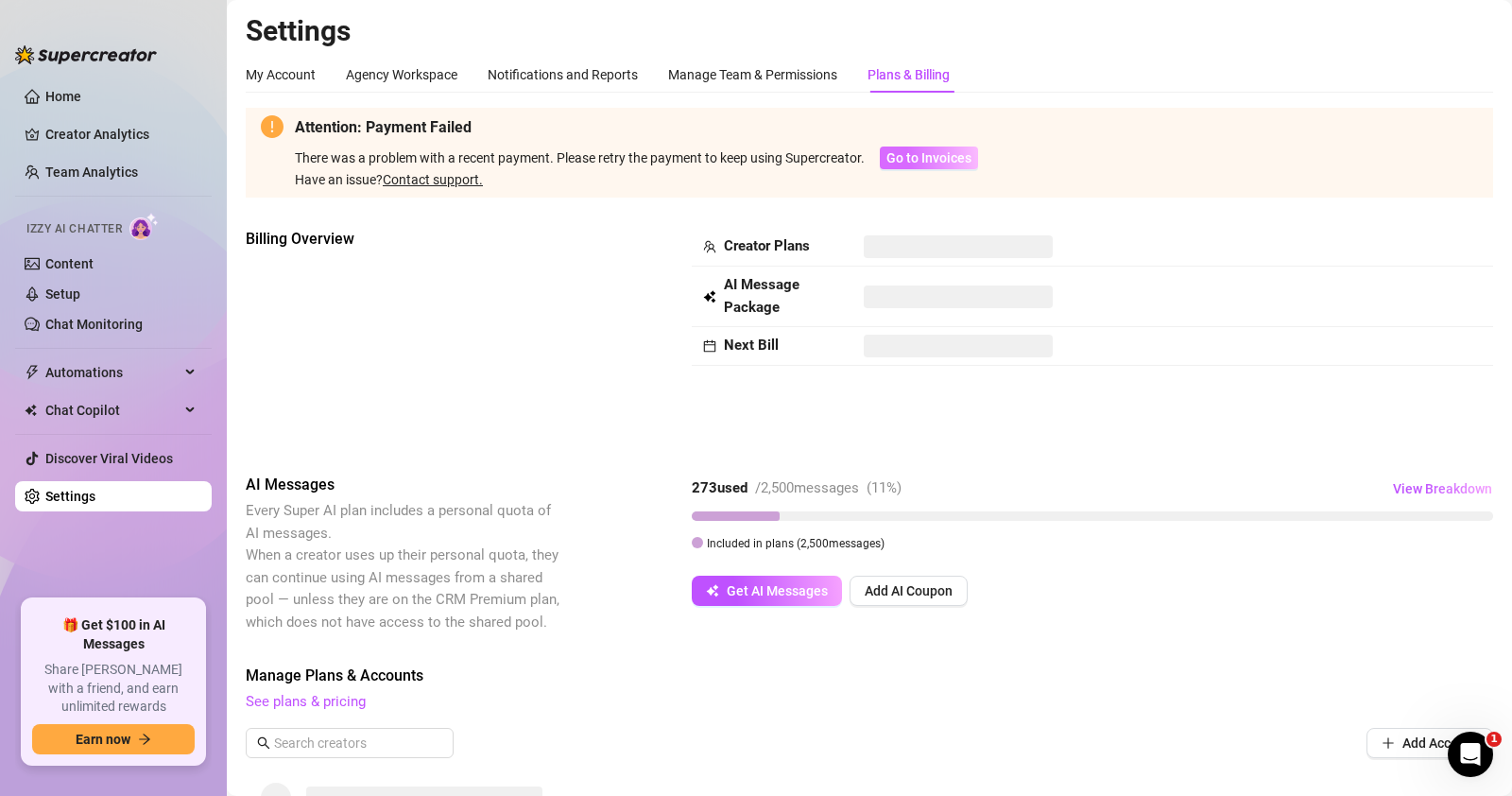
click at [950, 154] on span "Go to Invoices" at bounding box center [928, 157] width 85 height 15
click at [946, 155] on span "Go to Invoices" at bounding box center [928, 157] width 85 height 15
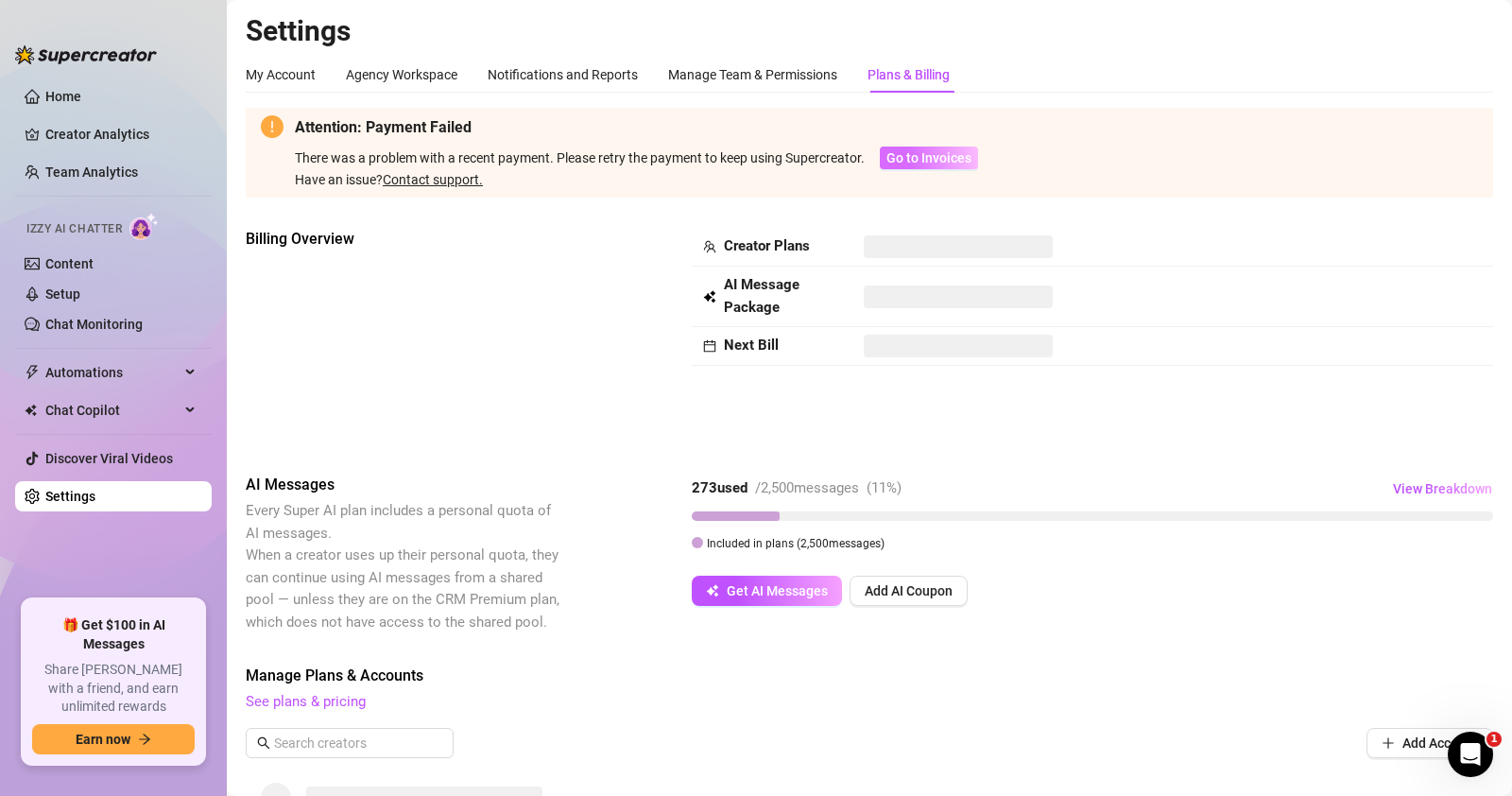
click at [918, 154] on span "Go to Invoices" at bounding box center [928, 157] width 85 height 15
click at [1472, 749] on icon "Open Intercom Messenger" at bounding box center [1468, 752] width 31 height 31
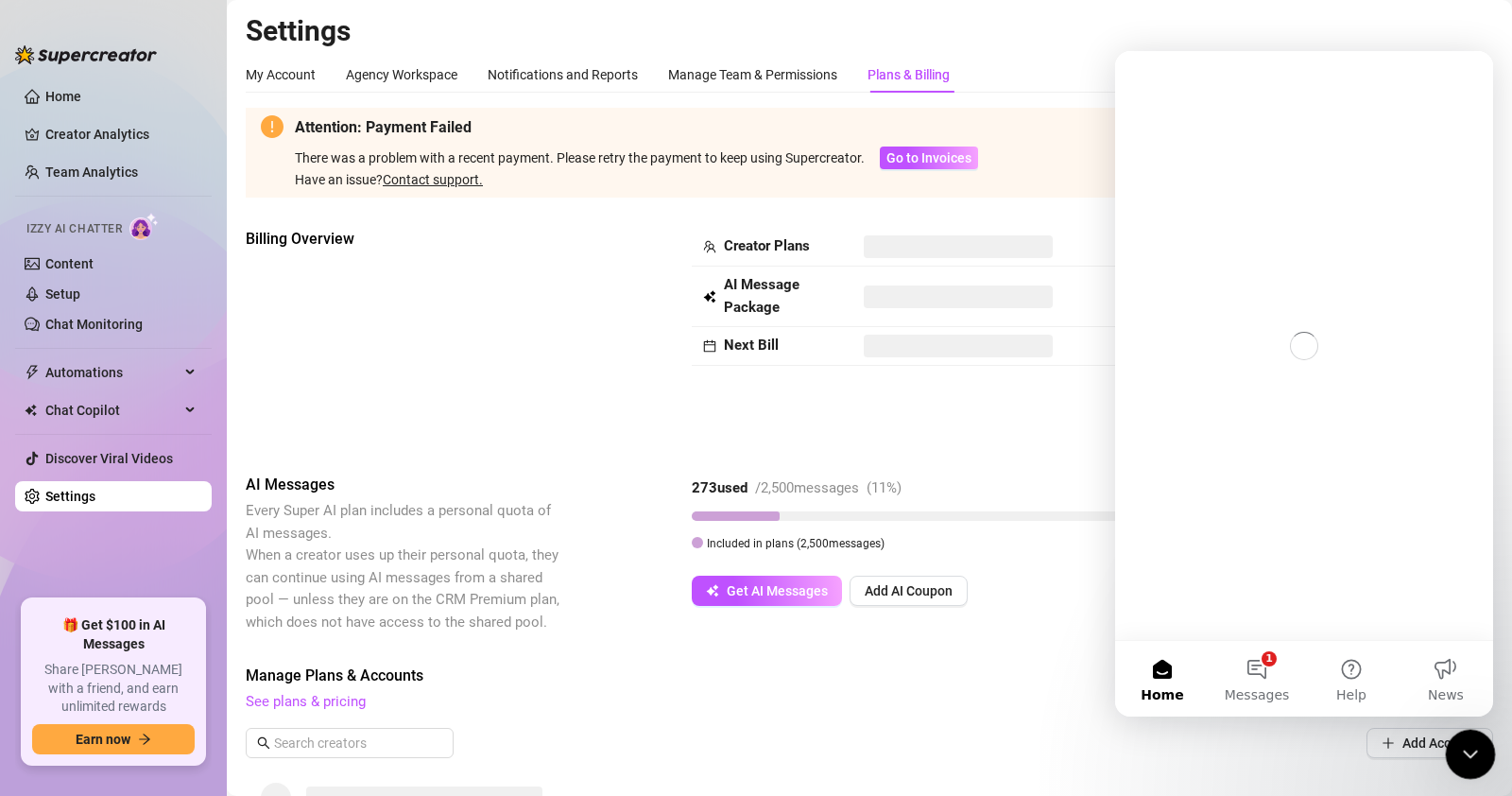
click at [1463, 744] on icon "Close Intercom Messenger" at bounding box center [1467, 751] width 22 height 22
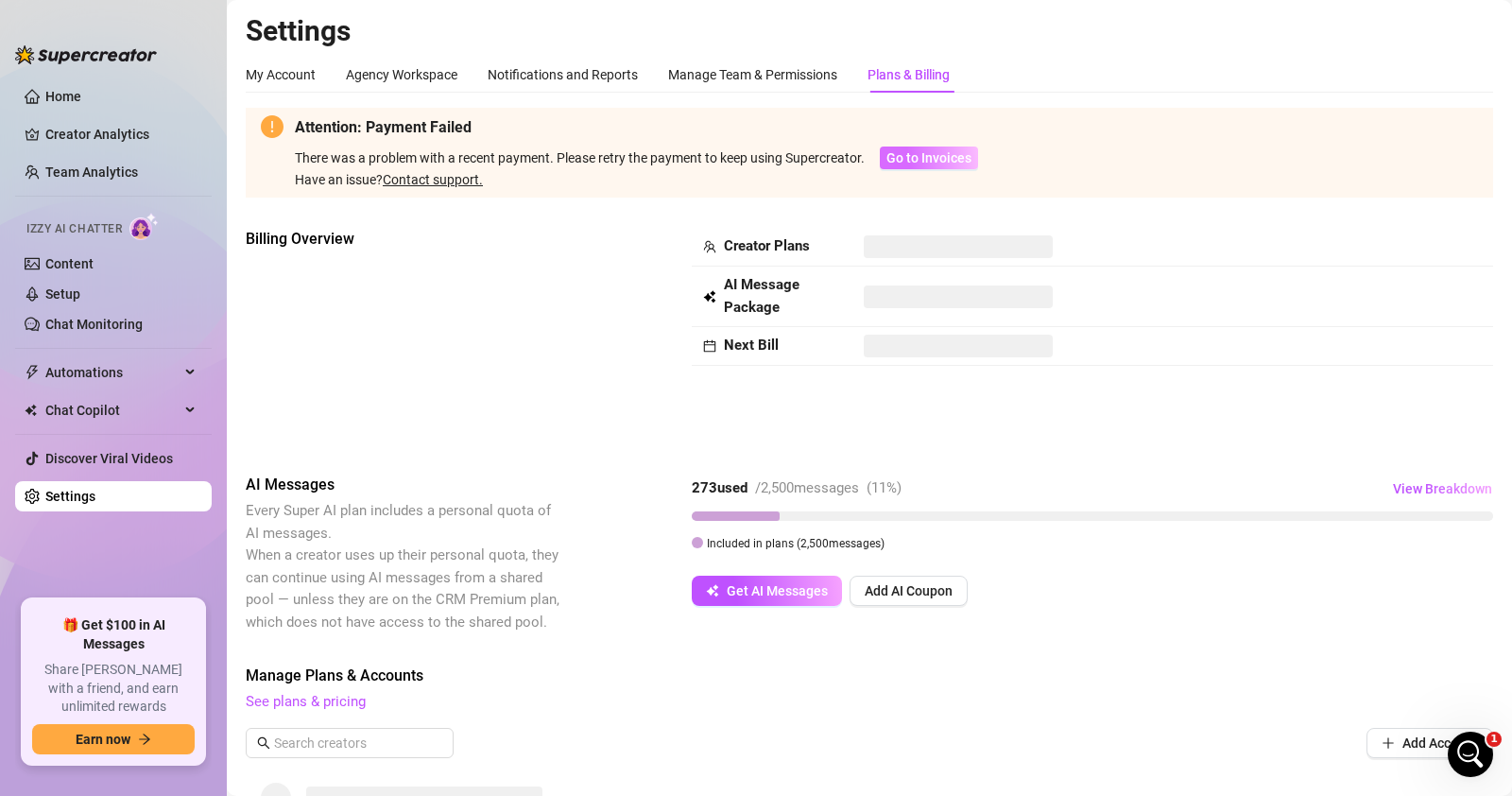
click at [926, 154] on span "Go to Invoices" at bounding box center [928, 157] width 85 height 15
click at [927, 154] on span "Go to Invoices" at bounding box center [928, 157] width 85 height 15
click at [925, 154] on span "Go to Invoices" at bounding box center [928, 157] width 85 height 15
click at [923, 154] on span "Go to Invoices" at bounding box center [928, 157] width 85 height 15
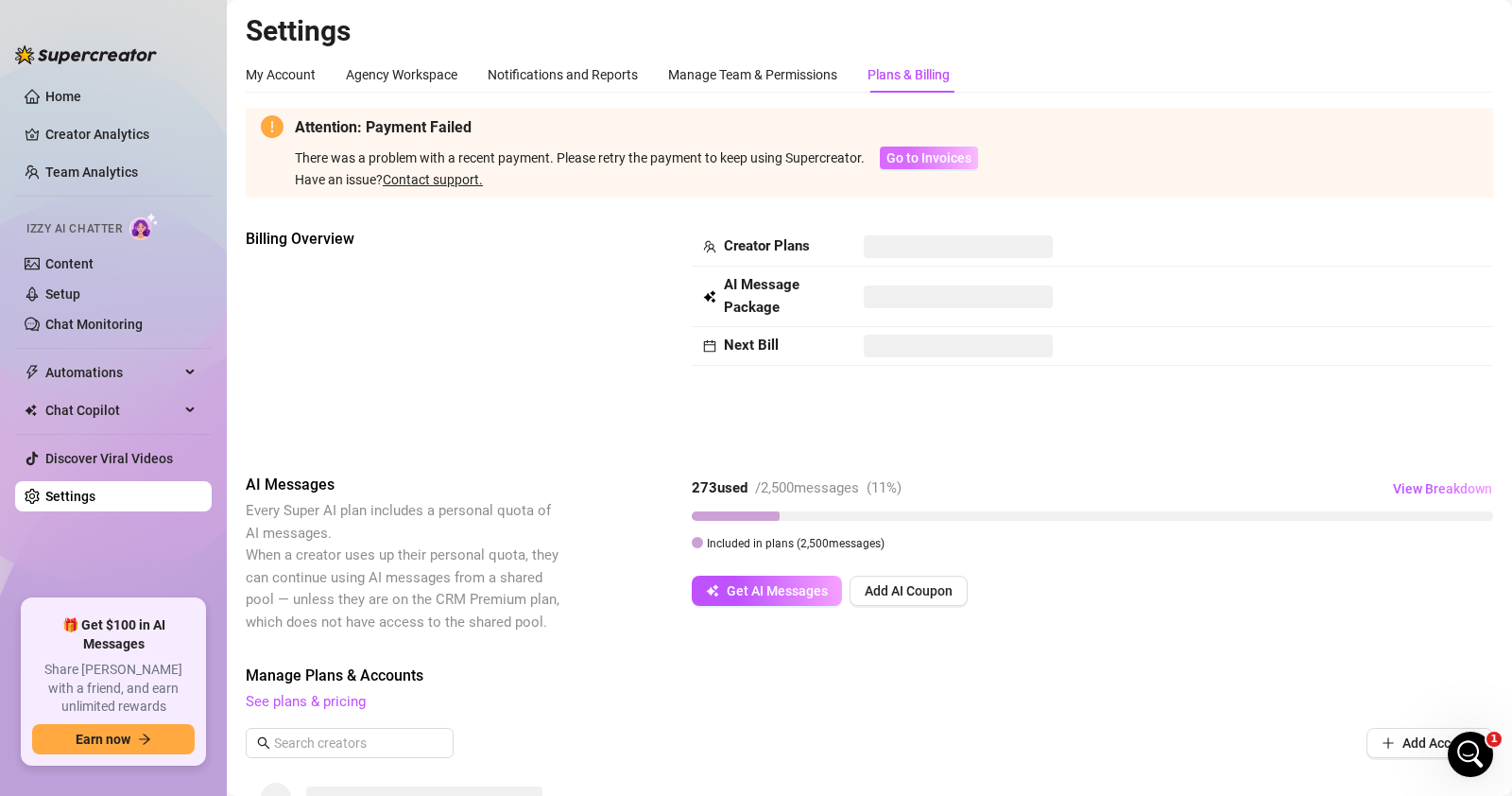
click at [918, 153] on span "Go to Invoices" at bounding box center [928, 157] width 85 height 15
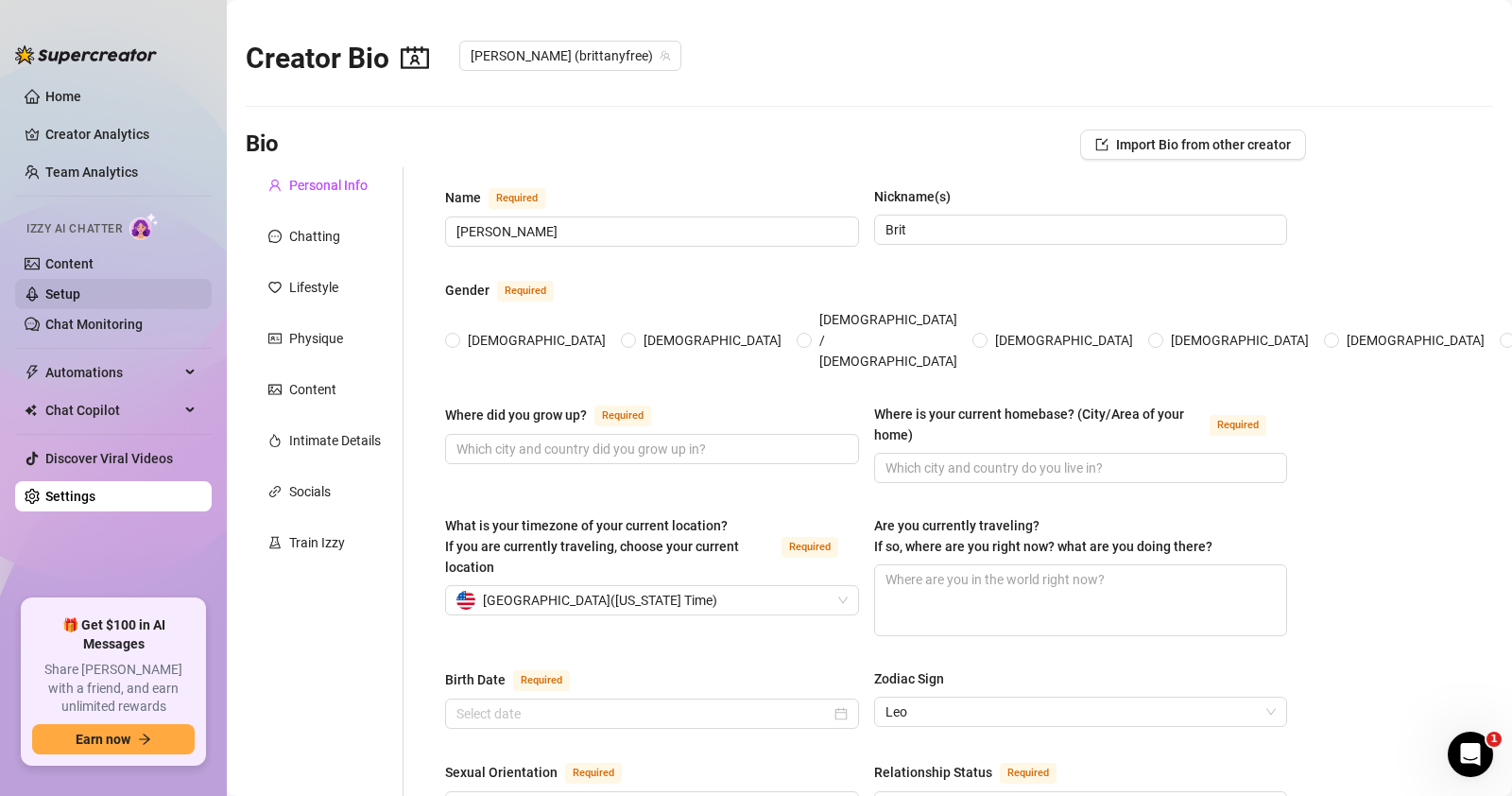
radio input "true"
type input "[DATE]"
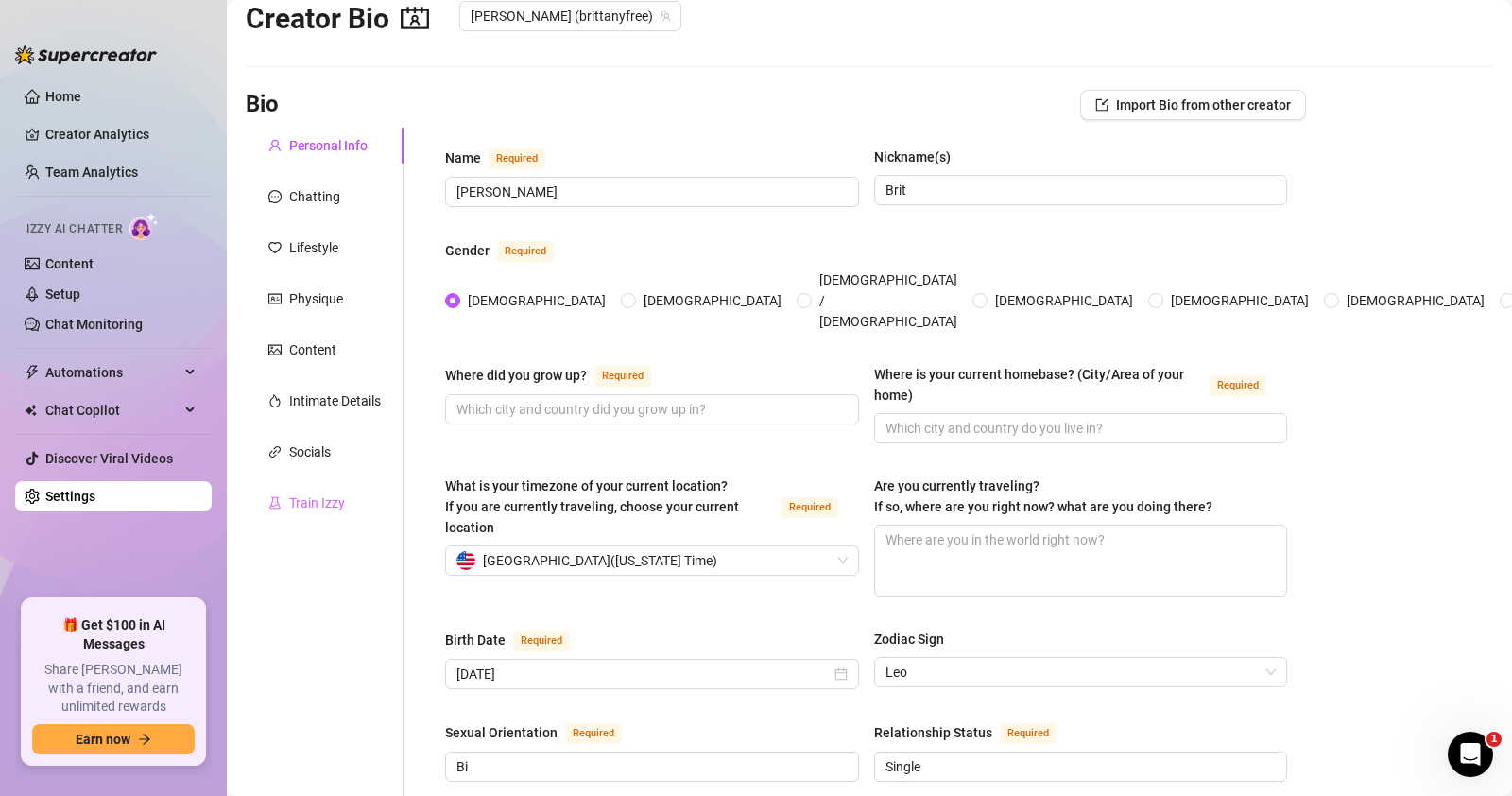
scroll to position [63, 0]
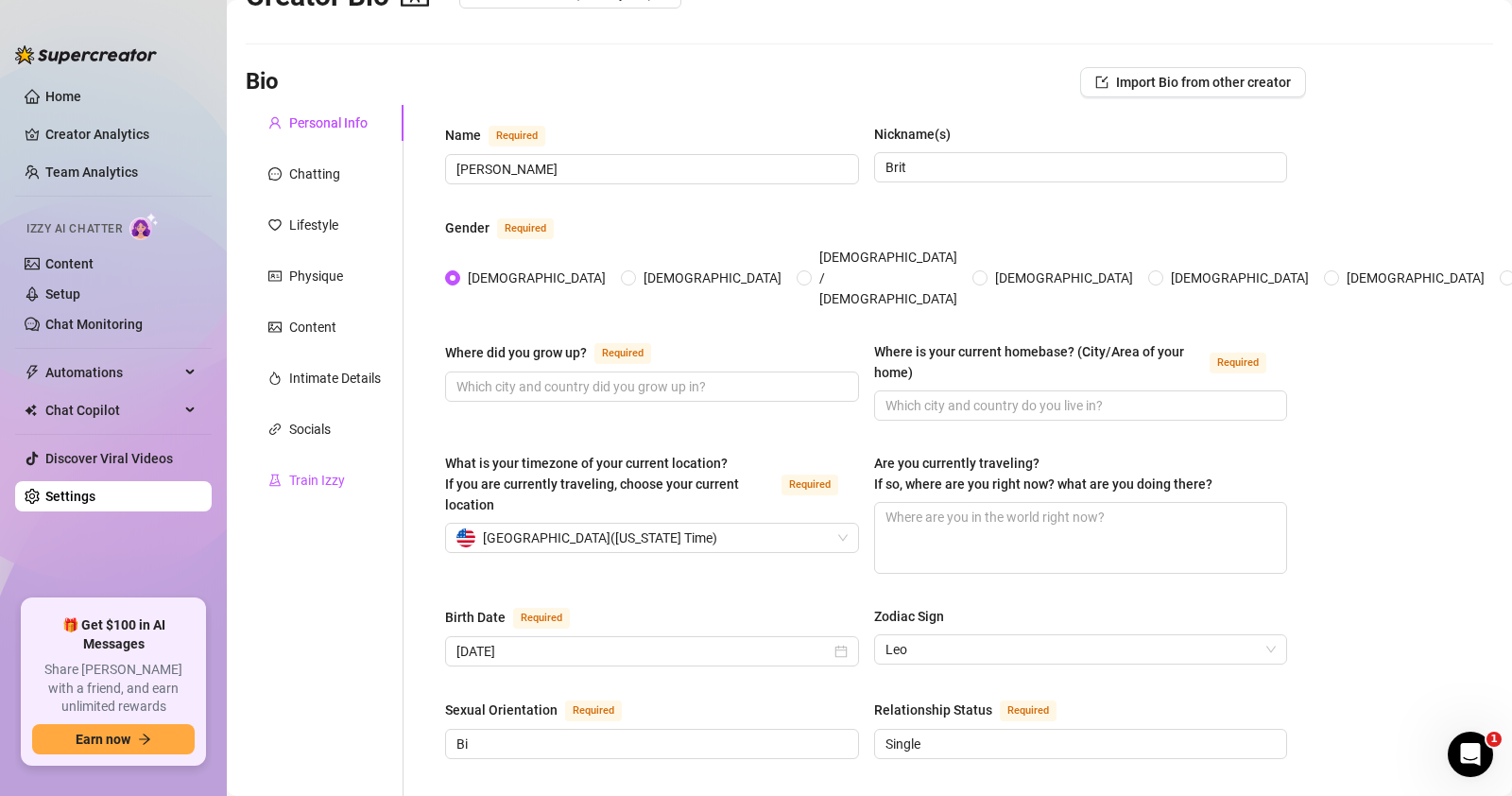
click at [324, 469] on div "Train Izzy" at bounding box center [317, 479] width 56 height 21
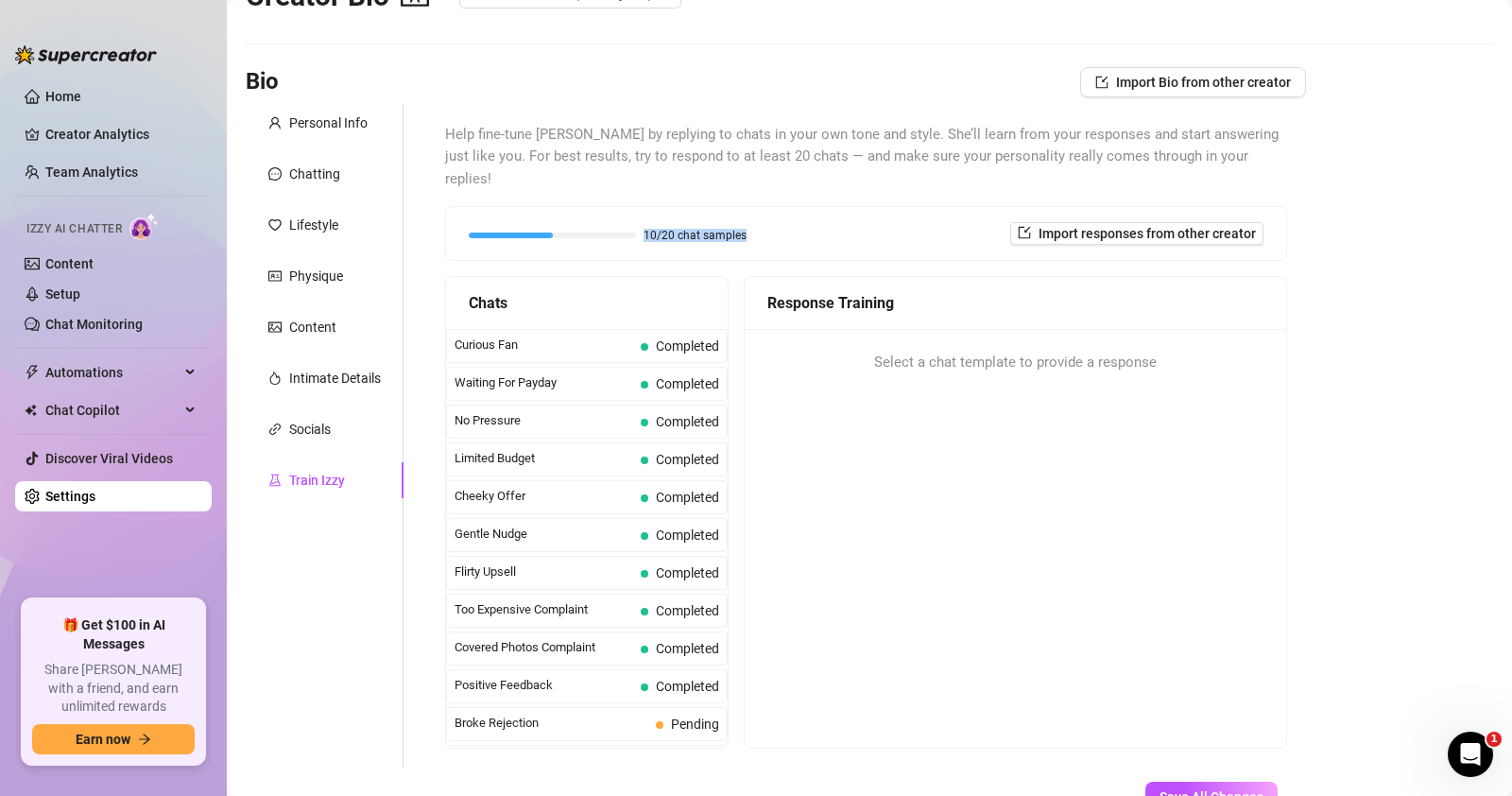
drag, startPoint x: 584, startPoint y: 213, endPoint x: 761, endPoint y: 217, distance: 177.0
click at [761, 222] on div "10/20 chat samples Import responses from other creator" at bounding box center [866, 233] width 795 height 22
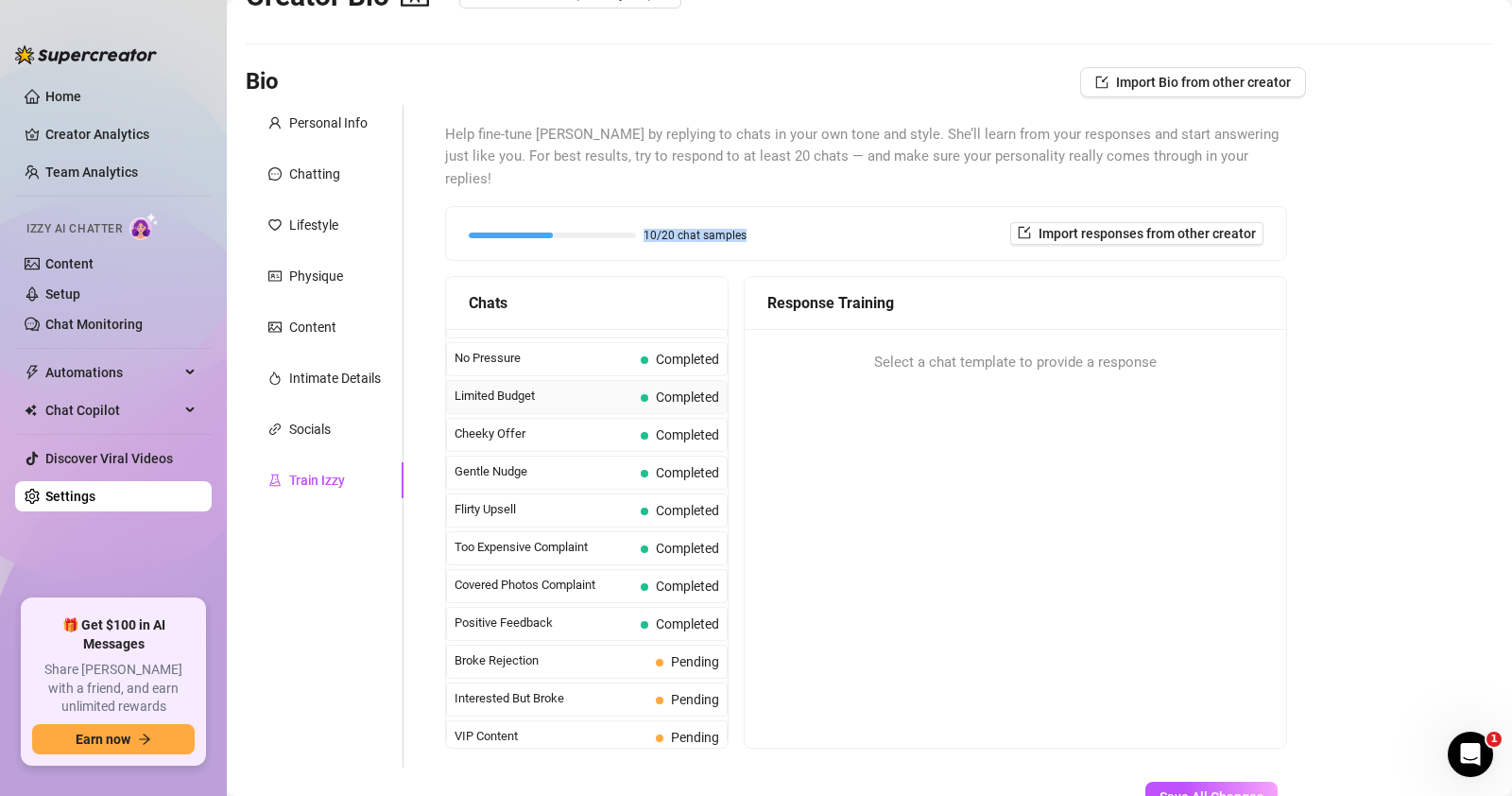
scroll to position [0, 0]
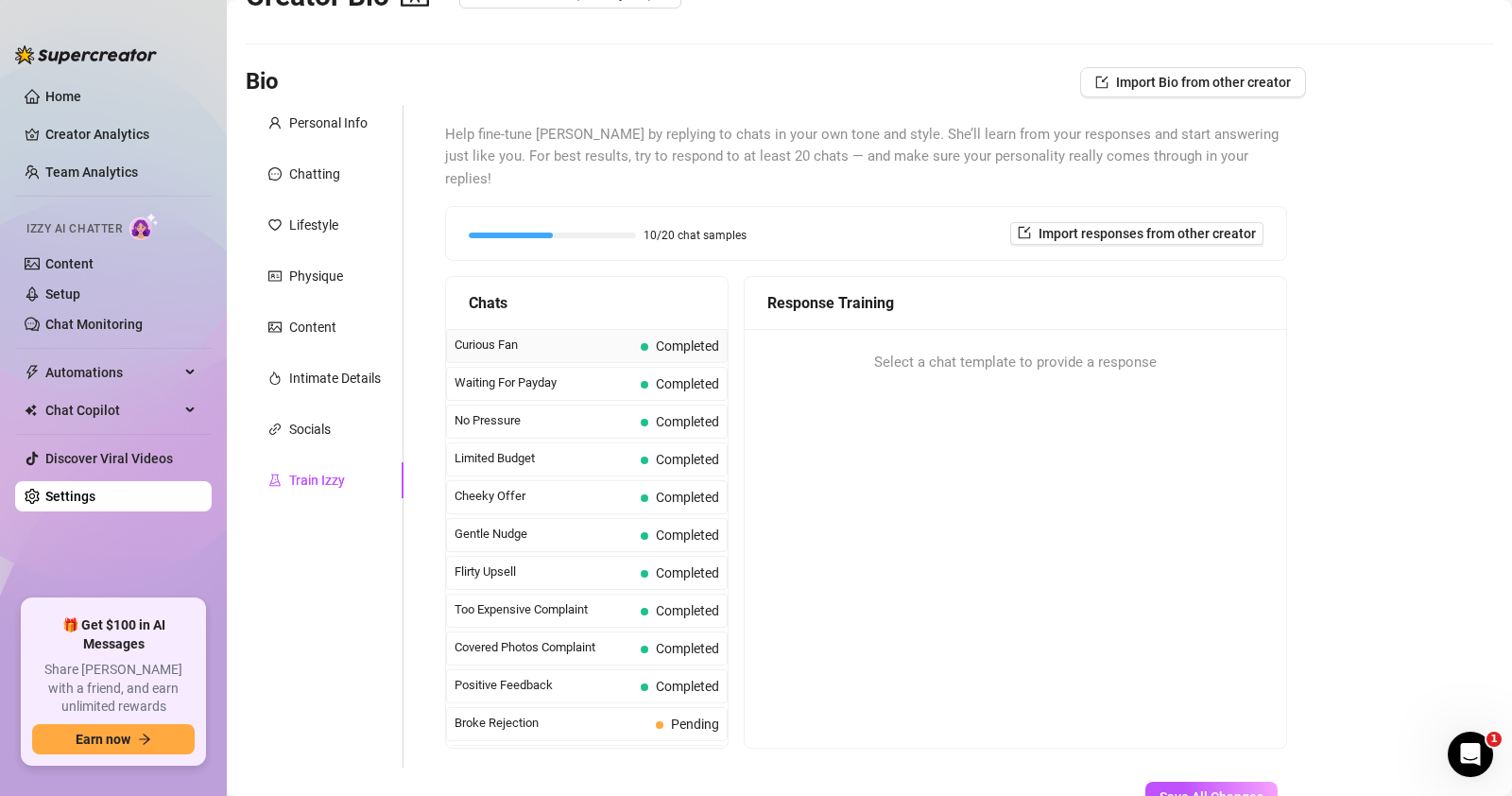
click at [575, 335] on span "Curious Fan" at bounding box center [544, 344] width 179 height 19
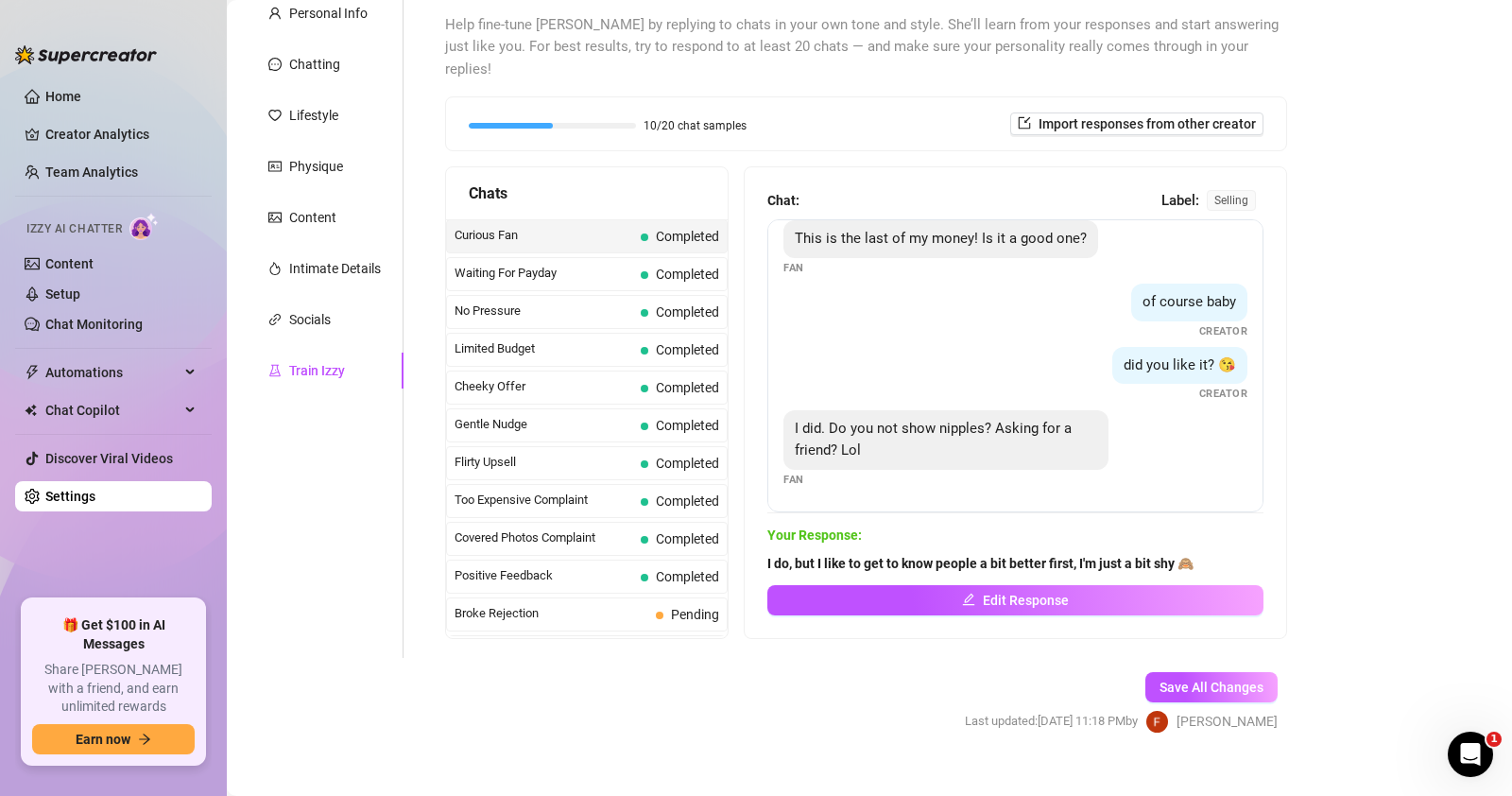
scroll to position [176, 0]
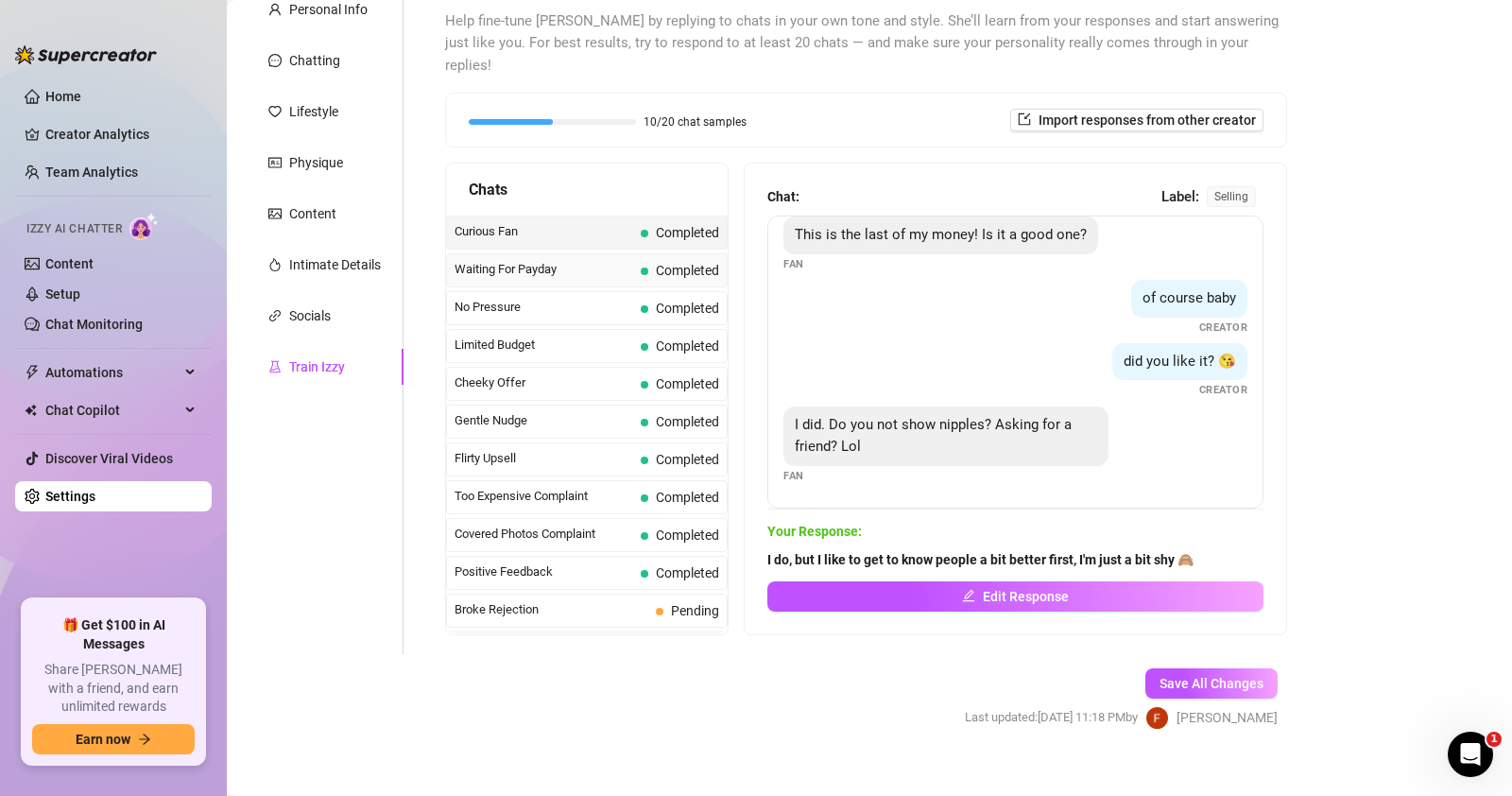
click at [597, 260] on span "Waiting For Payday" at bounding box center [544, 269] width 179 height 19
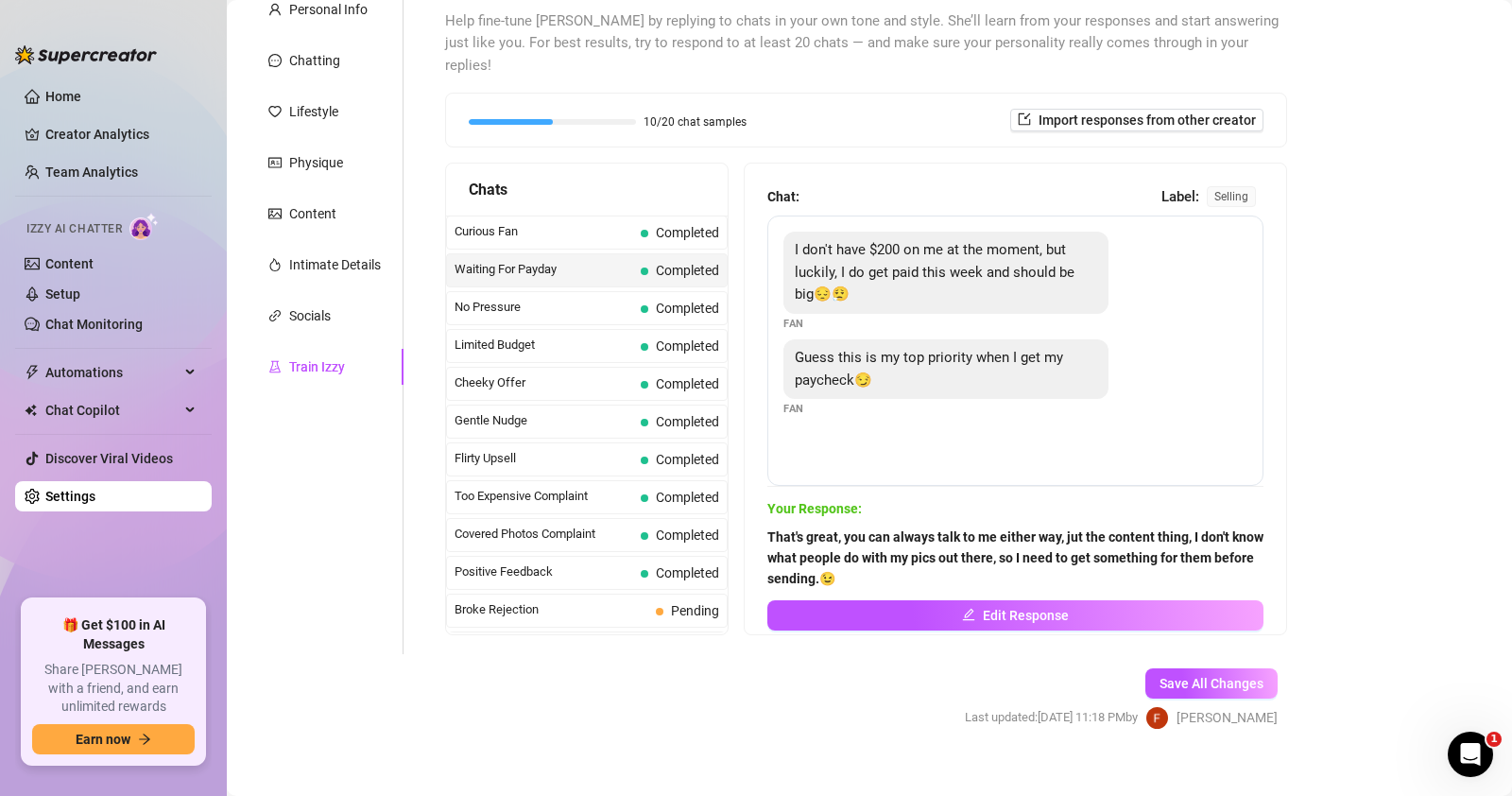
click at [615, 261] on div "Waiting For Payday Completed" at bounding box center [587, 270] width 282 height 34
click at [619, 329] on div "Limited Budget Completed" at bounding box center [587, 345] width 282 height 34
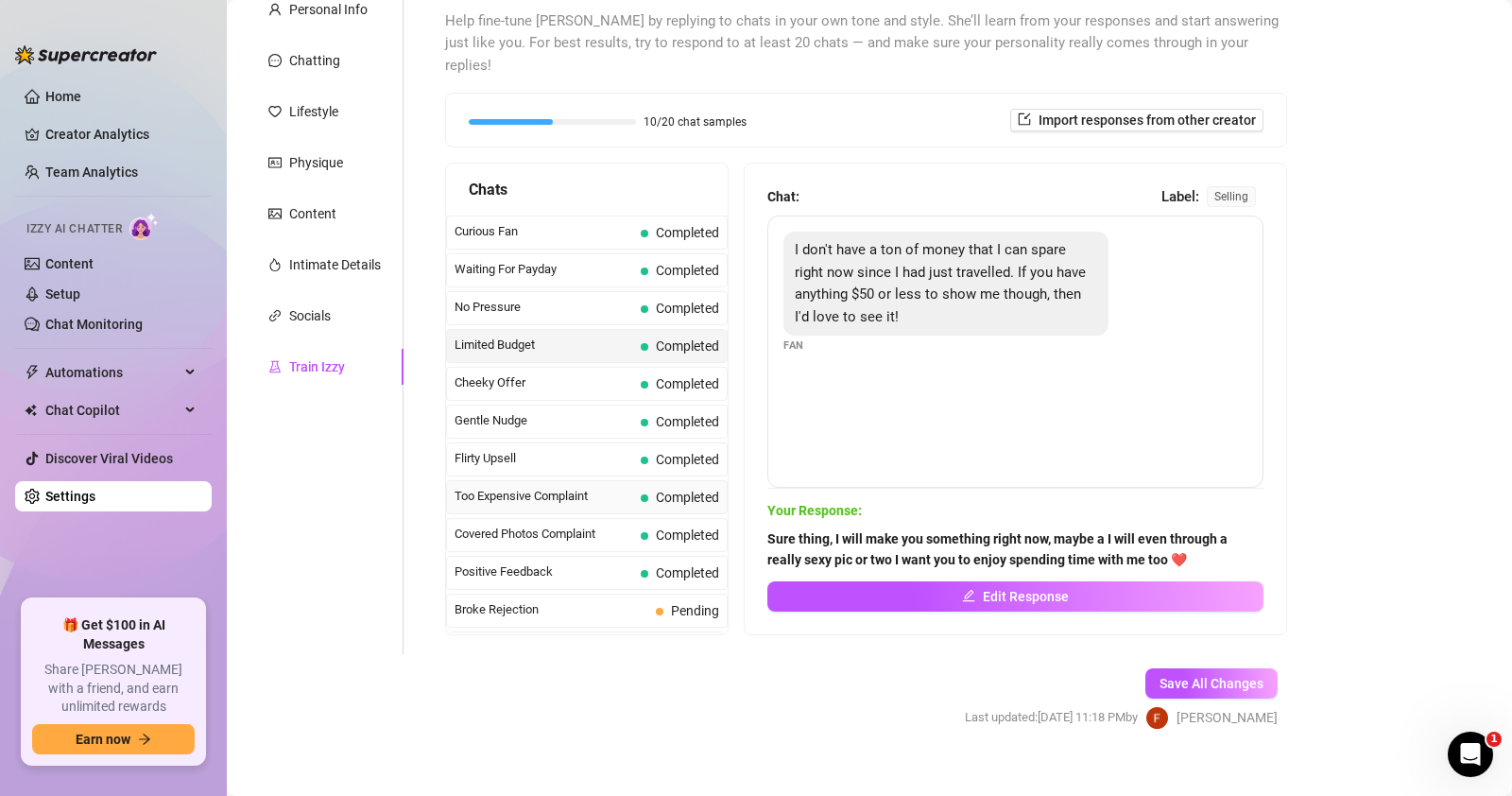
click at [567, 487] on span "Too Expensive Complaint" at bounding box center [544, 496] width 179 height 19
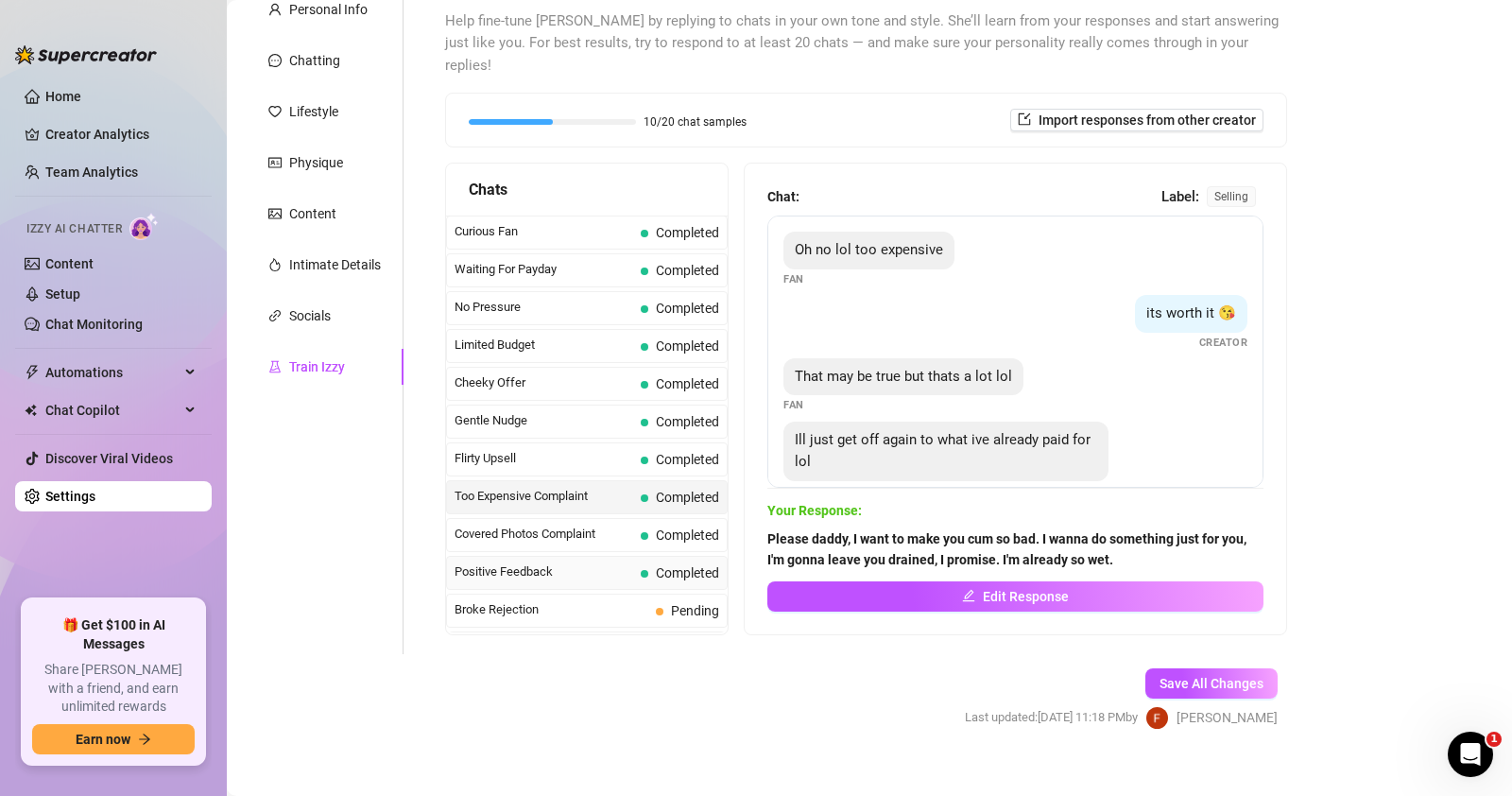
click at [567, 562] on span "Positive Feedback" at bounding box center [544, 571] width 179 height 19
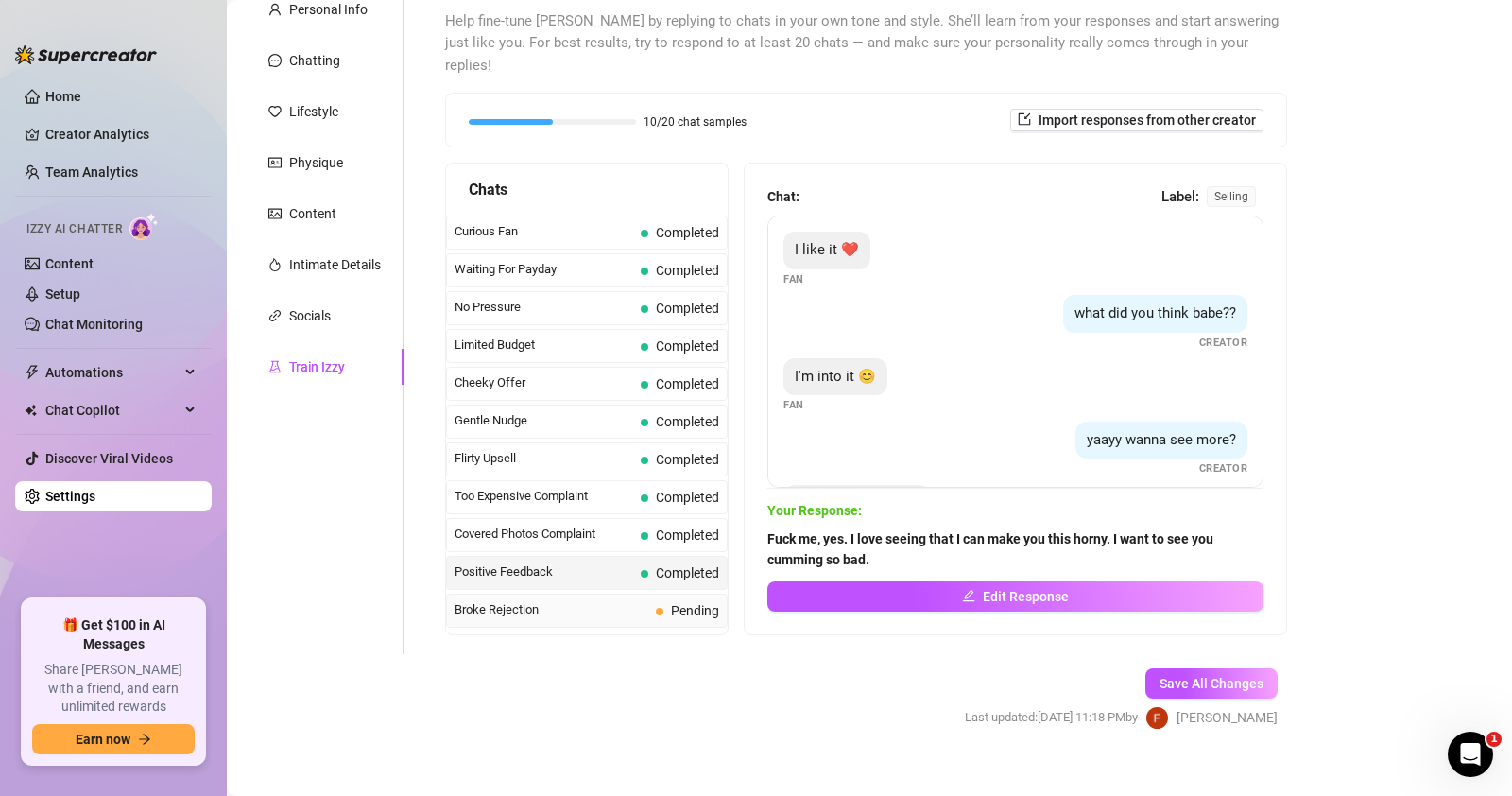
click at [567, 600] on span "Broke Rejection" at bounding box center [552, 609] width 194 height 19
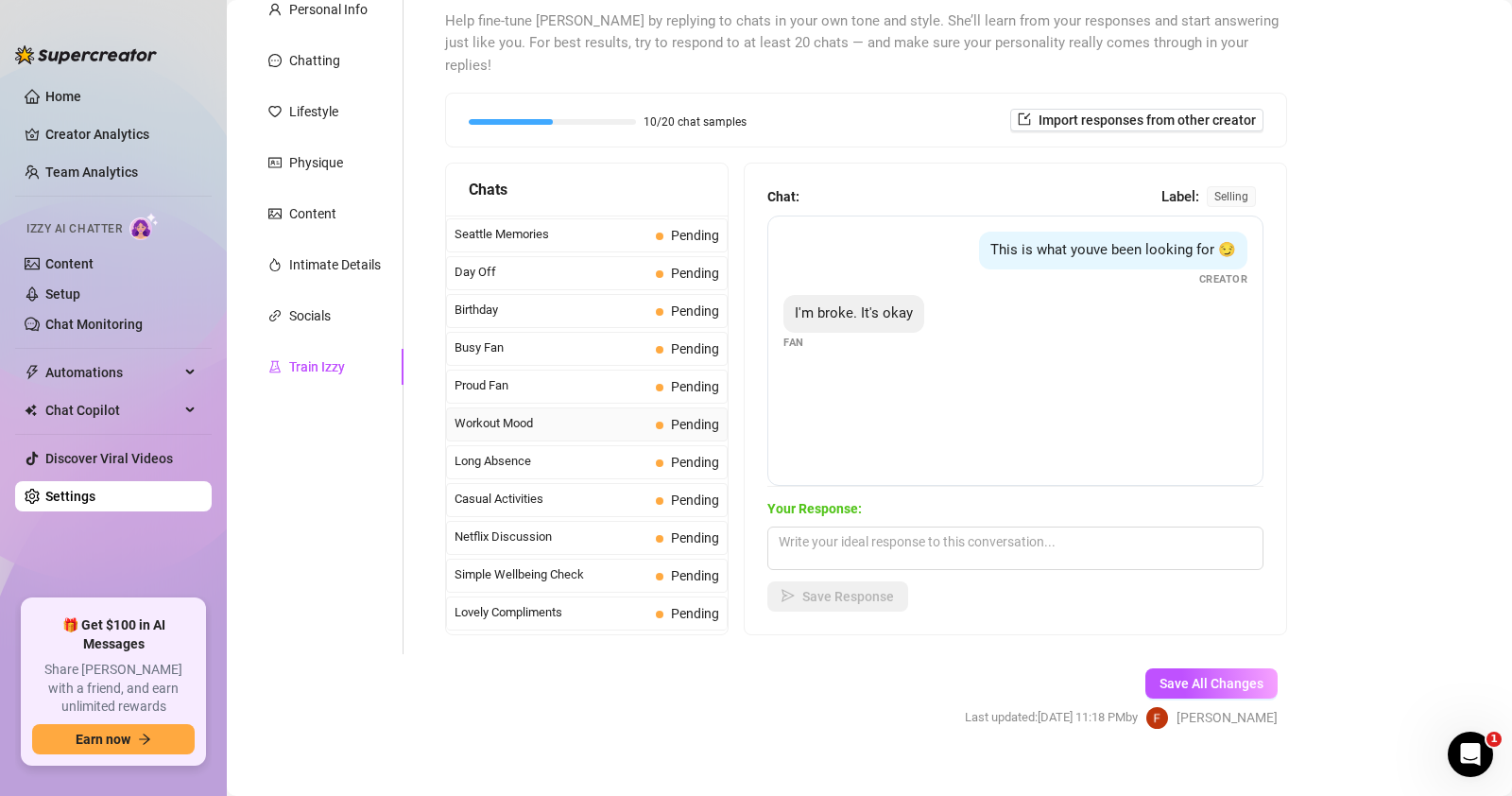
scroll to position [1680, 0]
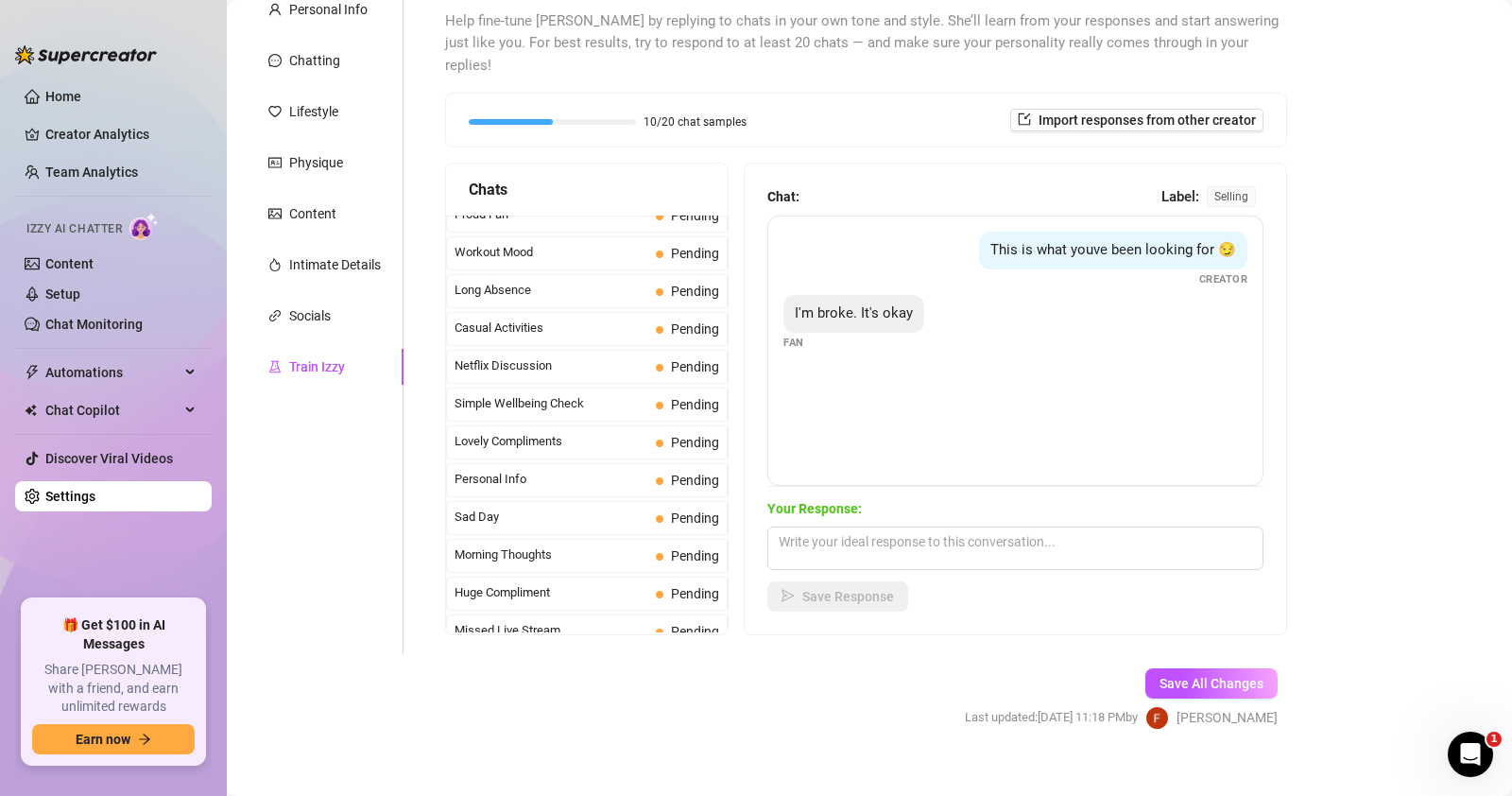
click at [530, 312] on div "Casual Activities Pending" at bounding box center [587, 329] width 282 height 34
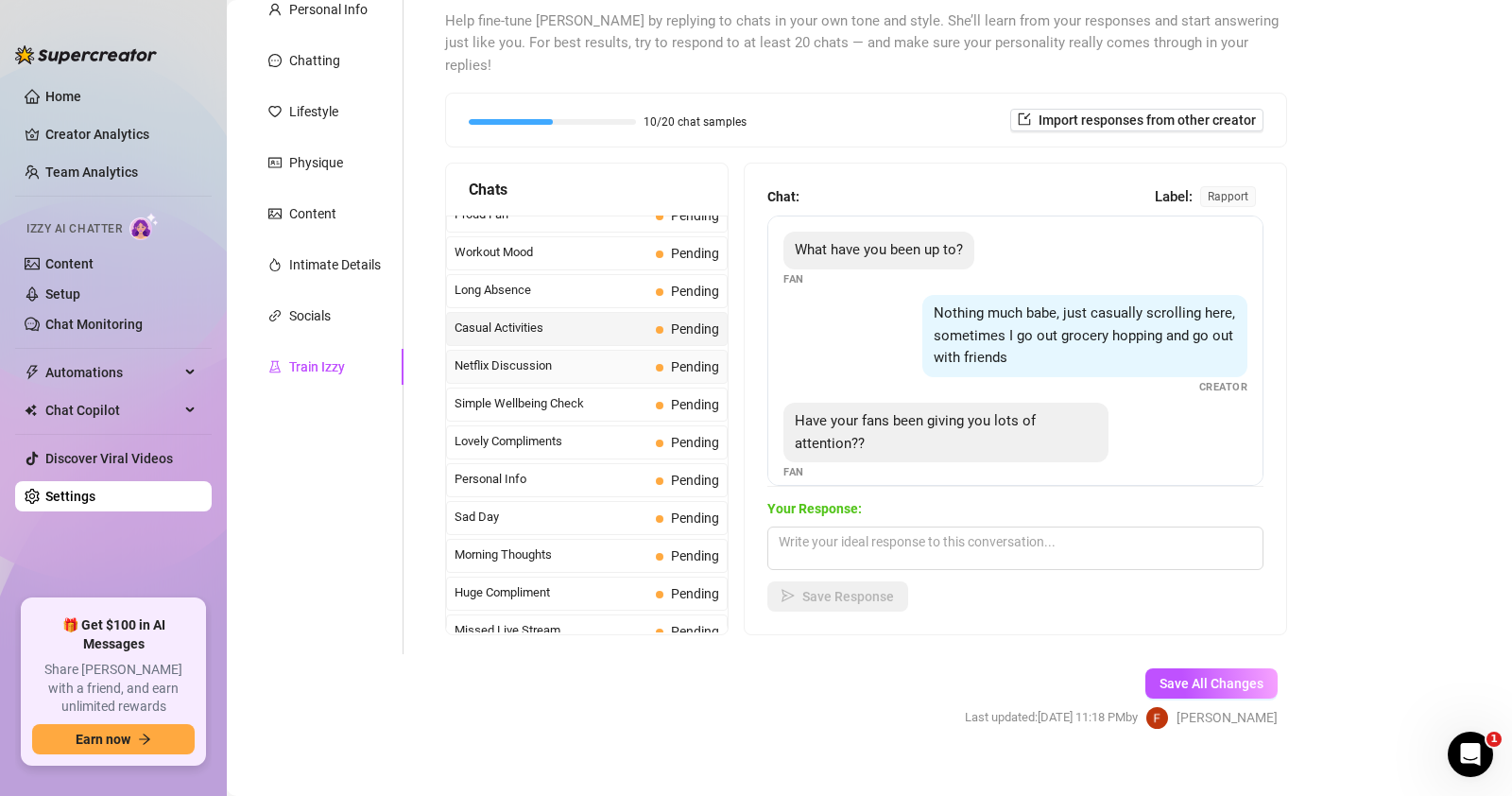
click at [526, 350] on div "Netflix Discussion Pending" at bounding box center [587, 367] width 282 height 34
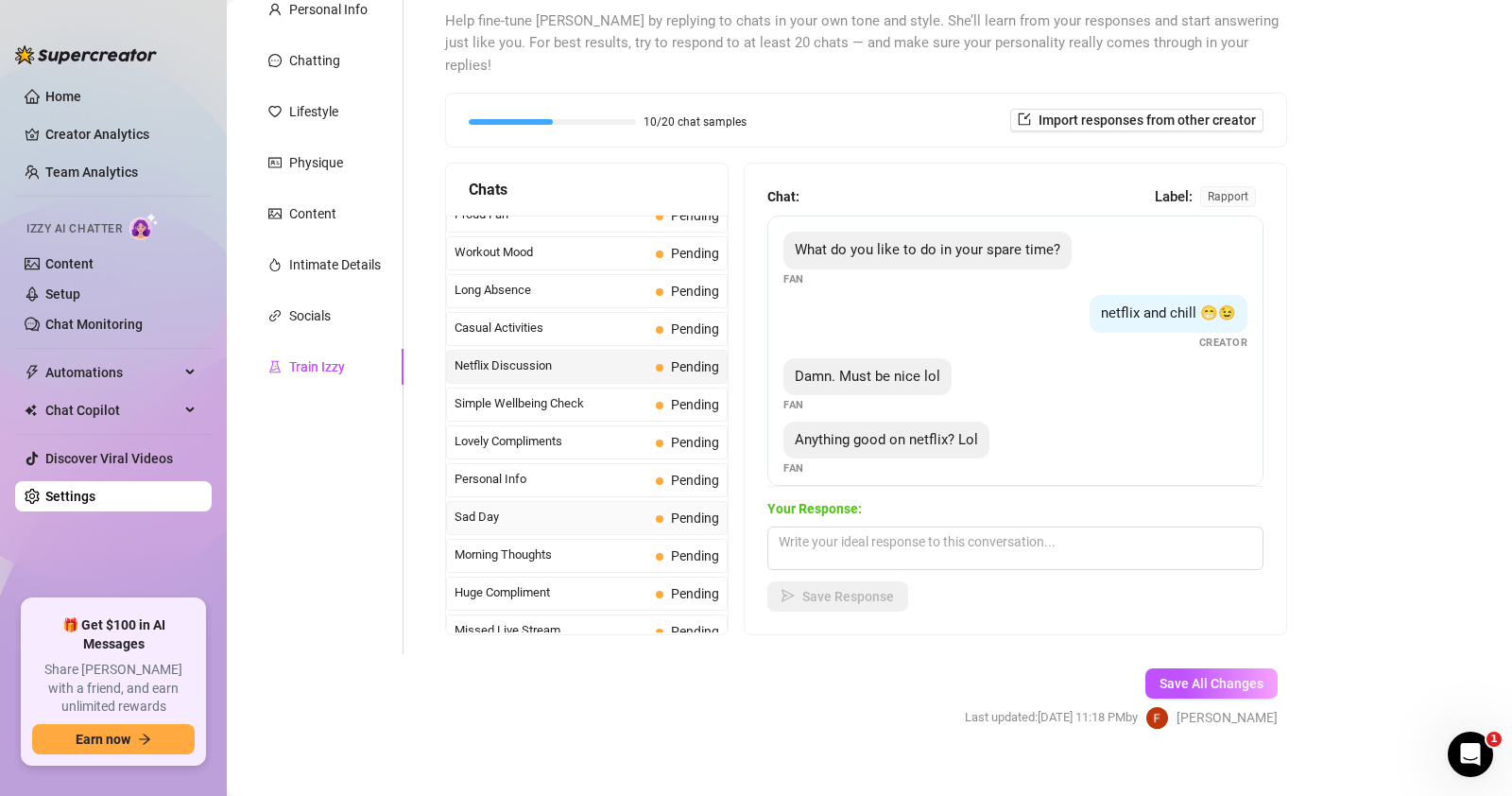
click at [530, 508] on span "Sad Day" at bounding box center [552, 516] width 194 height 19
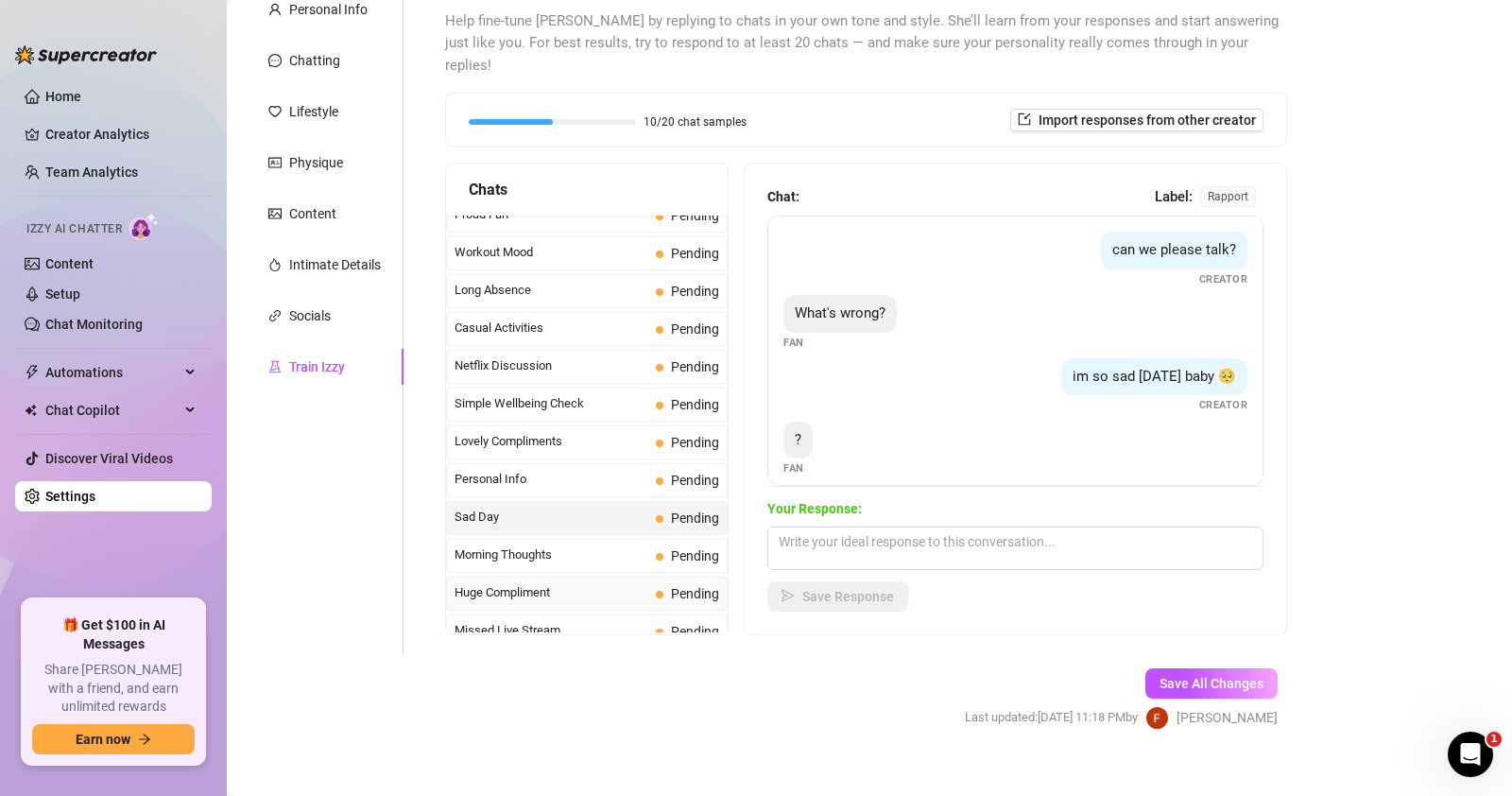
click at [529, 576] on div "Huge Compliment Pending" at bounding box center [587, 593] width 282 height 34
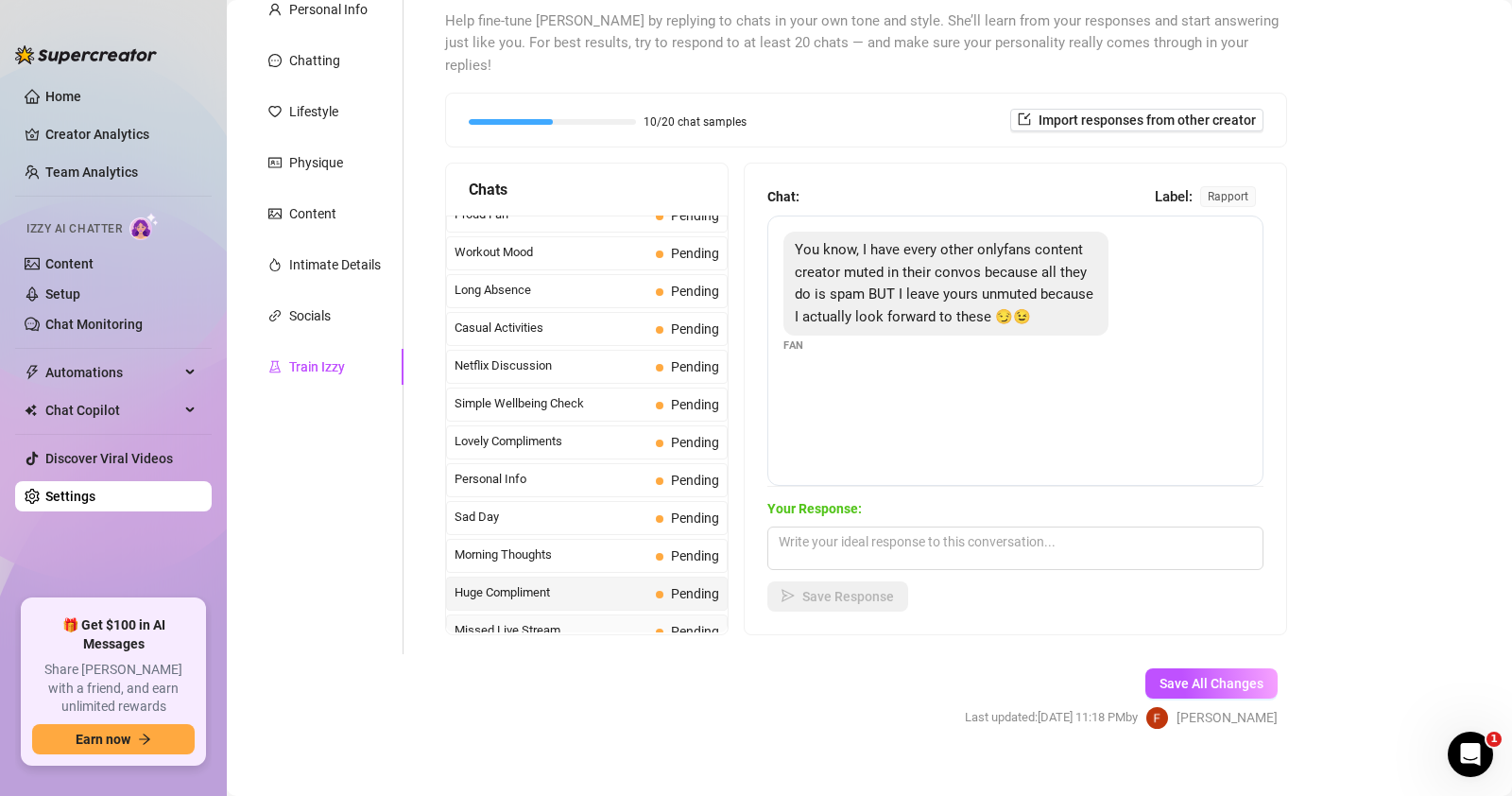
click at [528, 614] on div "Missed Live Stream Pending" at bounding box center [587, 631] width 282 height 34
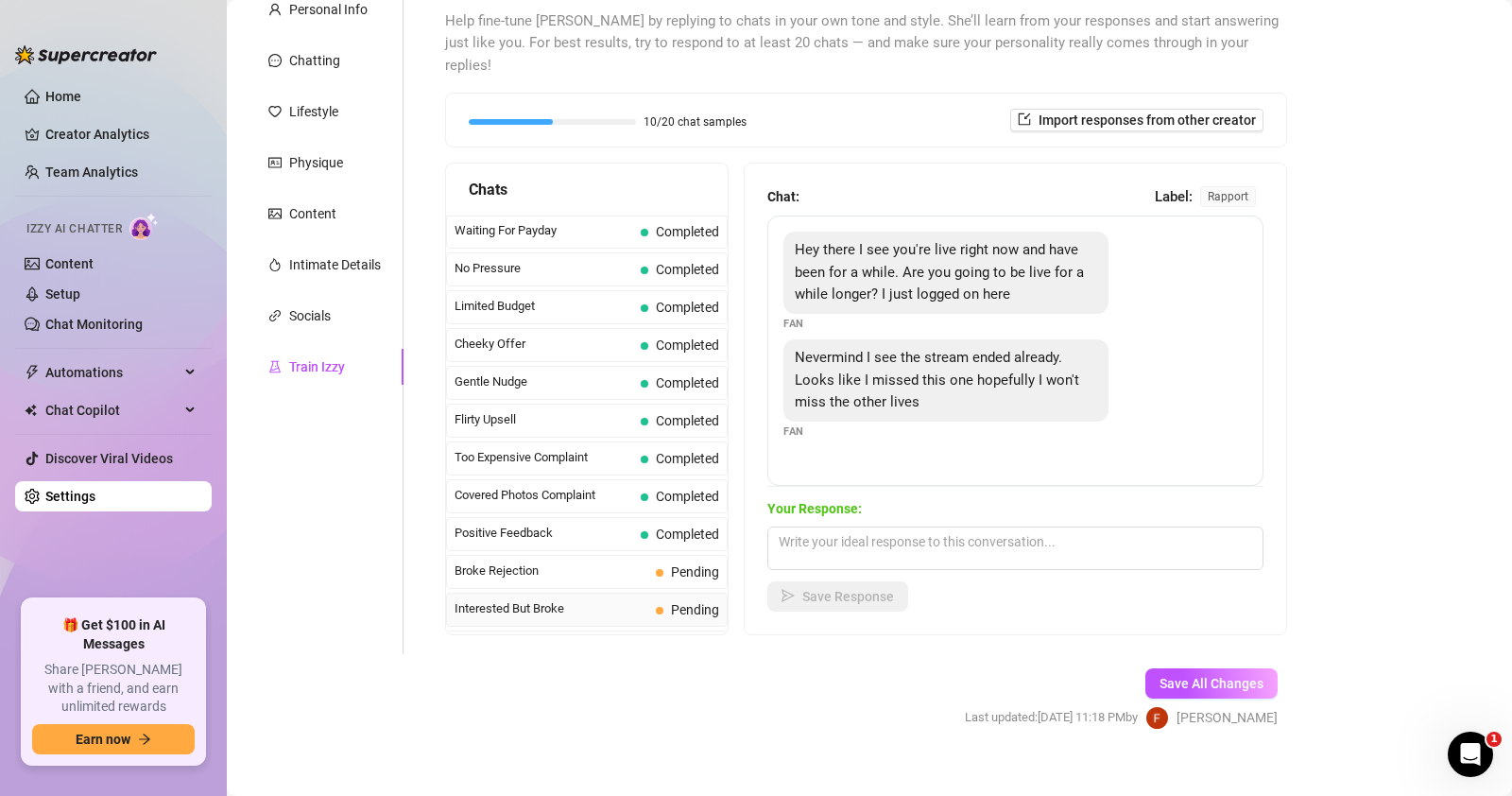
scroll to position [0, 0]
click at [530, 335] on span "Limited Budget" at bounding box center [544, 344] width 179 height 19
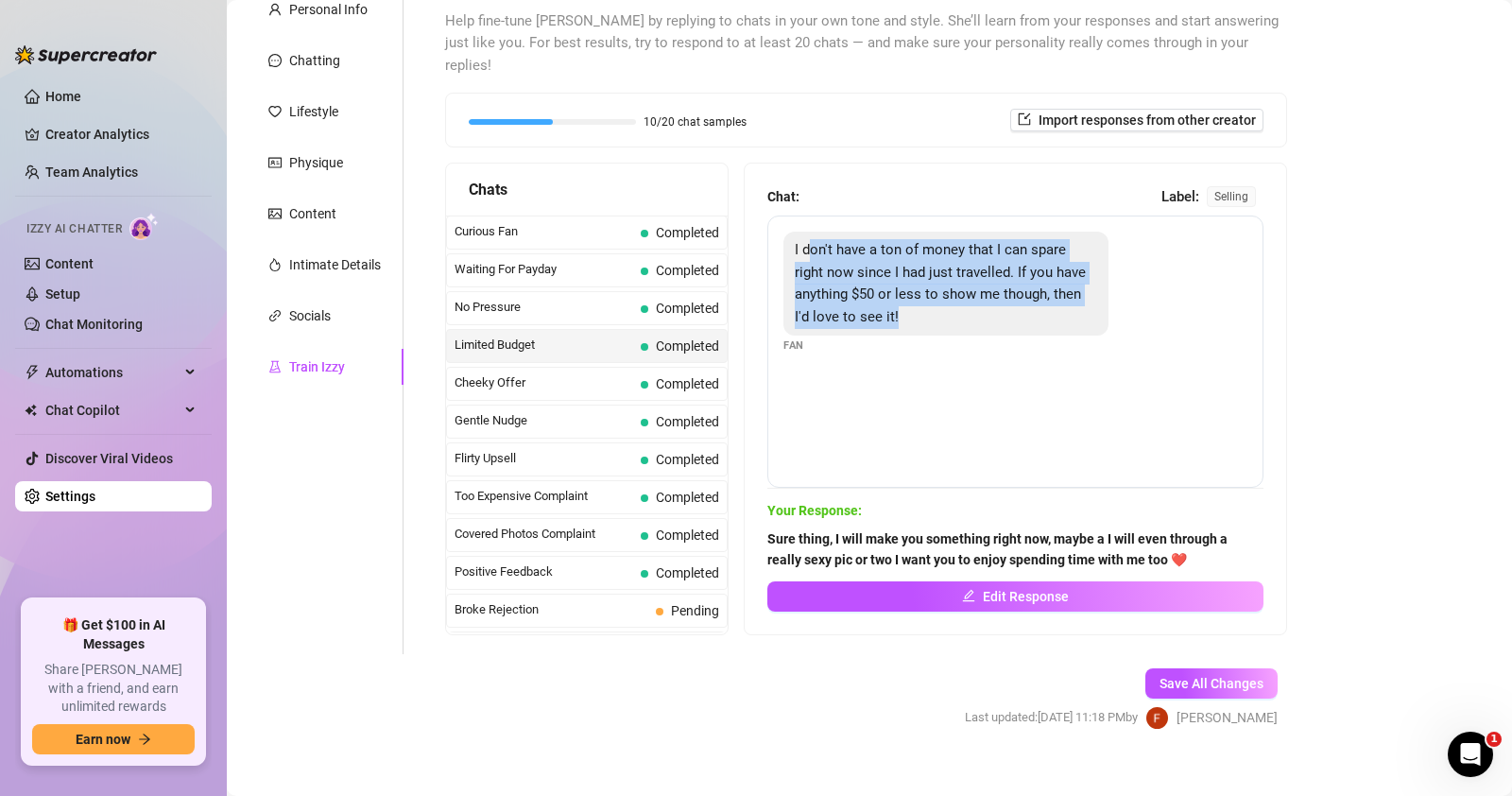
drag, startPoint x: 811, startPoint y: 235, endPoint x: 999, endPoint y: 300, distance: 198.9
click at [999, 300] on div "I don't have a ton of money that I can spare right now since I had just travell…" at bounding box center [946, 284] width 325 height 104
click at [919, 350] on div "I don't have a ton of money that I can spare right now since I had just travell…" at bounding box center [1015, 350] width 496 height 271
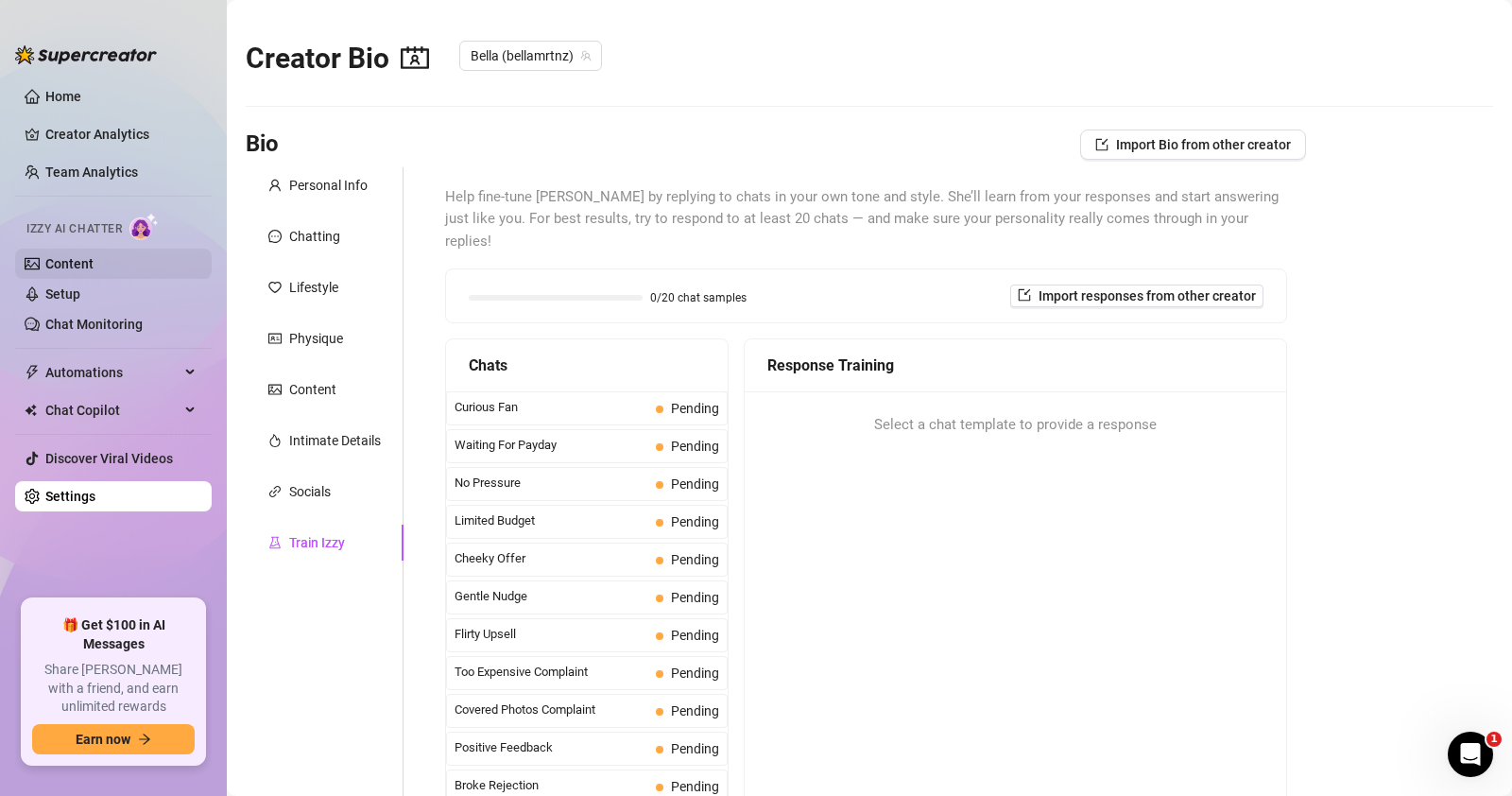
click at [94, 267] on link "Content" at bounding box center [68, 263] width 48 height 15
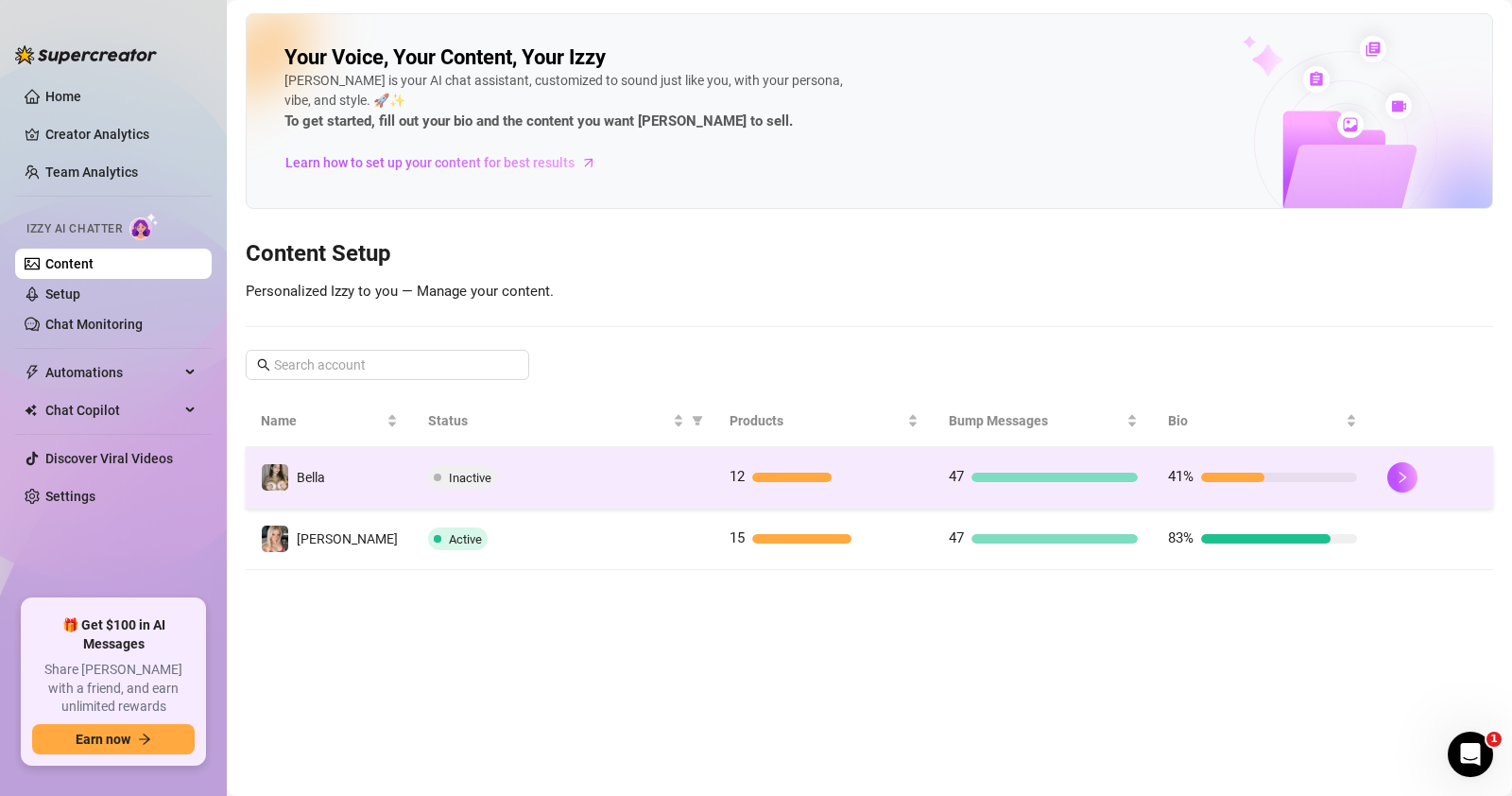
click at [906, 461] on td "12" at bounding box center [824, 477] width 219 height 62
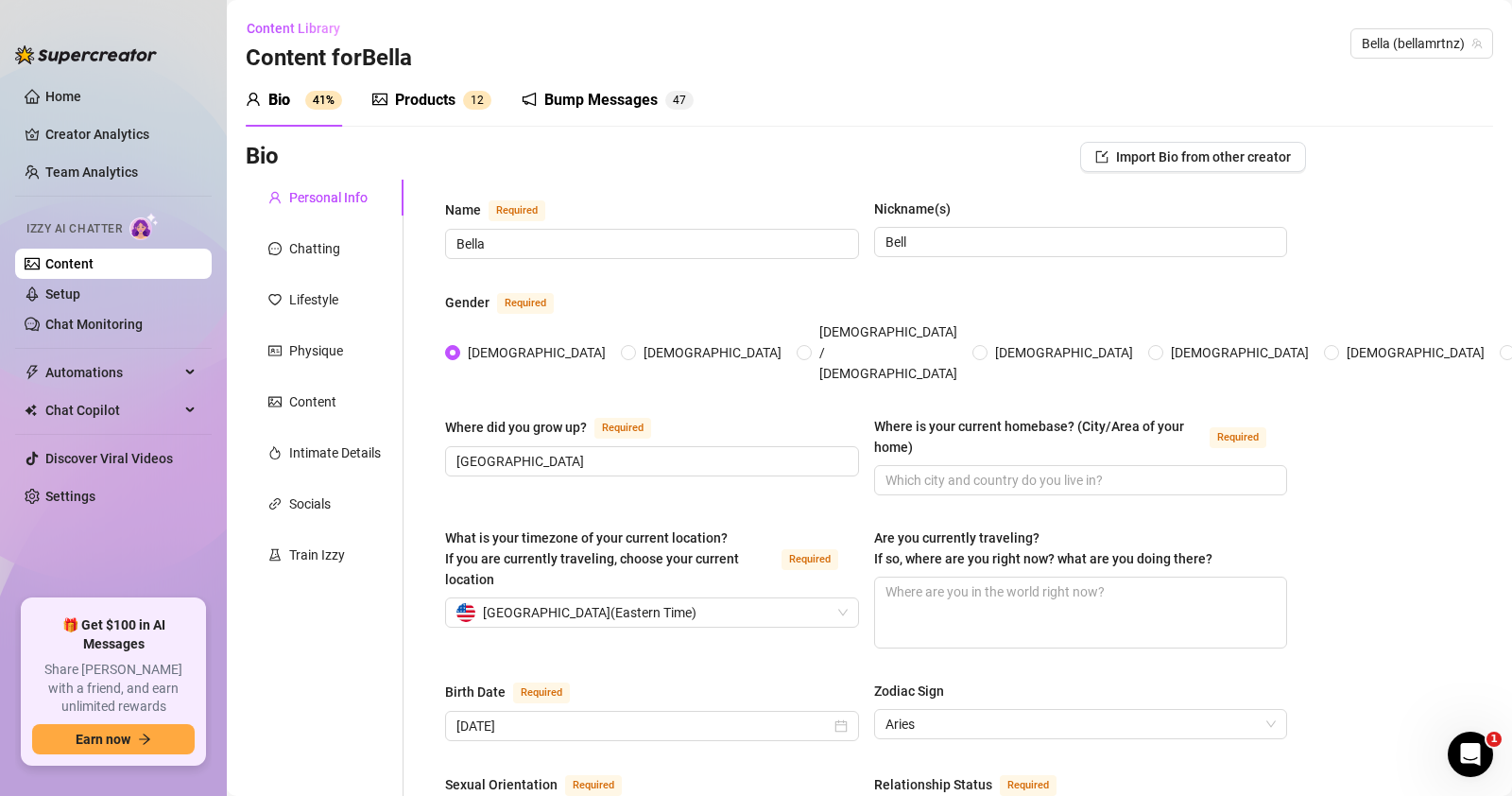
click at [393, 102] on div "Products 1 2" at bounding box center [432, 100] width 119 height 22
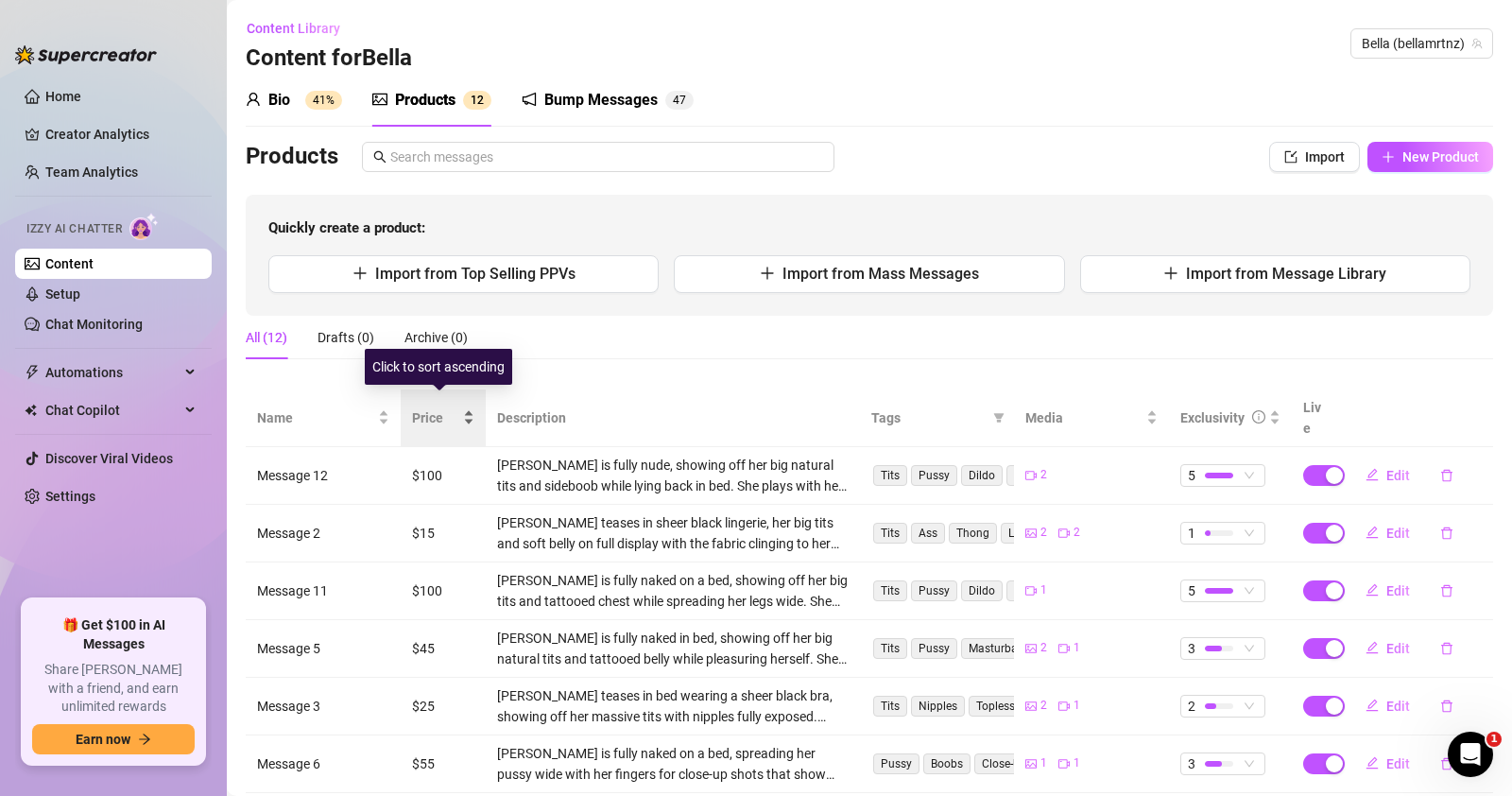
click at [436, 407] on span "Price" at bounding box center [435, 417] width 47 height 21
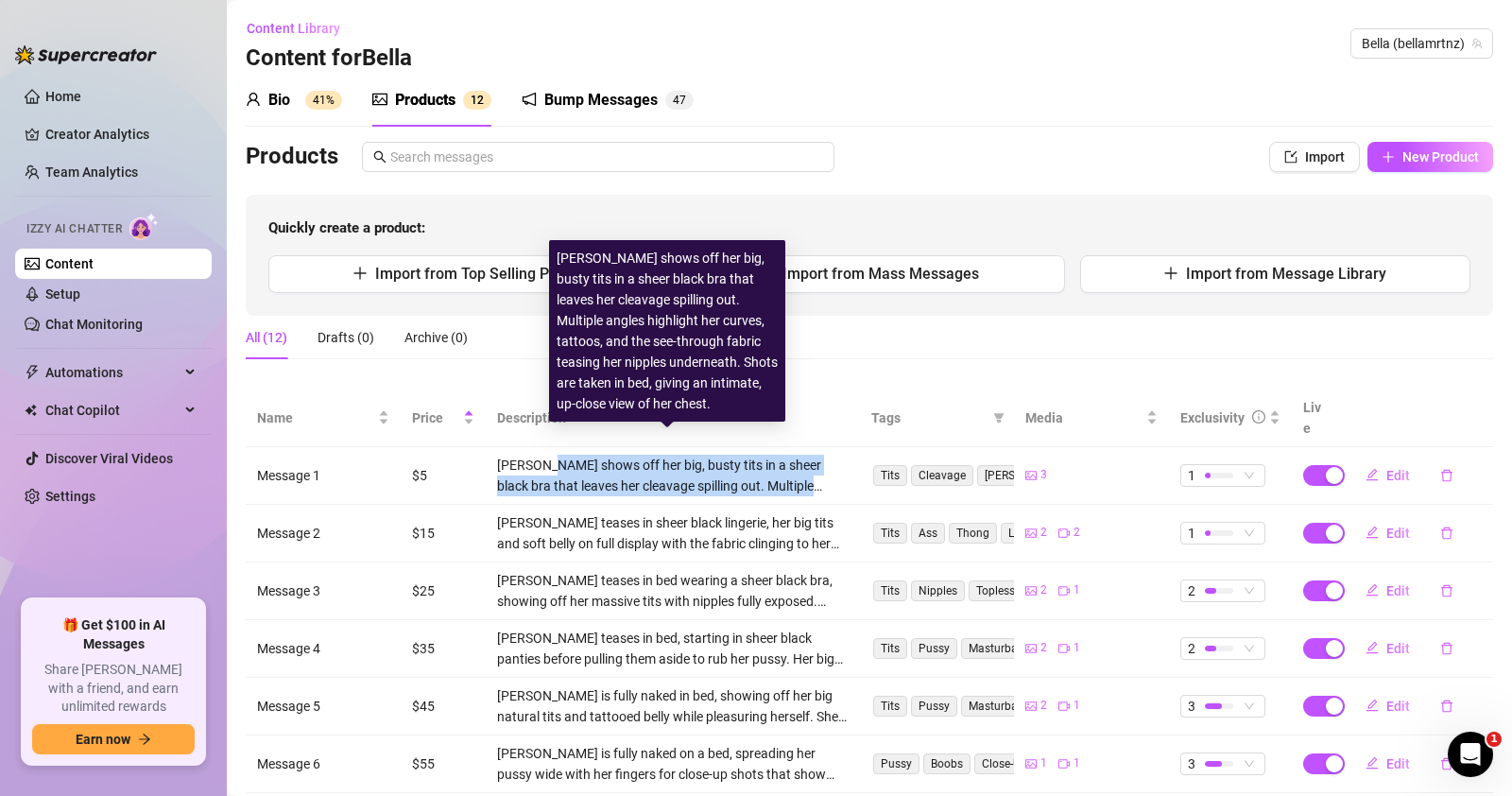
drag, startPoint x: 547, startPoint y: 443, endPoint x: 835, endPoint y: 465, distance: 288.8
click at [835, 465] on div "[PERSON_NAME] shows off her big, busty tits in a sheer black bra that leaves he…" at bounding box center [672, 475] width 351 height 42
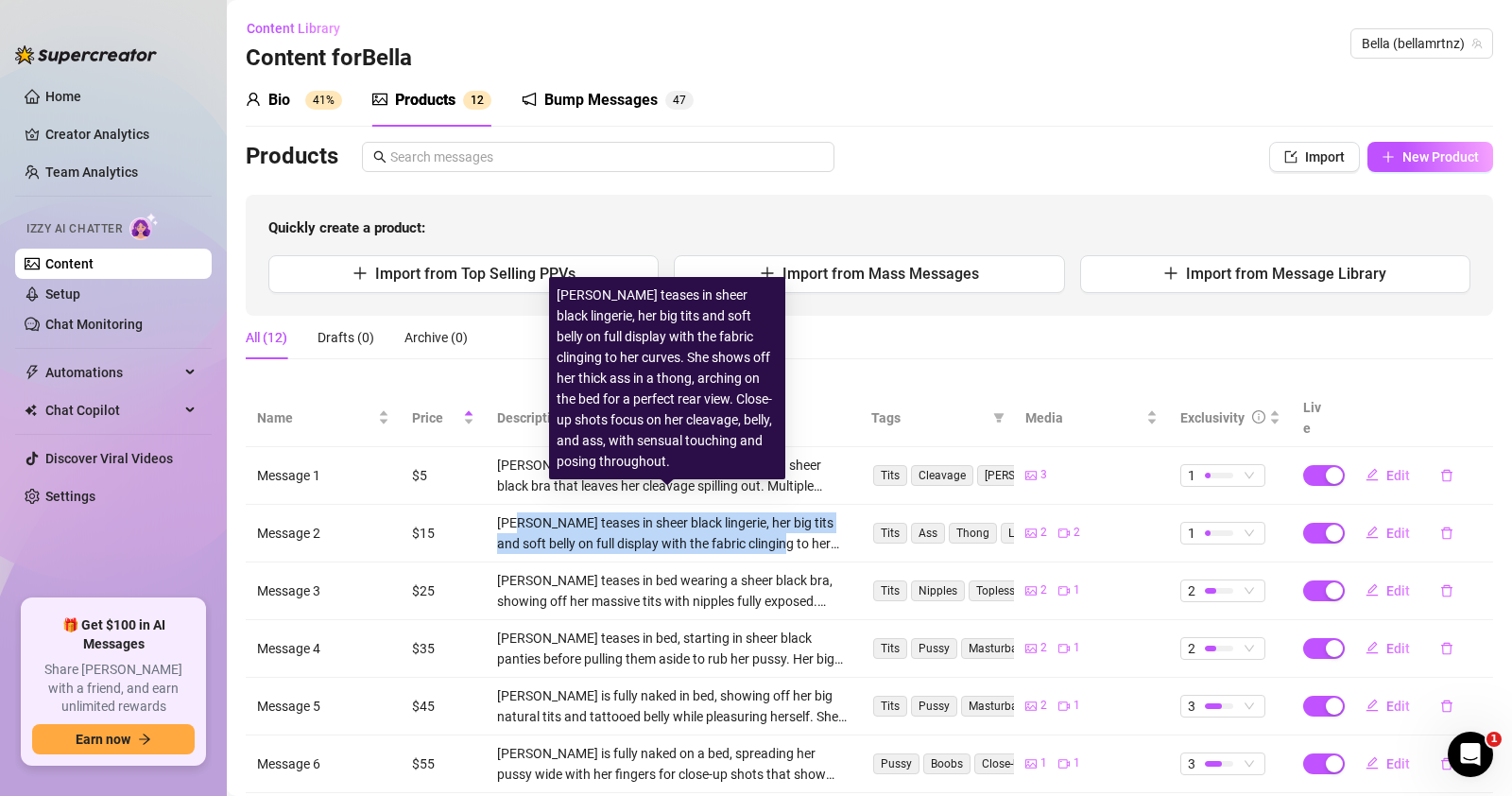
drag, startPoint x: 512, startPoint y: 500, endPoint x: 790, endPoint y: 525, distance: 279.1
click at [794, 525] on div "[PERSON_NAME] teases in sheer black lingerie, her big tits and soft belly on fu…" at bounding box center [672, 533] width 351 height 42
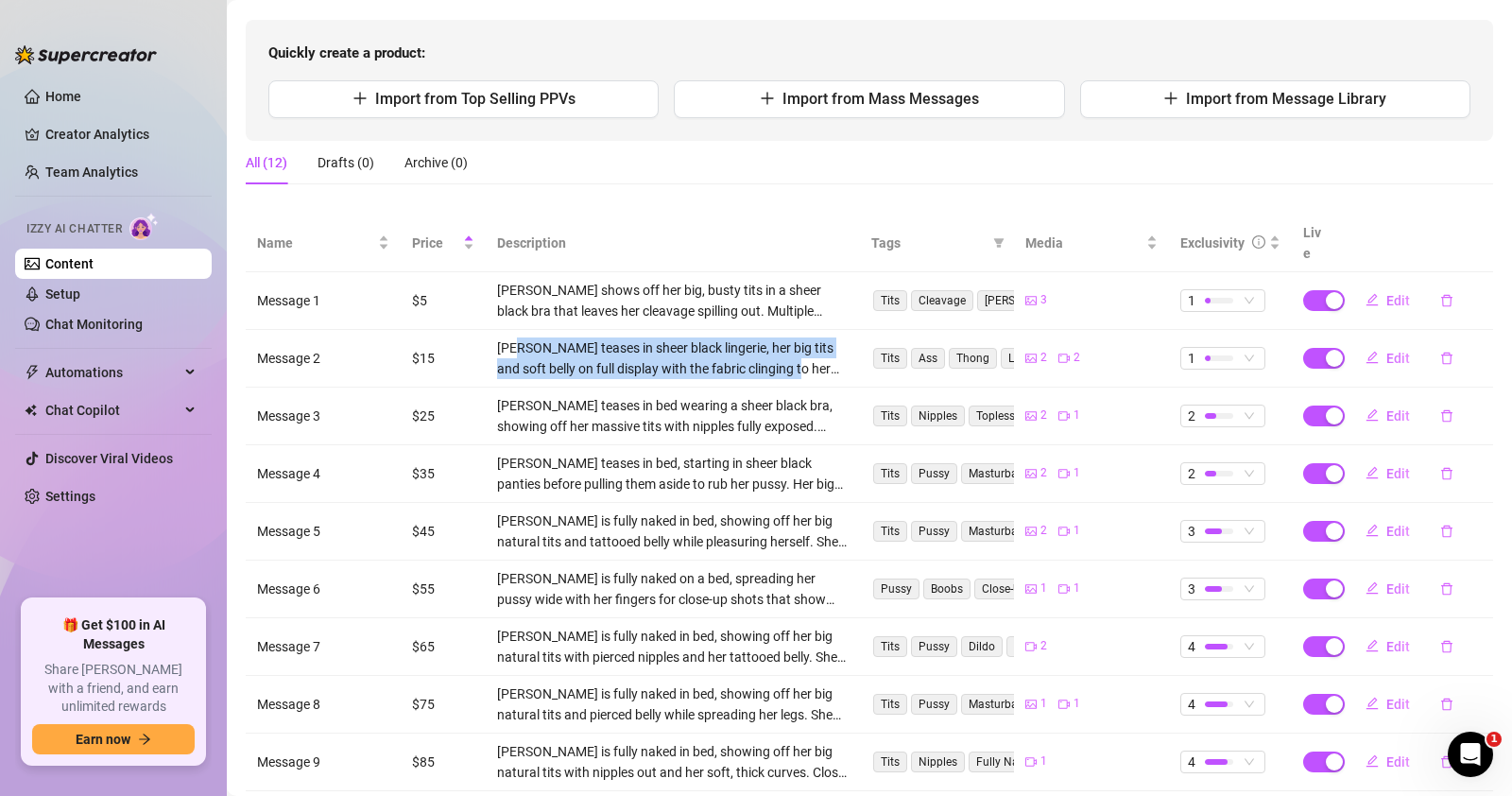
scroll to position [189, 0]
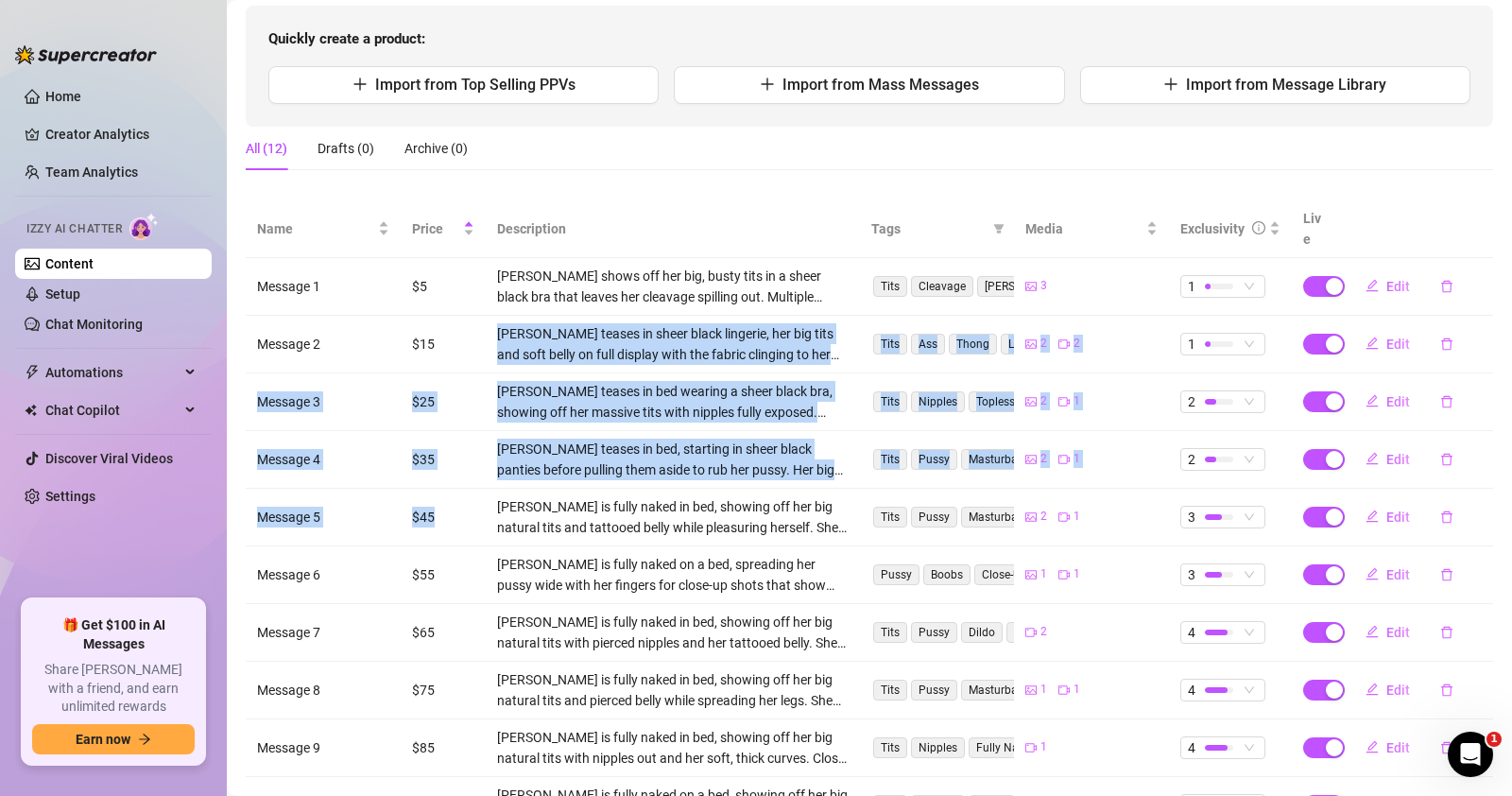
drag, startPoint x: 433, startPoint y: 310, endPoint x: 441, endPoint y: 491, distance: 181.2
click at [441, 491] on tbody "Message 1 $5 [PERSON_NAME] shows off her big, busty tits in a sheer black bra t…" at bounding box center [869, 546] width 1248 height 576
click at [544, 382] on div "[PERSON_NAME] teases in bed wearing a sheer black bra, showing off her massive …" at bounding box center [672, 401] width 351 height 42
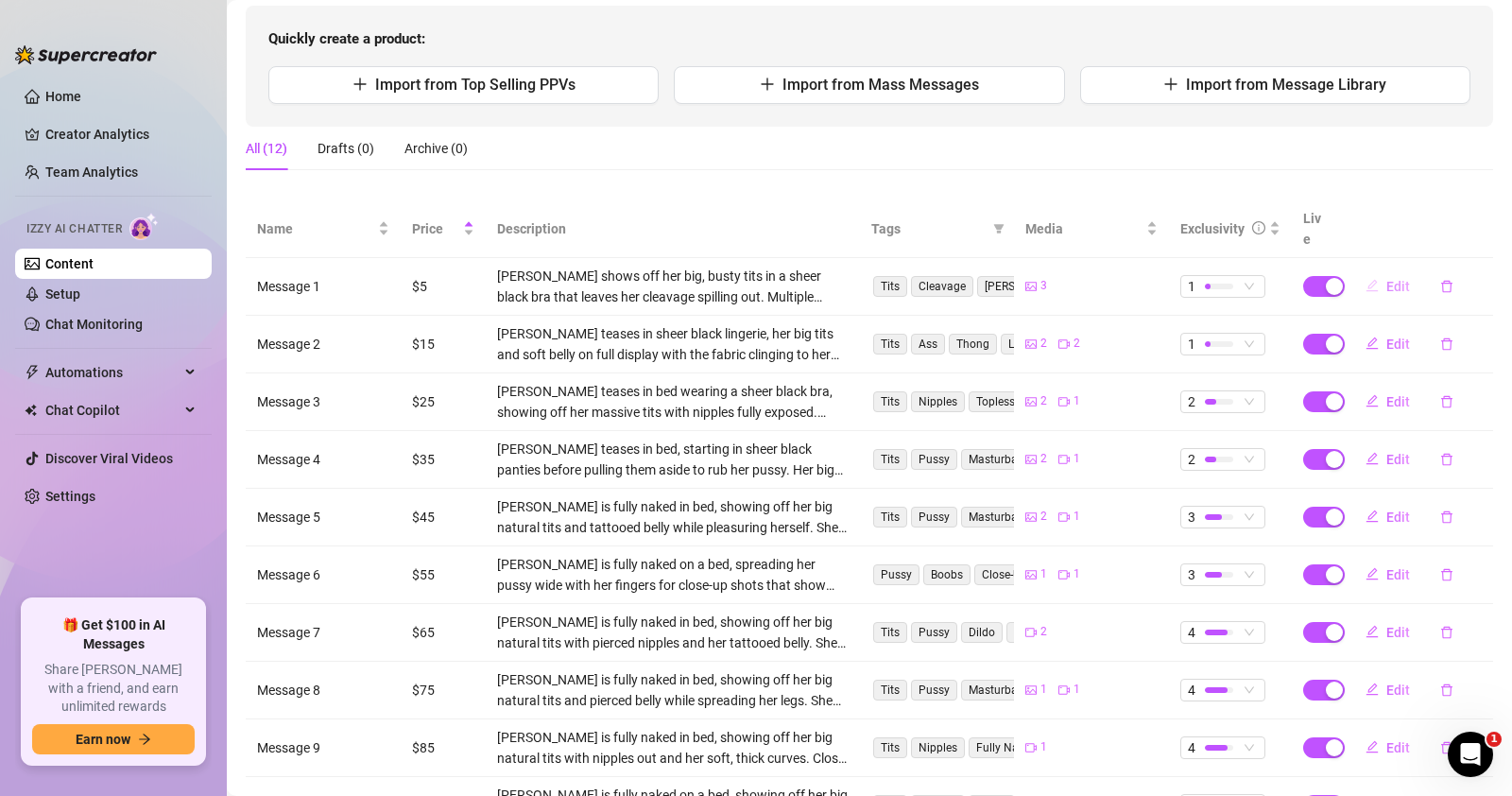
click at [1387, 279] on span "Edit" at bounding box center [1399, 286] width 23 height 15
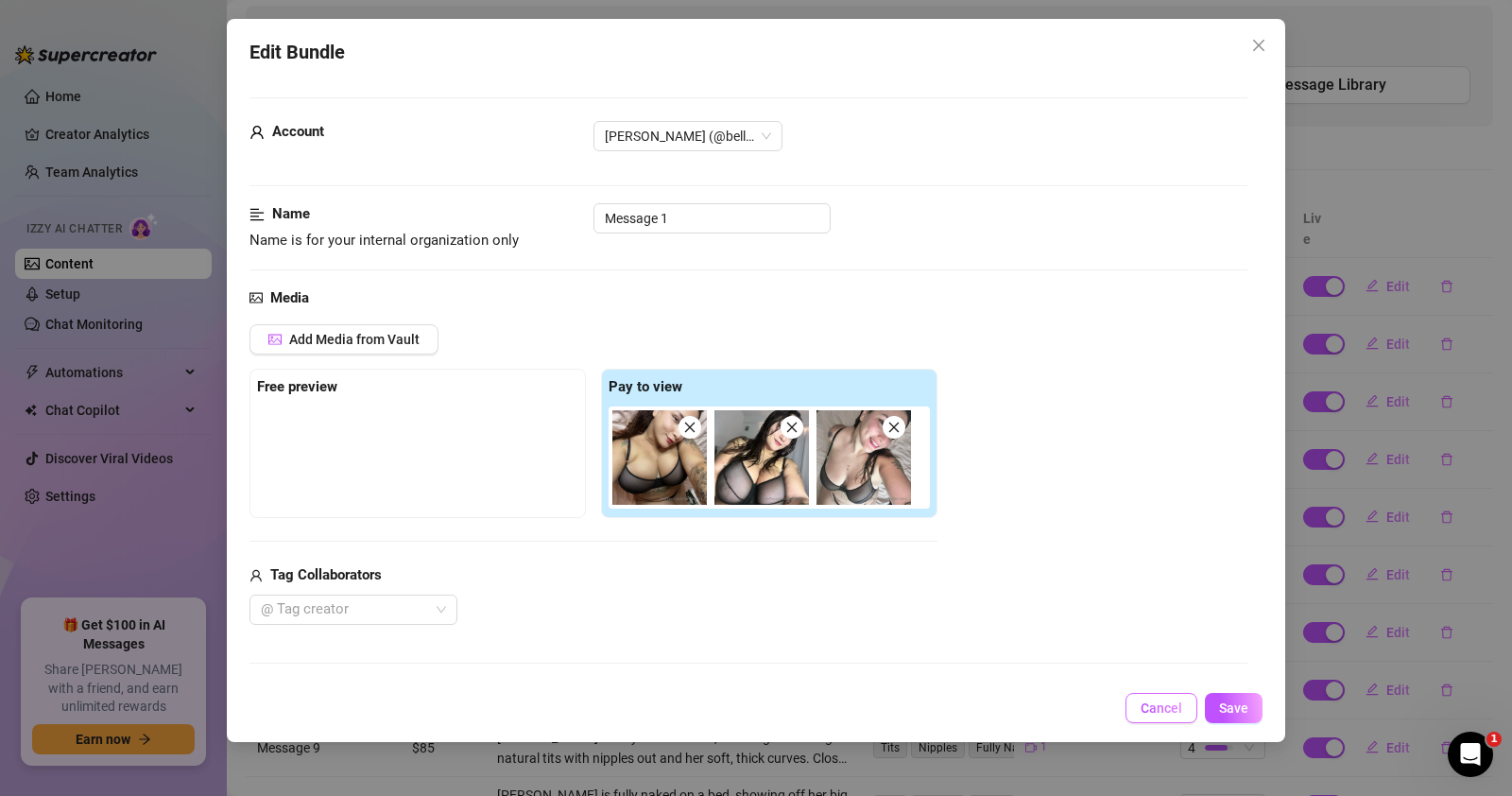
click at [1149, 715] on span "Cancel" at bounding box center [1161, 707] width 42 height 15
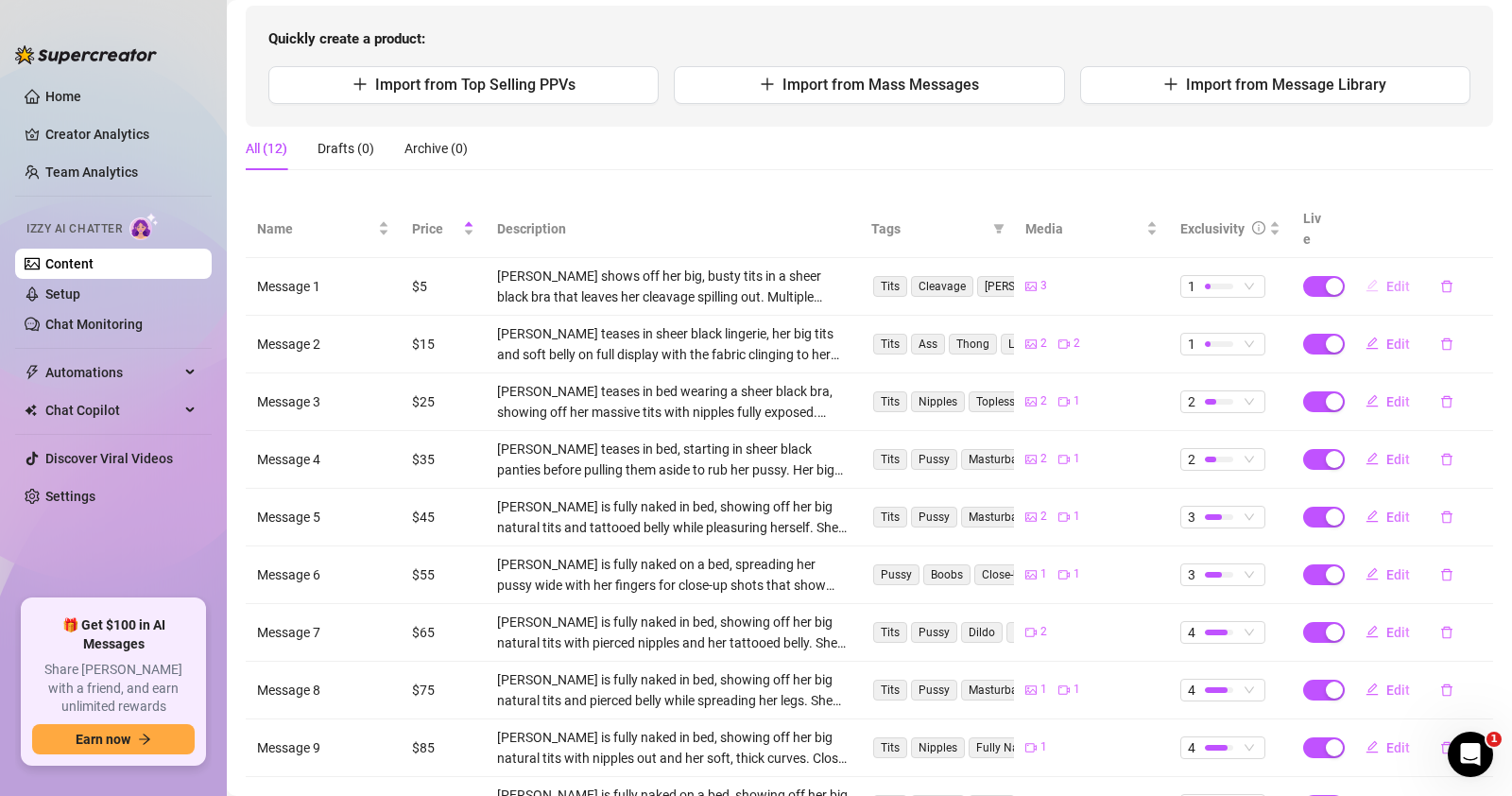
click at [1387, 279] on span "Edit" at bounding box center [1399, 286] width 23 height 15
type textarea "Wonder how your thing between your legs reacts when they see a couple of big bo…"
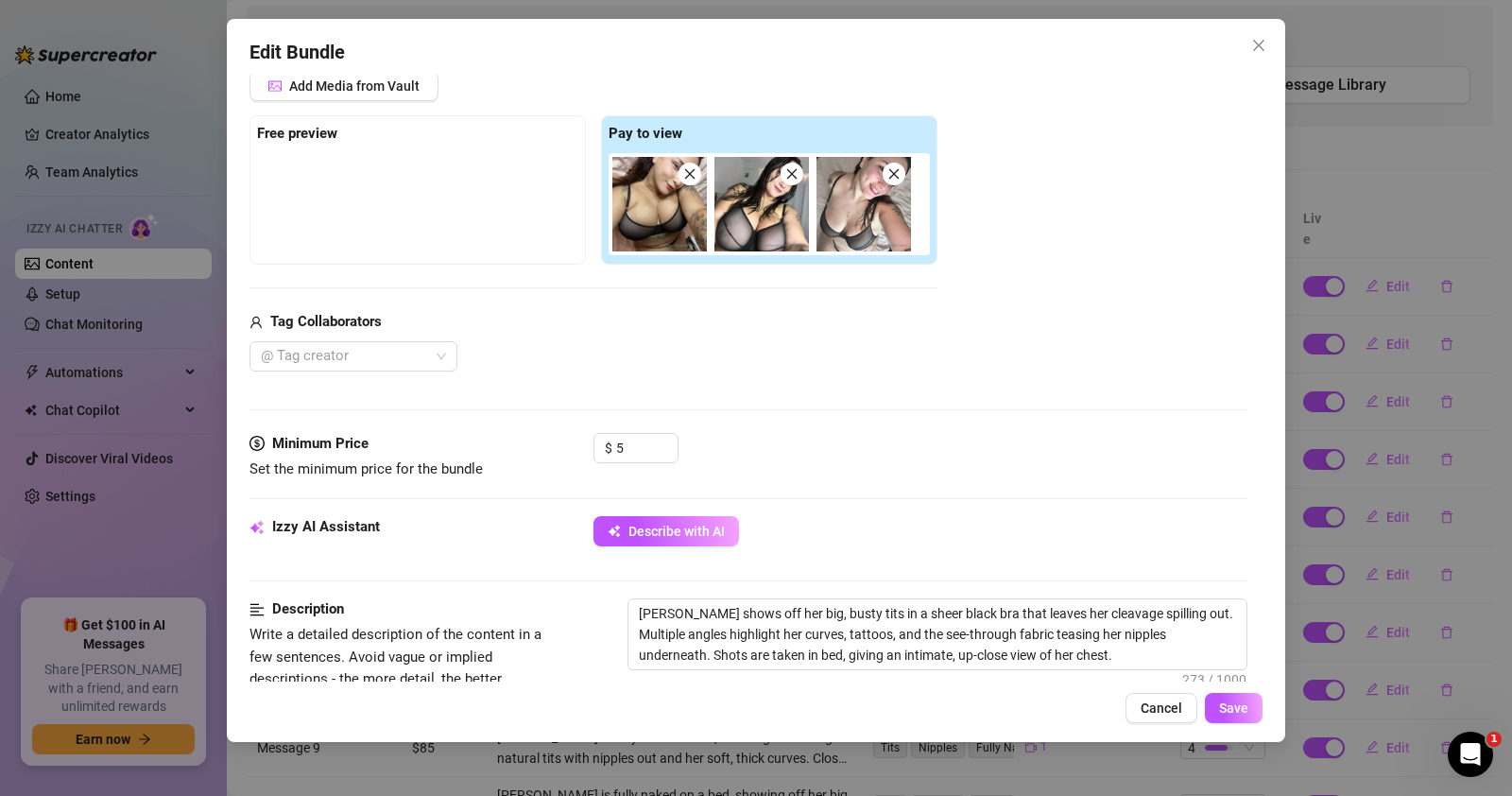
scroll to position [440, 0]
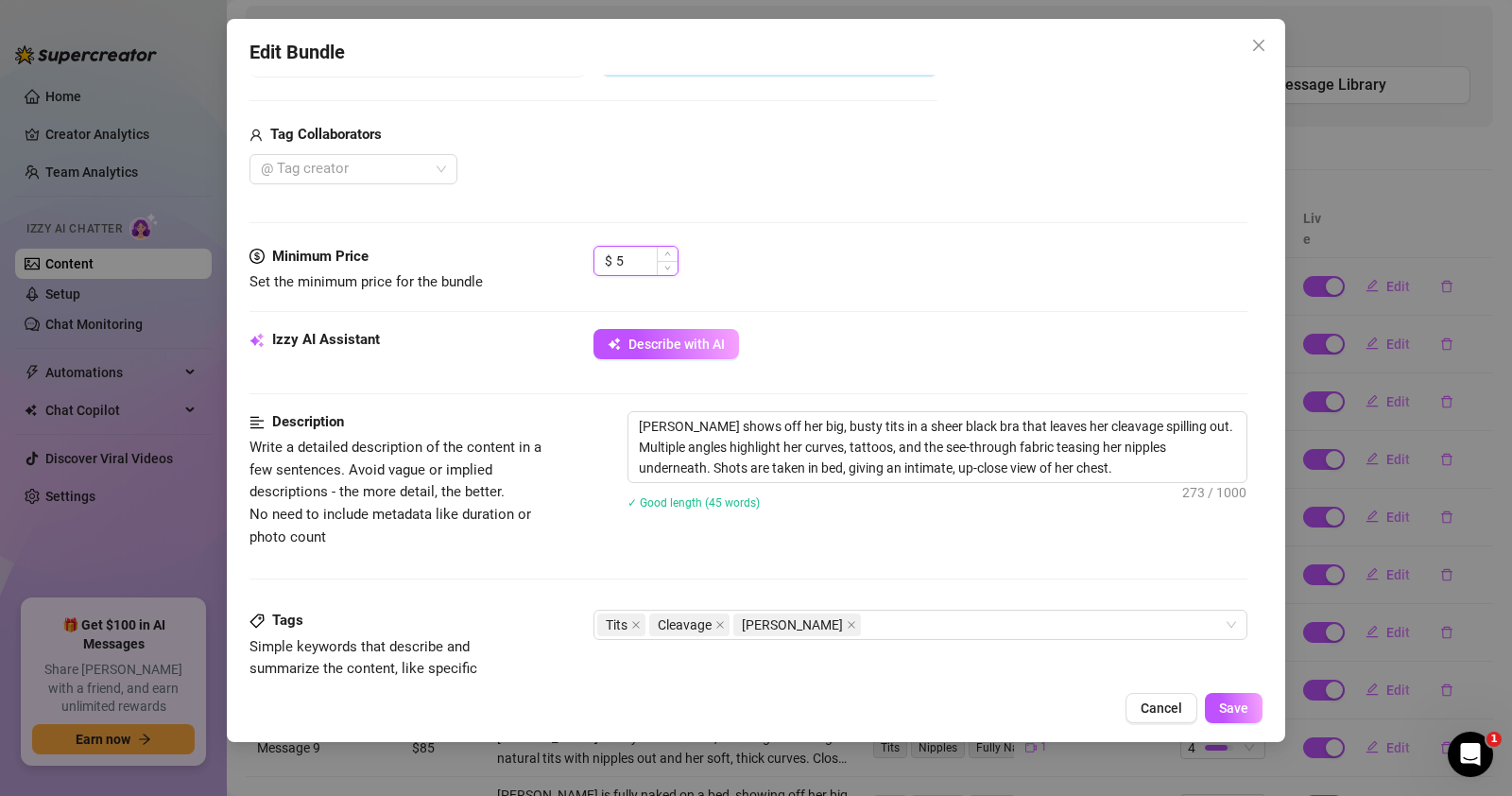
click at [645, 259] on input "5" at bounding box center [646, 260] width 62 height 28
type input "0"
click at [735, 226] on div "Media Add Media from Vault Attached Media Tag Collaborators @ Tag creator" at bounding box center [748, 46] width 998 height 399
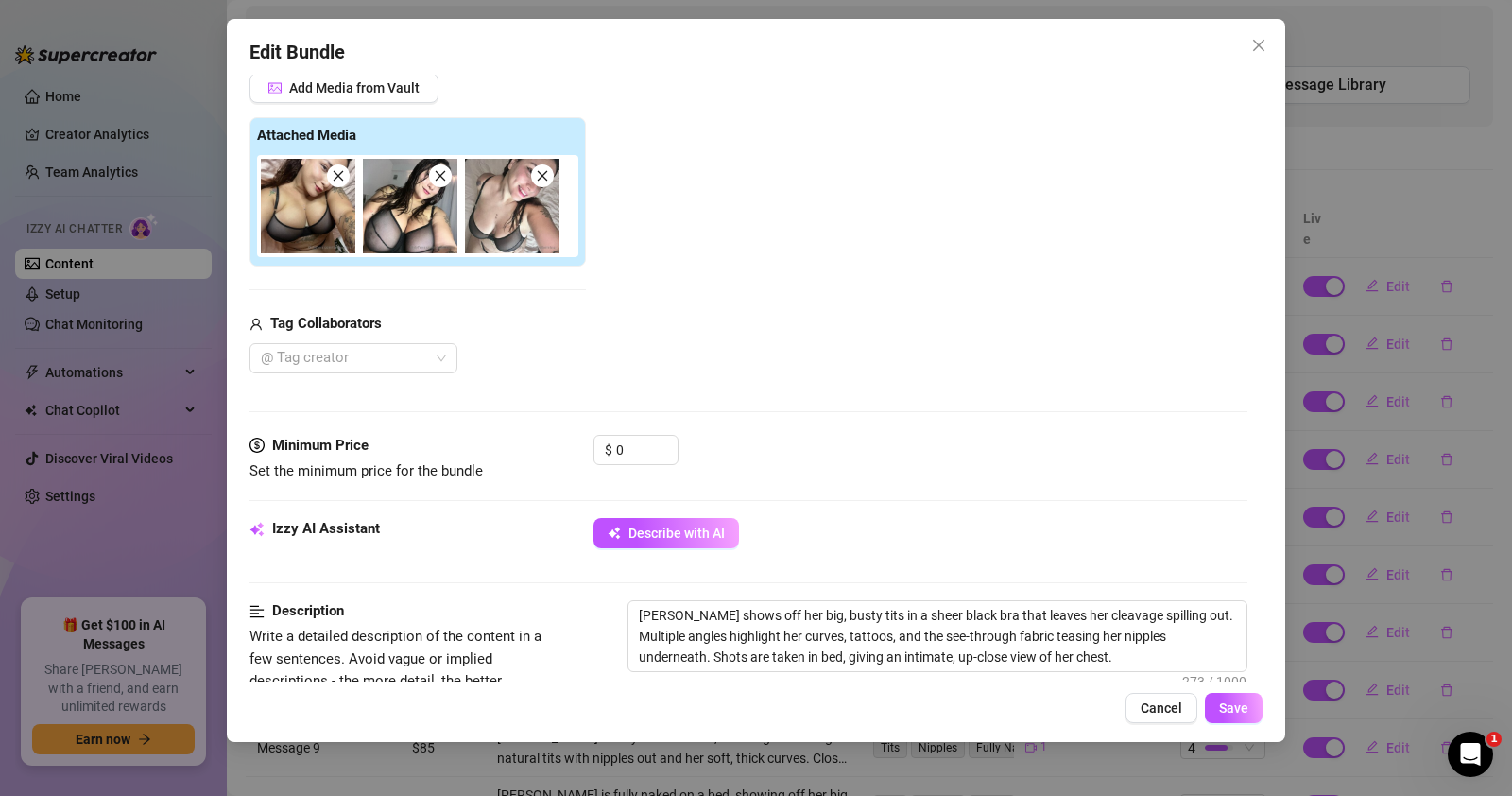
scroll to position [378, 0]
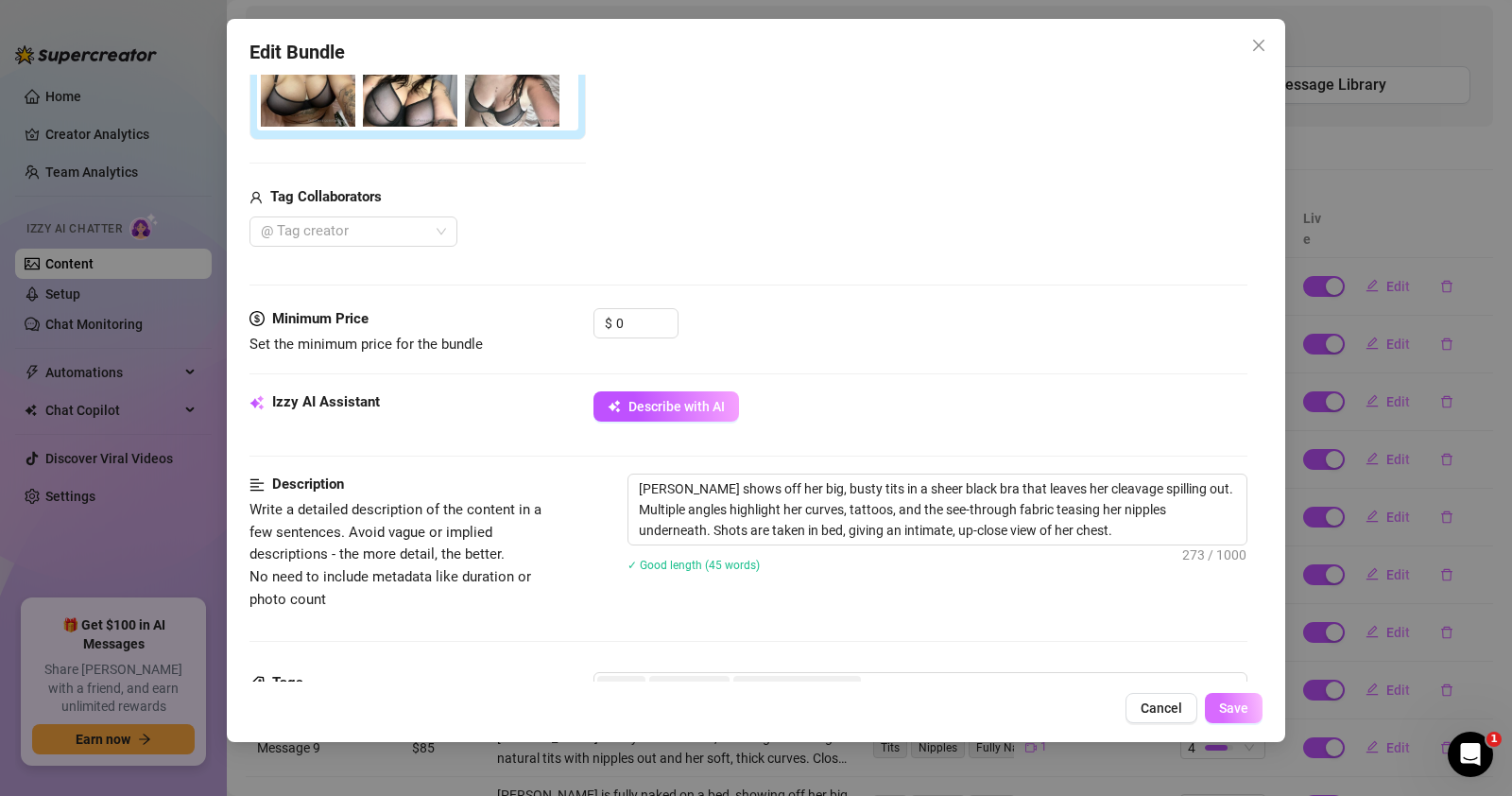
click at [1227, 714] on span "Save" at bounding box center [1234, 707] width 29 height 15
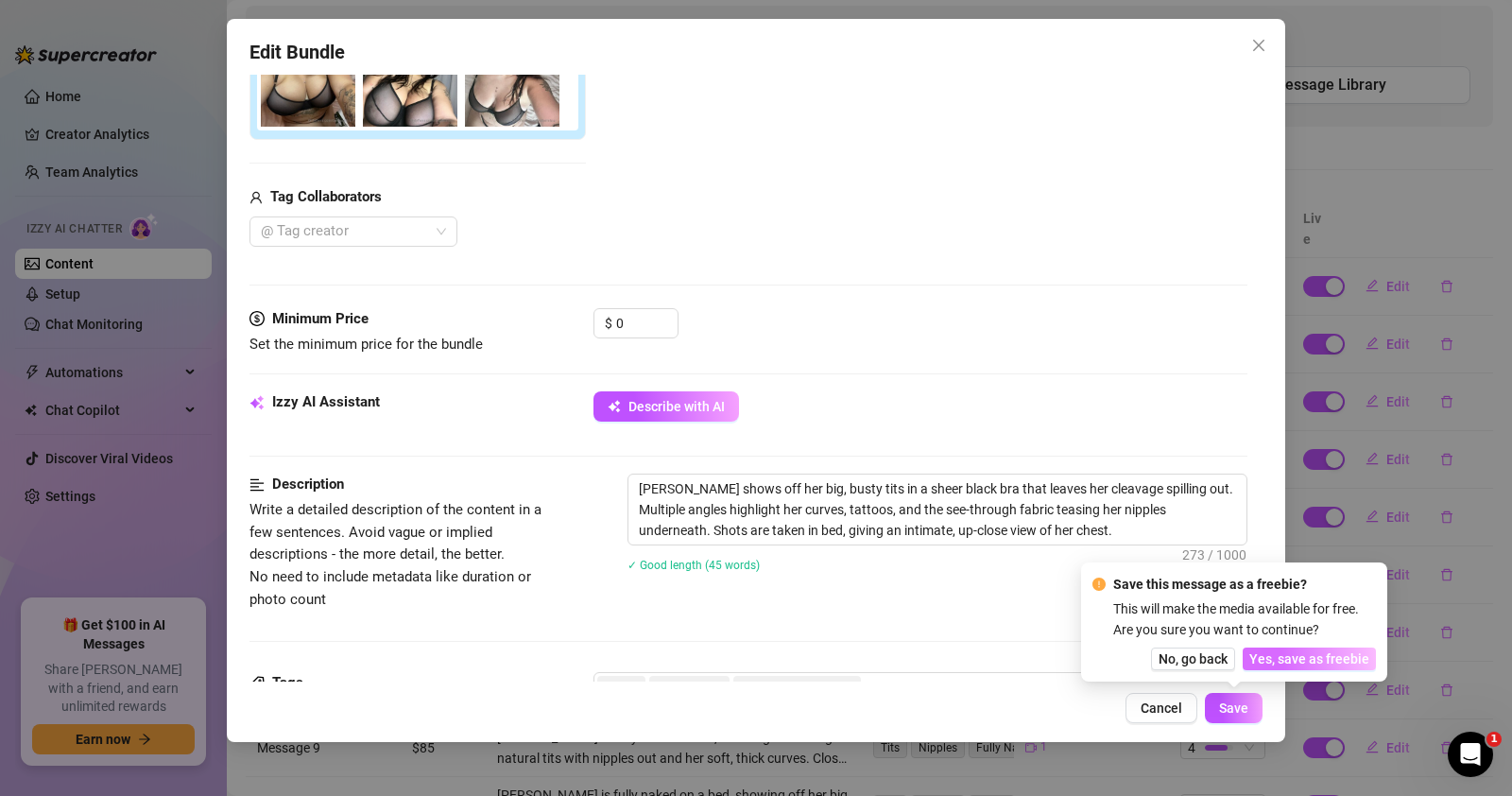
click at [1304, 657] on span "Yes, save as freebie" at bounding box center [1309, 658] width 120 height 15
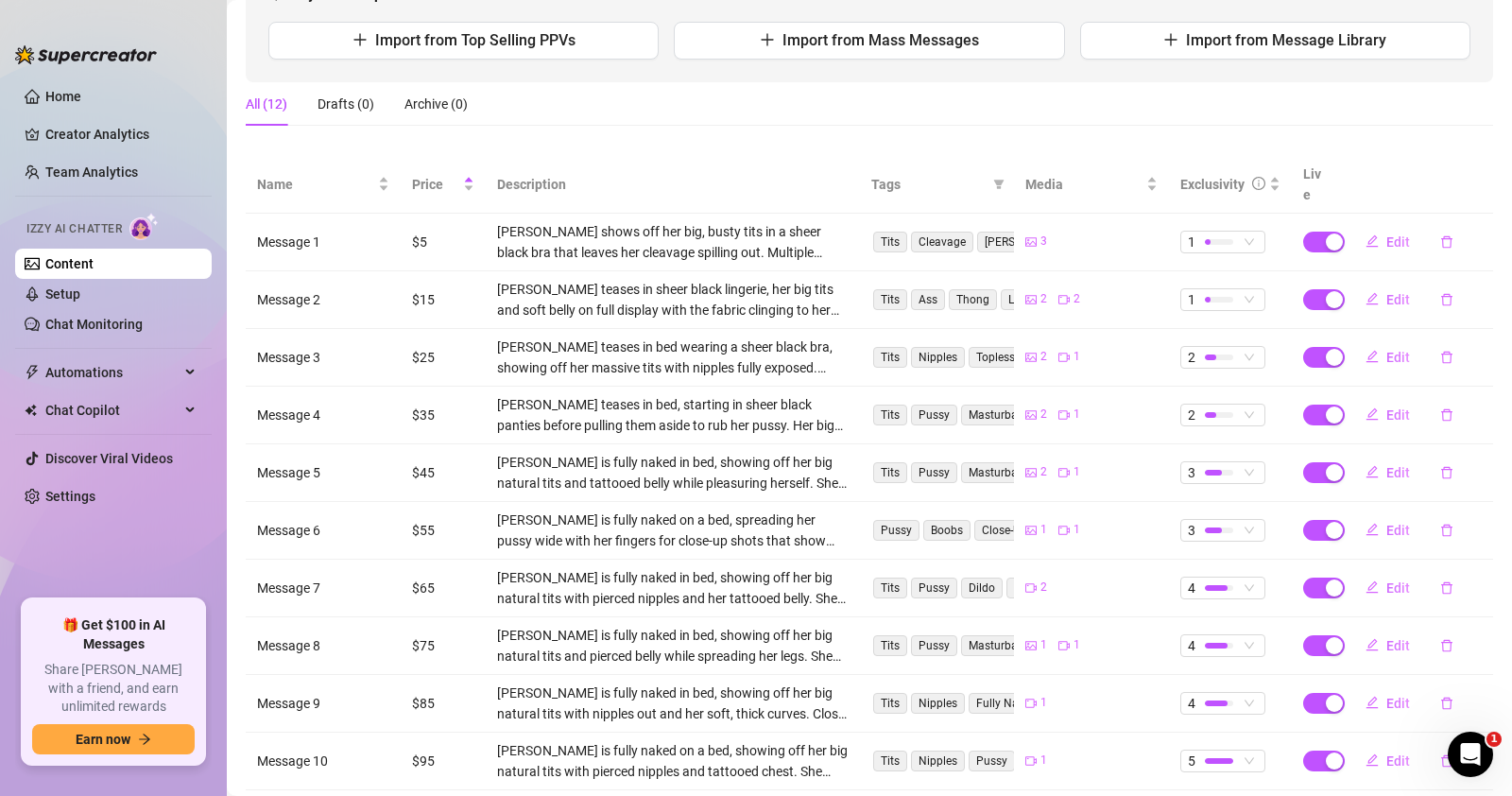
scroll to position [125, 0]
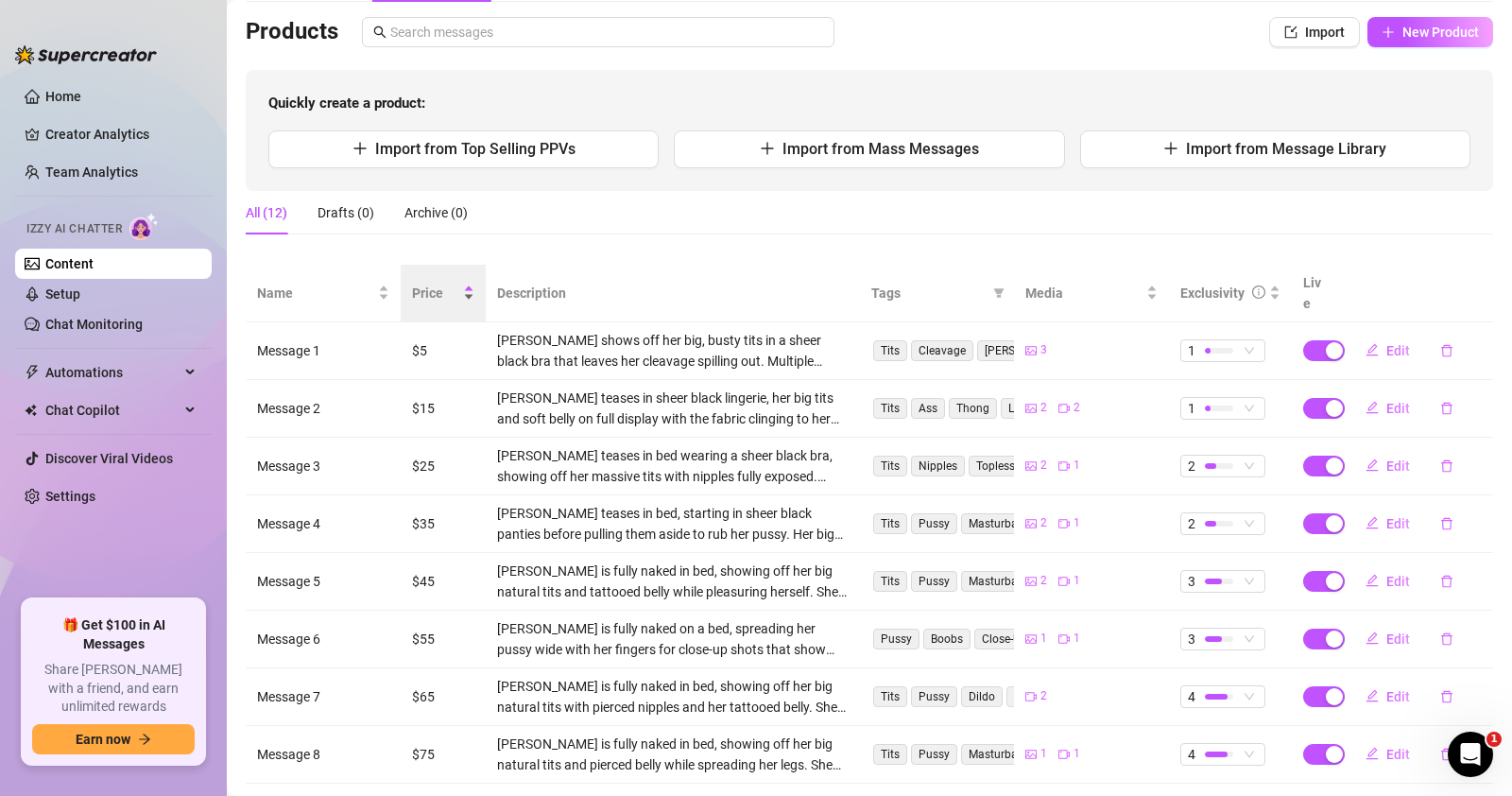
click at [438, 294] on div "Price" at bounding box center [443, 292] width 63 height 21
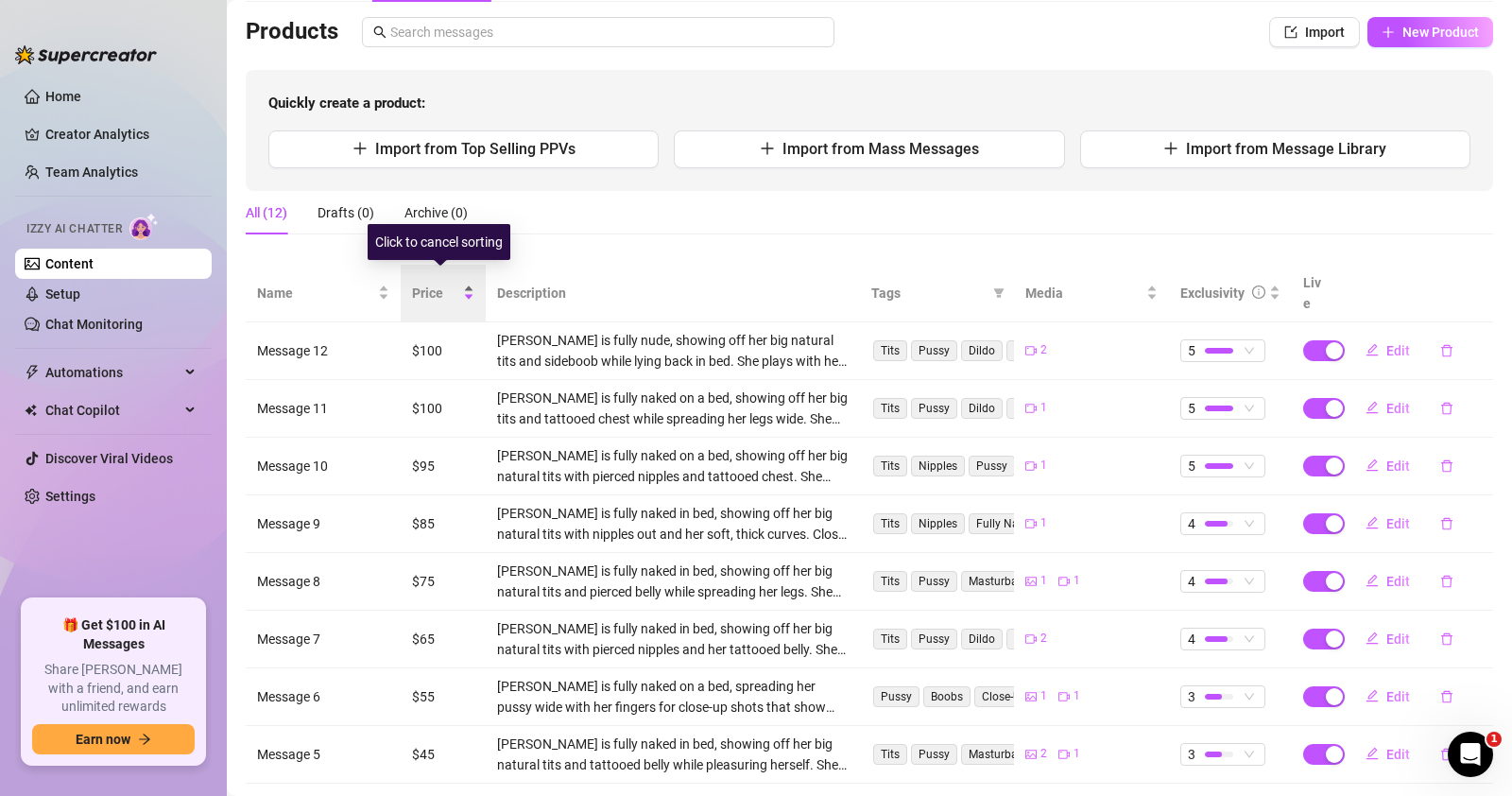
click at [442, 287] on span "Price" at bounding box center [435, 292] width 47 height 21
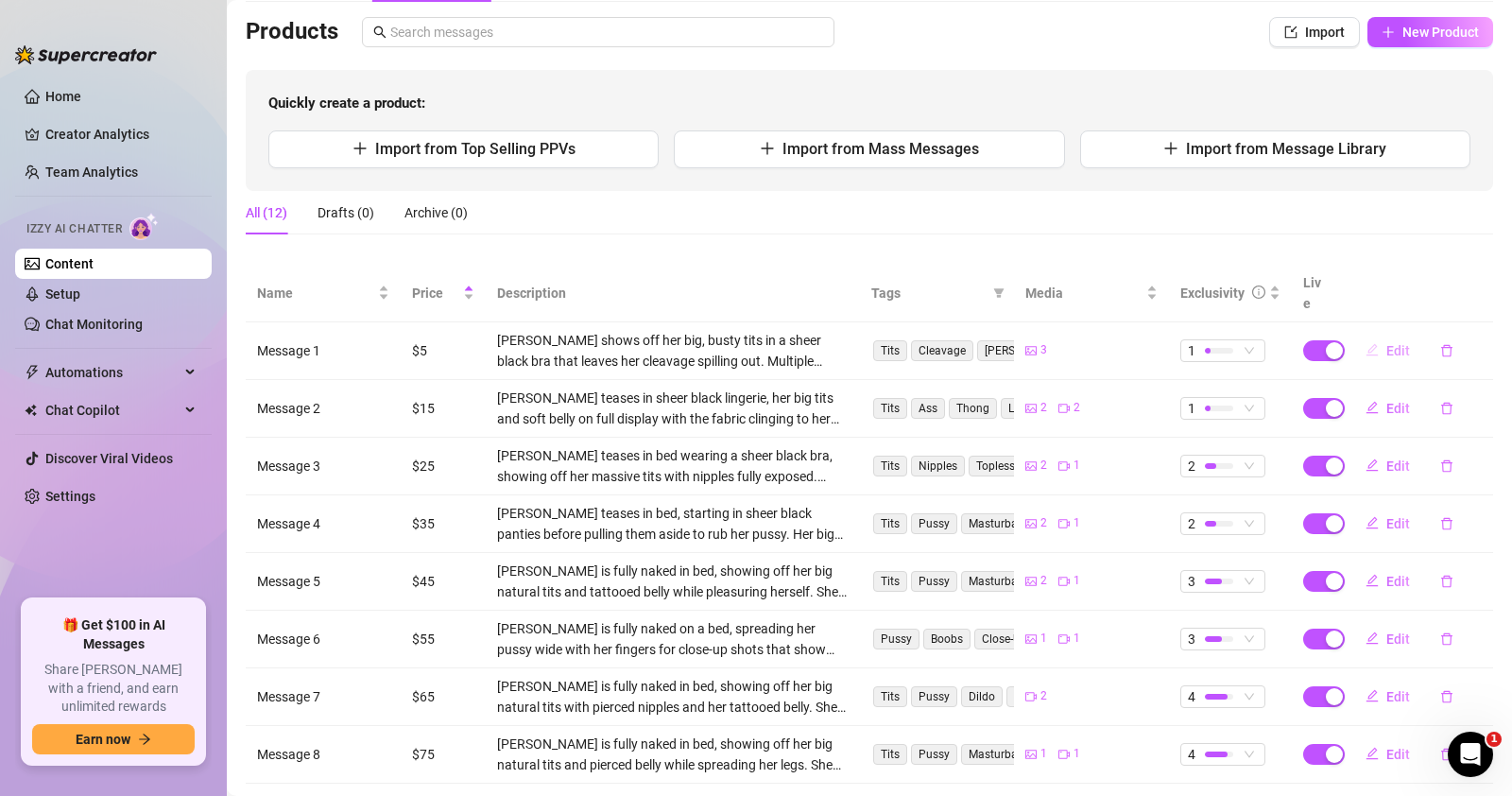
click at [1366, 335] on button "Edit" at bounding box center [1388, 350] width 74 height 30
type textarea "Wonder how your thing between your legs reacts when they see a couple of big bo…"
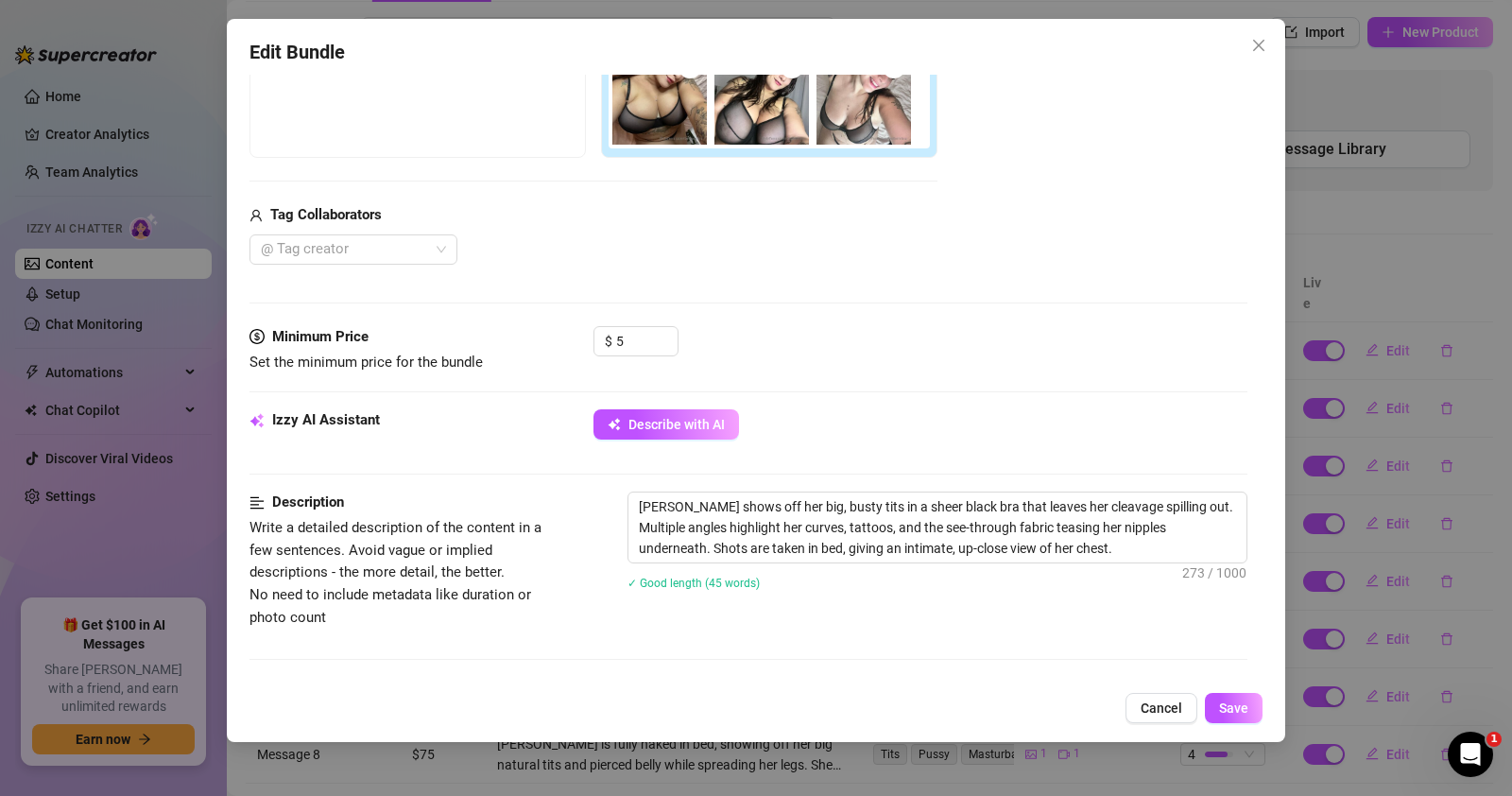
scroll to position [378, 0]
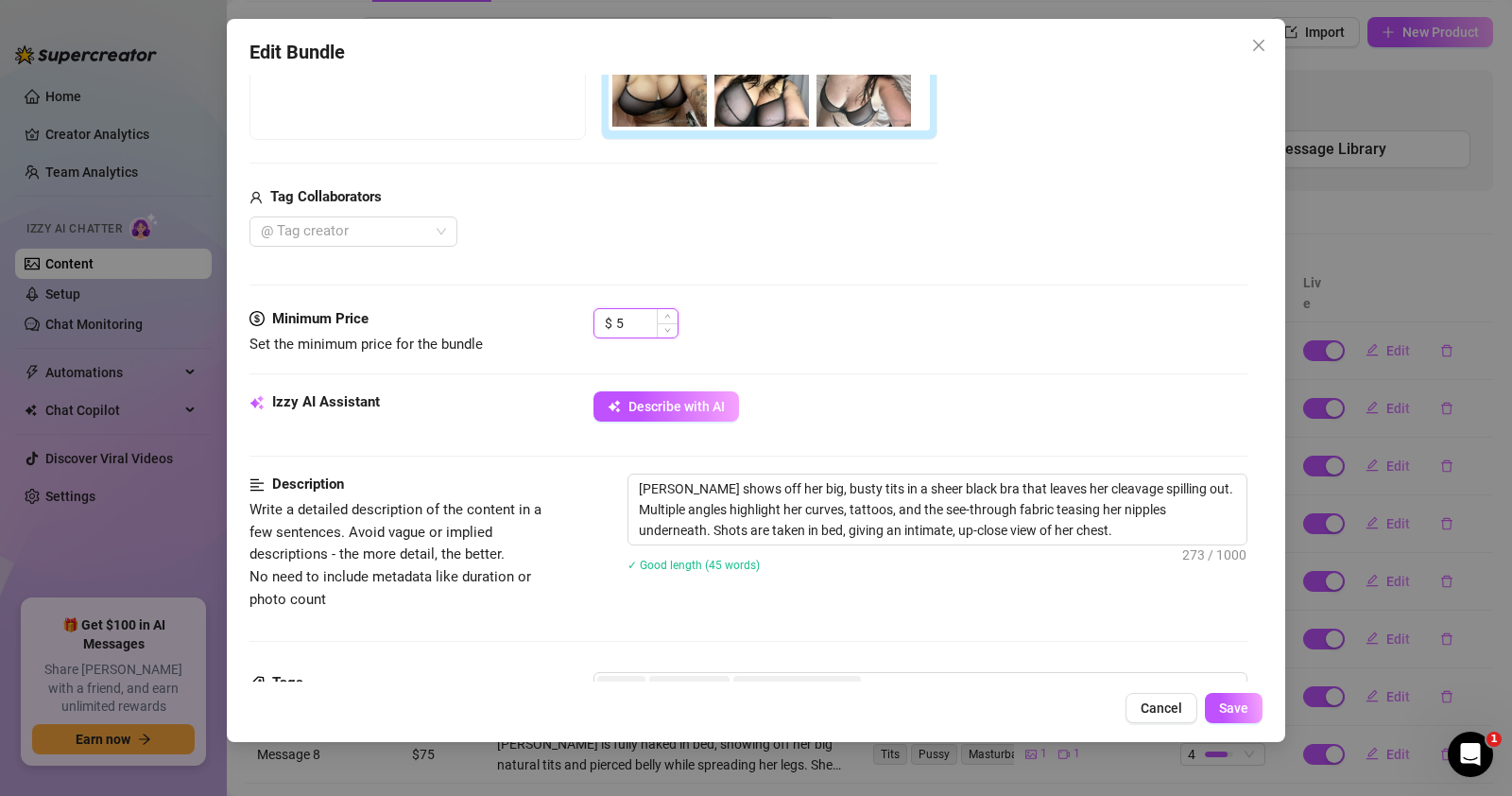
click at [639, 333] on input "5" at bounding box center [646, 323] width 62 height 28
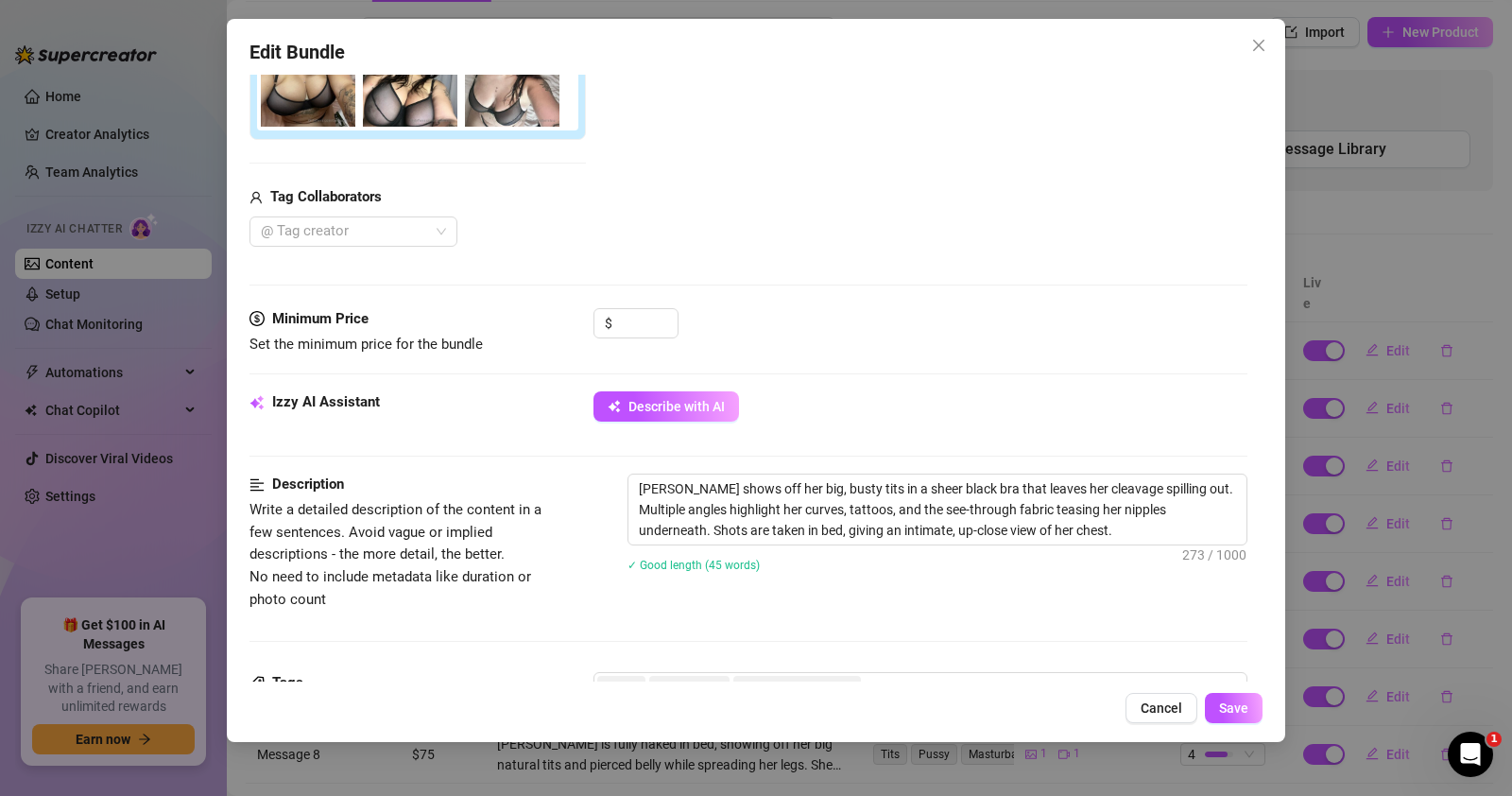
click at [824, 312] on div "$" at bounding box center [920, 332] width 654 height 47
click at [1223, 703] on span "Save" at bounding box center [1234, 707] width 29 height 15
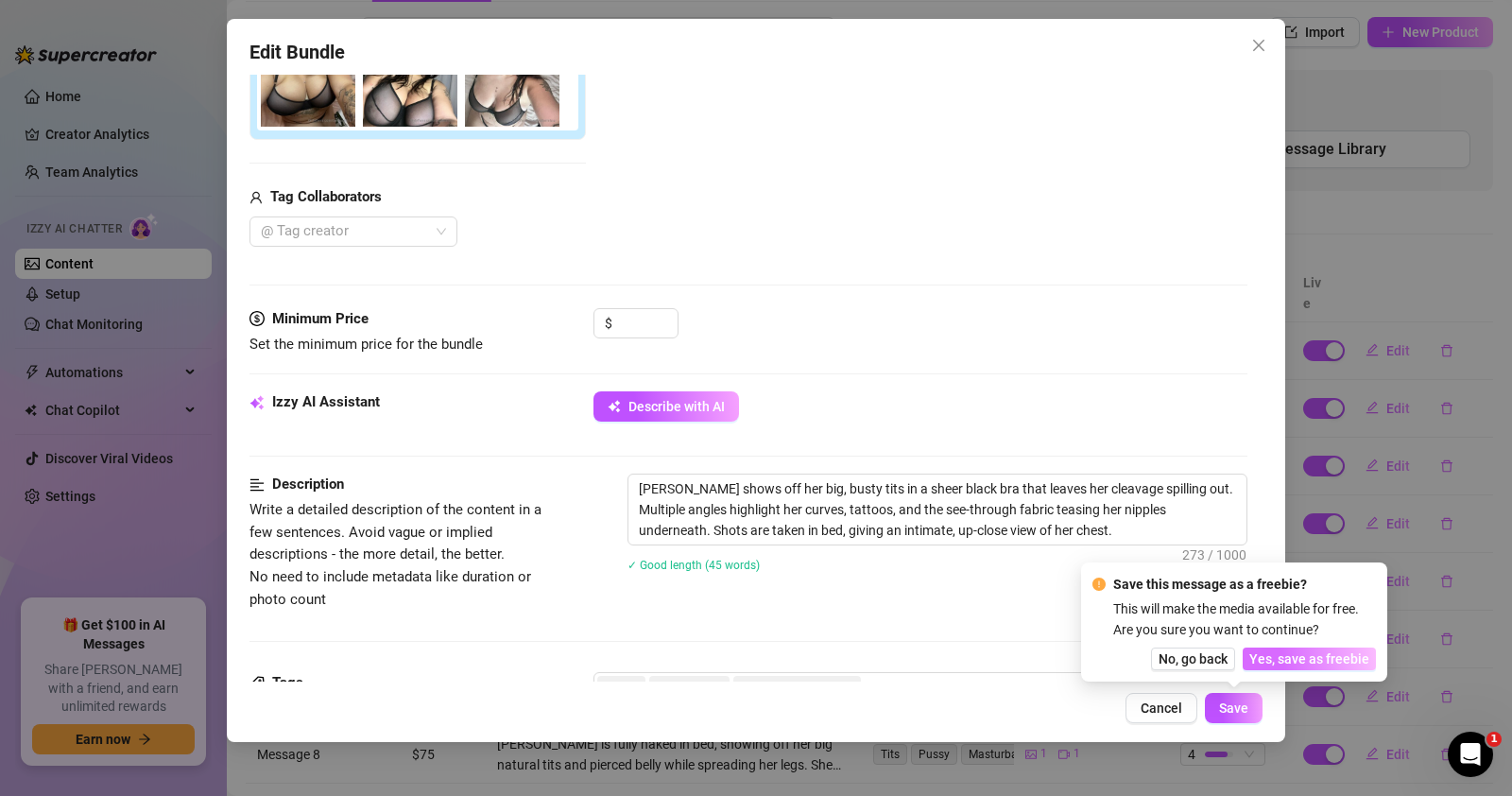
click at [1310, 664] on span "Yes, save as freebie" at bounding box center [1309, 658] width 120 height 15
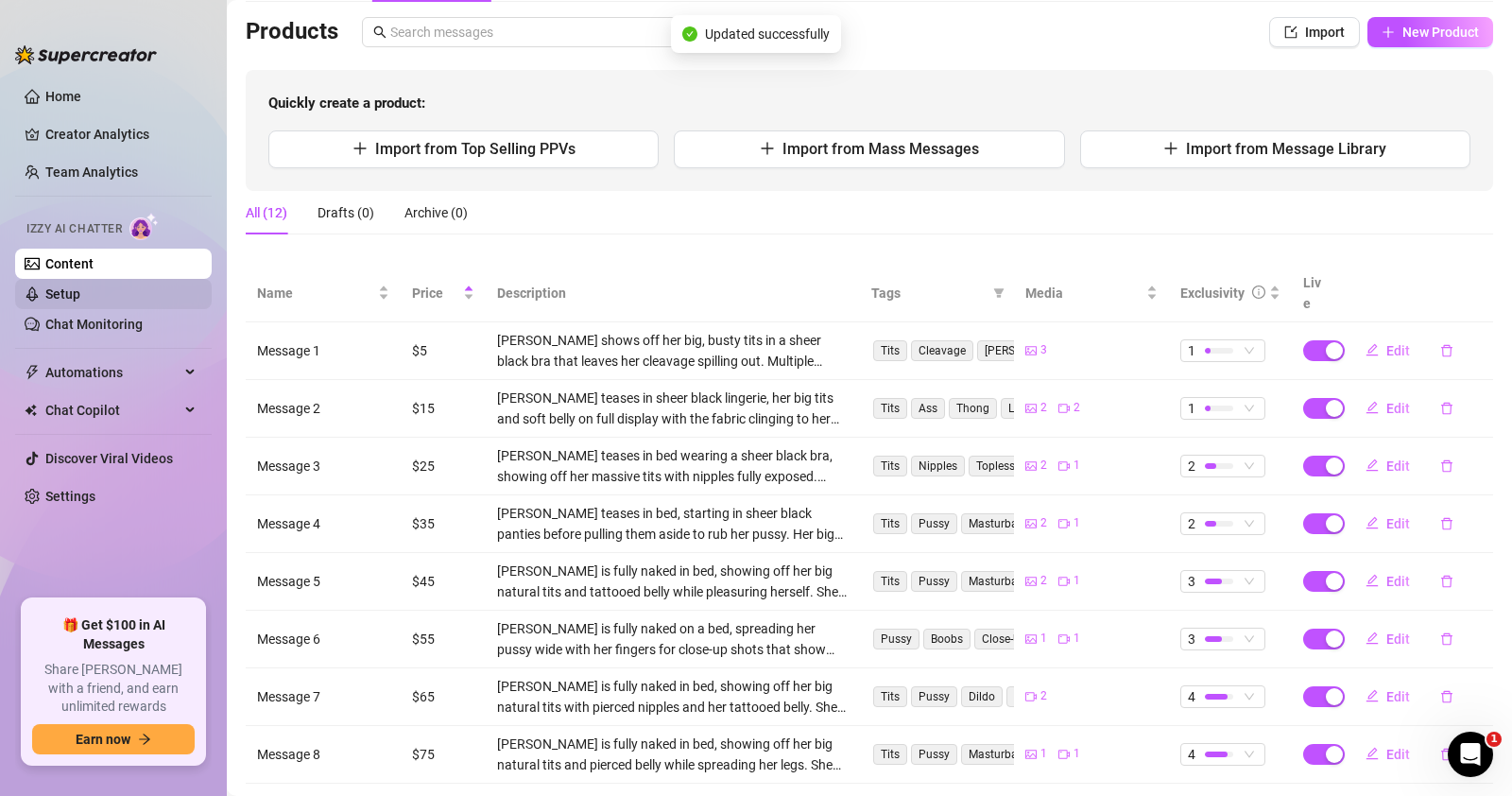
click at [80, 298] on link "Setup" at bounding box center [63, 293] width 35 height 15
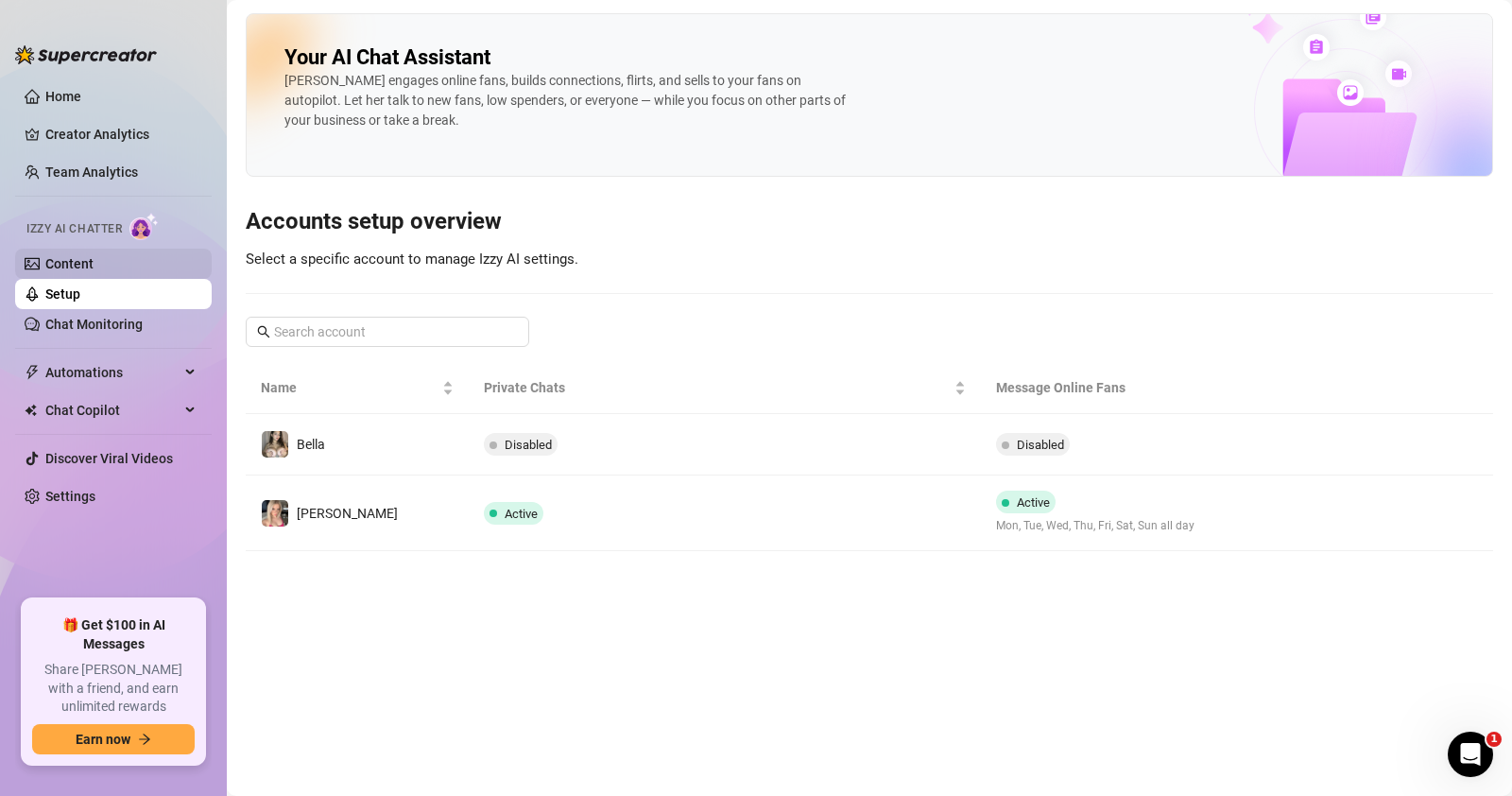
click at [94, 264] on link "Content" at bounding box center [68, 263] width 48 height 15
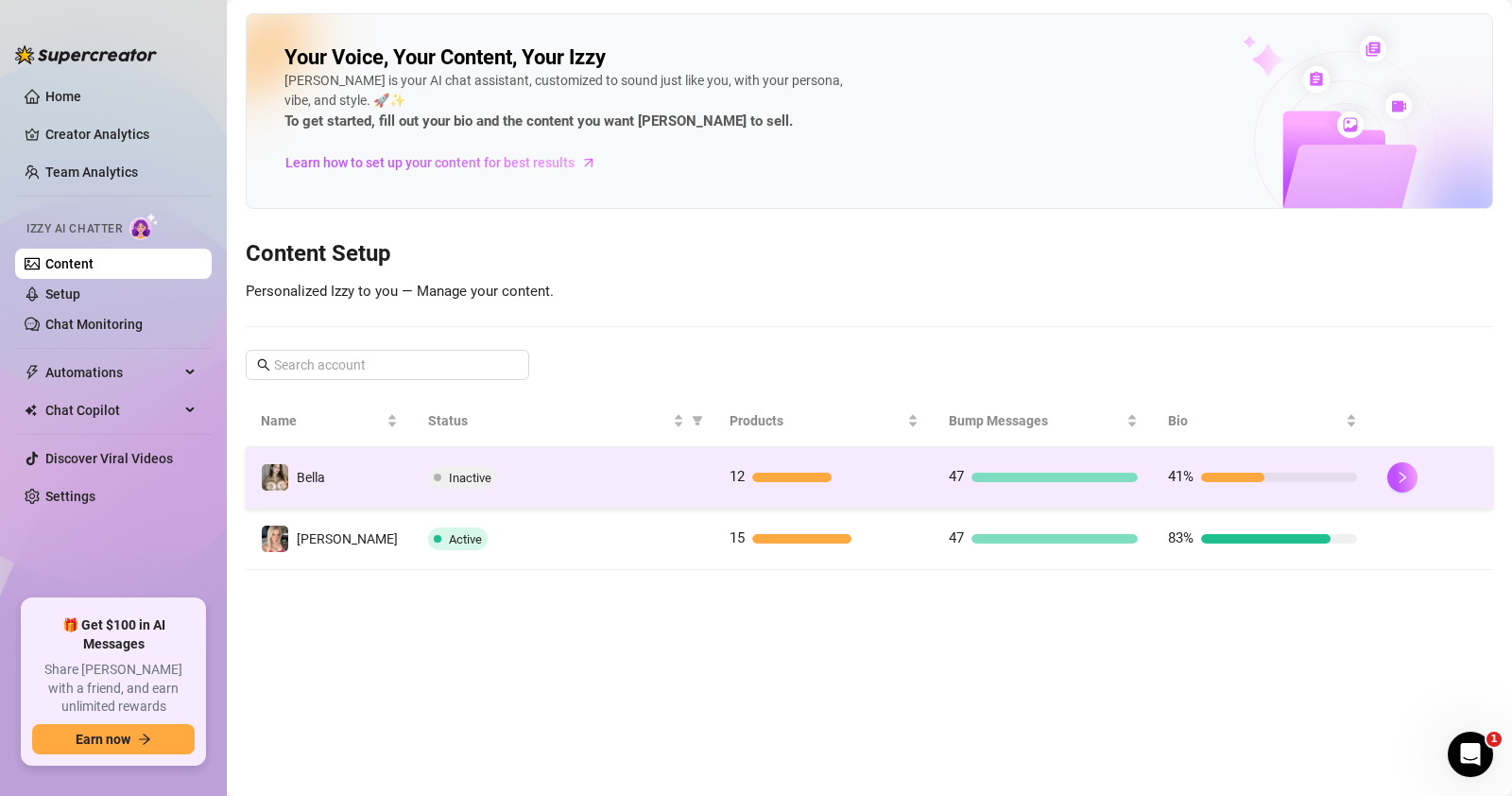
click at [565, 459] on td "Inactive" at bounding box center [563, 477] width 301 height 62
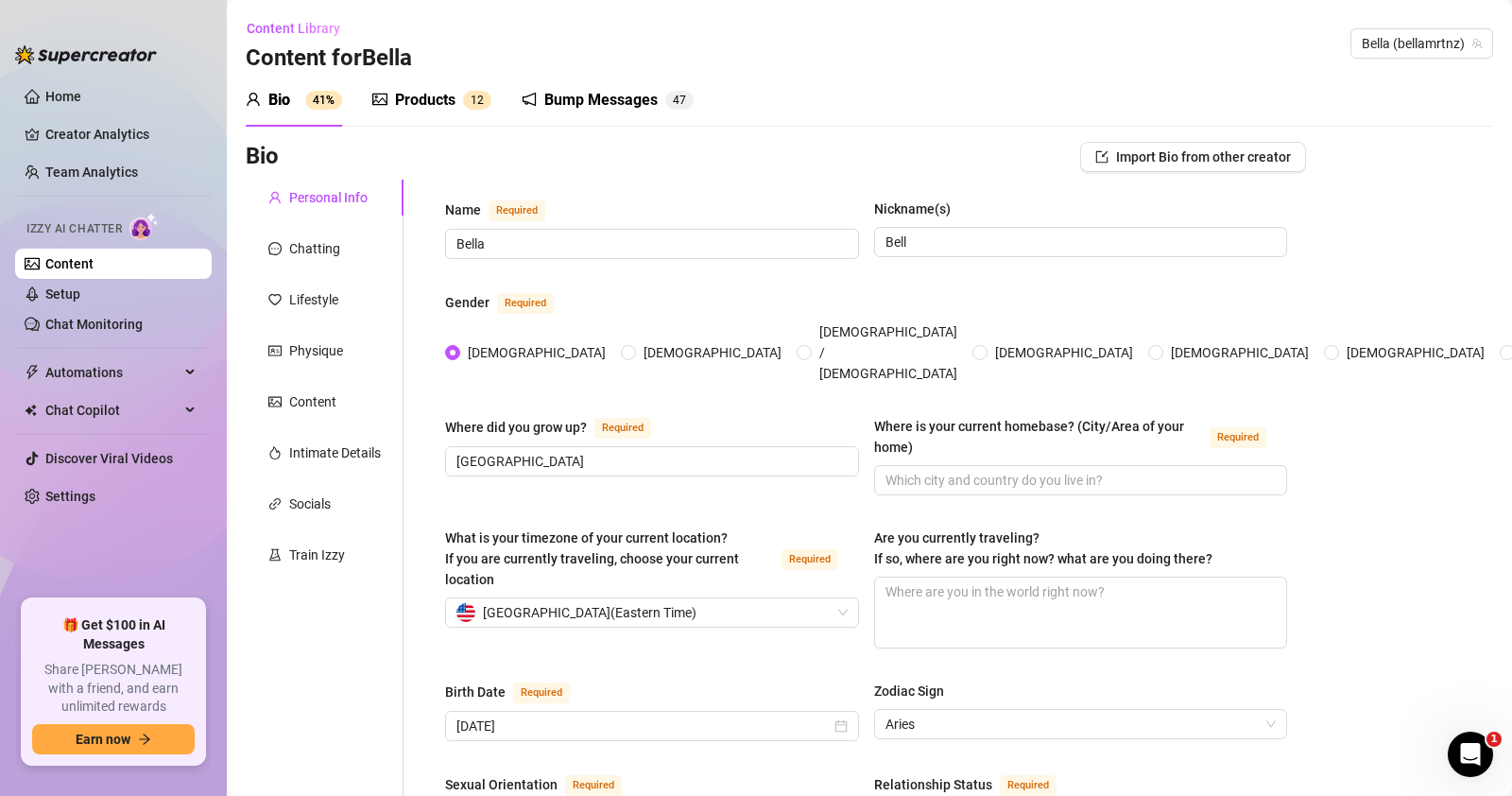
click at [443, 99] on div "Products" at bounding box center [425, 100] width 61 height 22
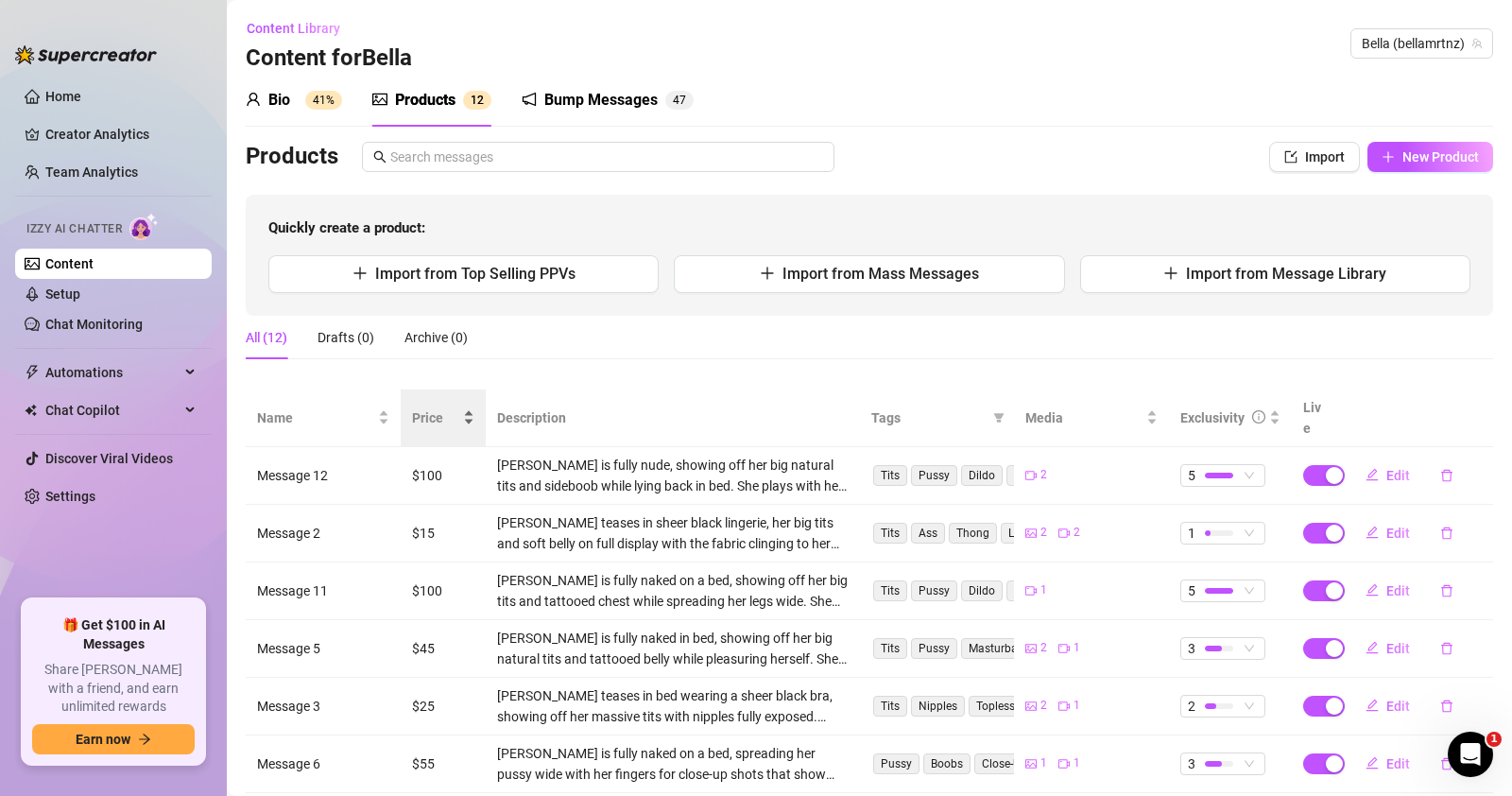
click at [445, 407] on span "Price" at bounding box center [435, 417] width 47 height 21
click at [323, 106] on sup "41%" at bounding box center [324, 100] width 37 height 19
